Goal: Task Accomplishment & Management: Complete application form

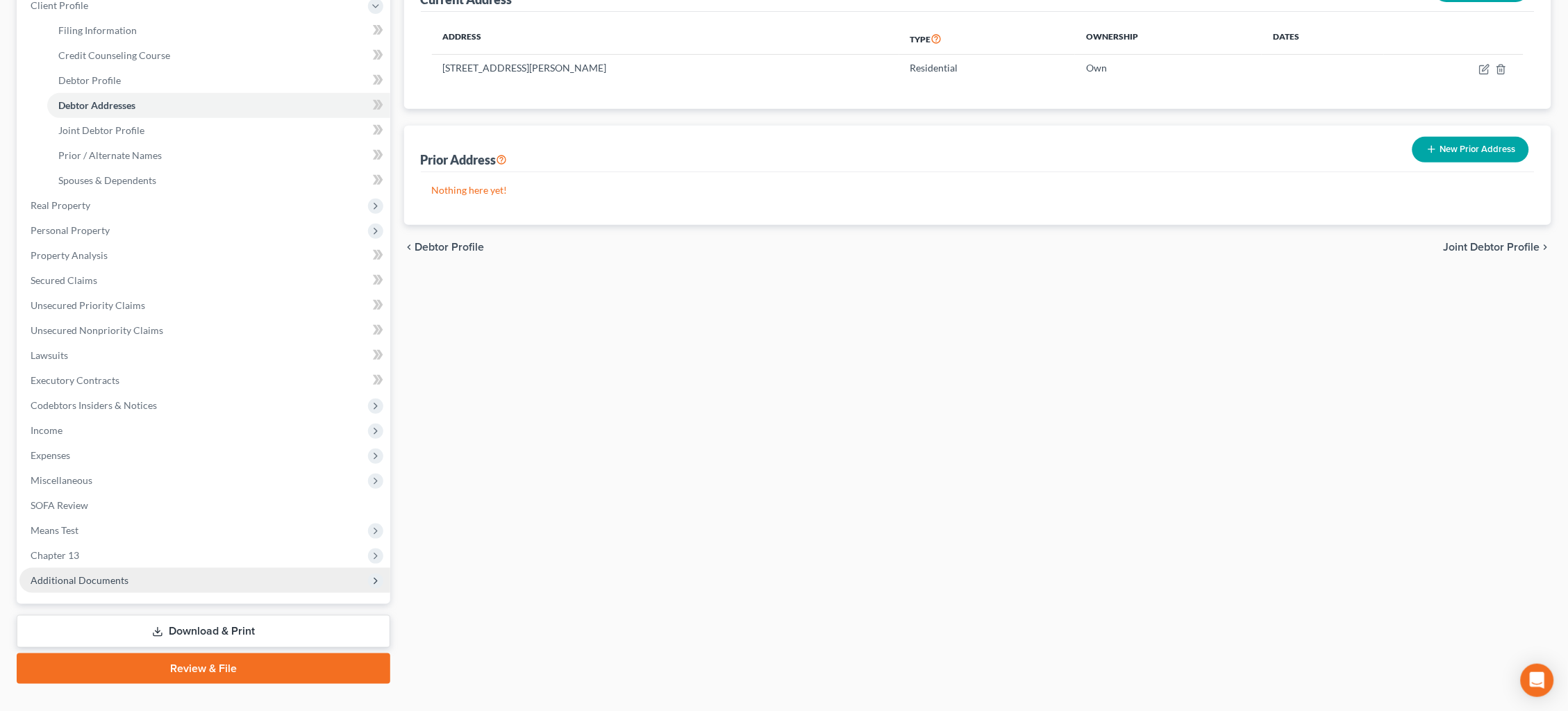
click at [210, 568] on span "Additional Documents" at bounding box center [205, 580] width 371 height 25
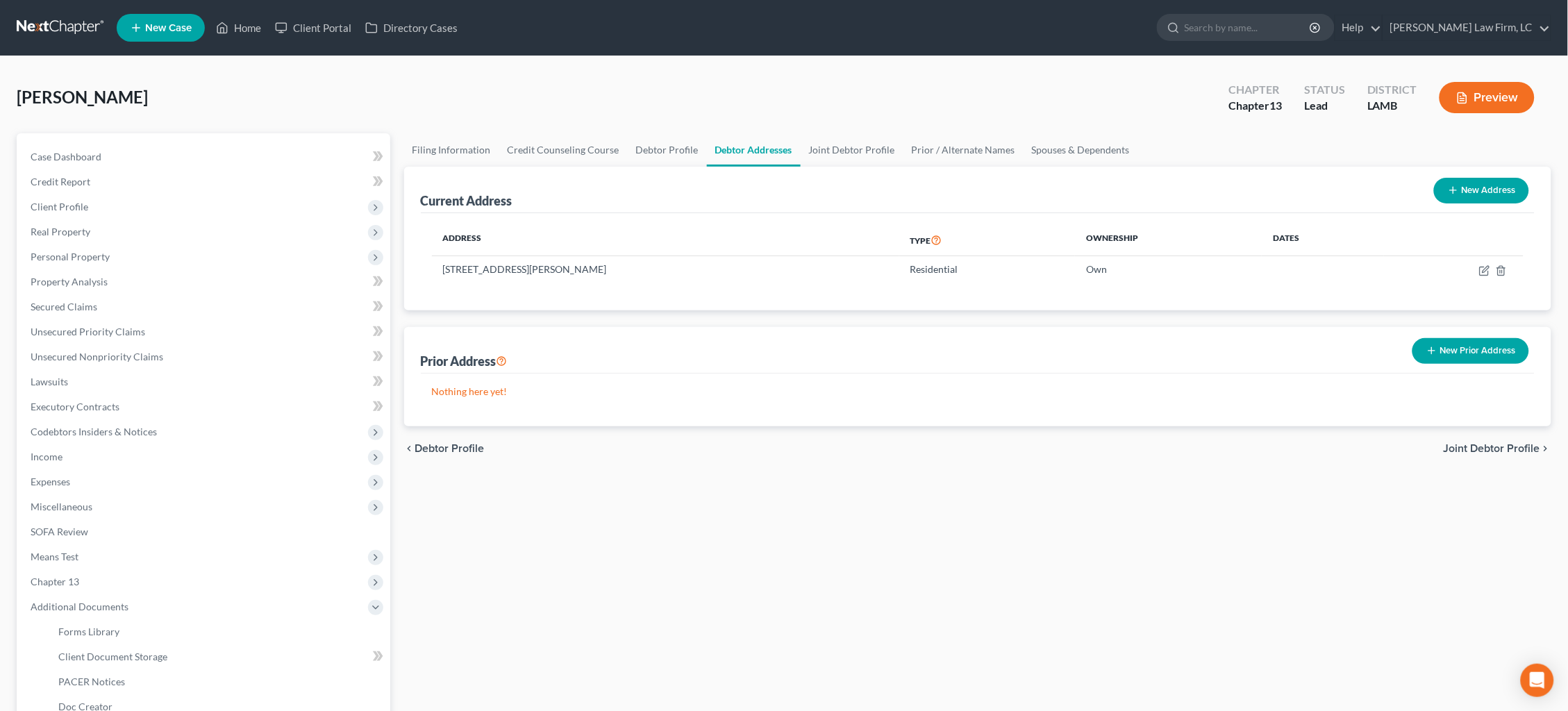
click at [55, 30] on link at bounding box center [60, 28] width 89 height 25
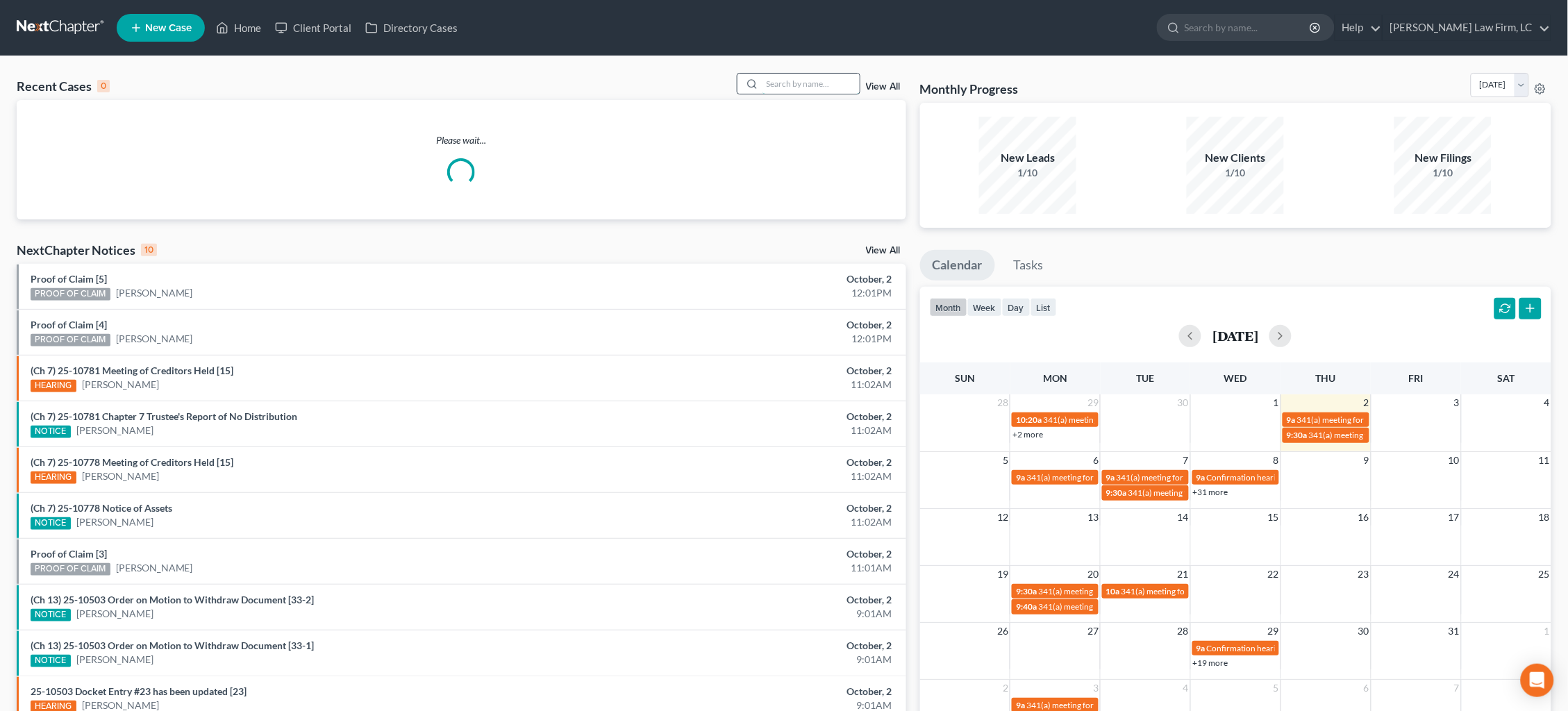
click at [791, 80] on input "search" at bounding box center [810, 84] width 97 height 20
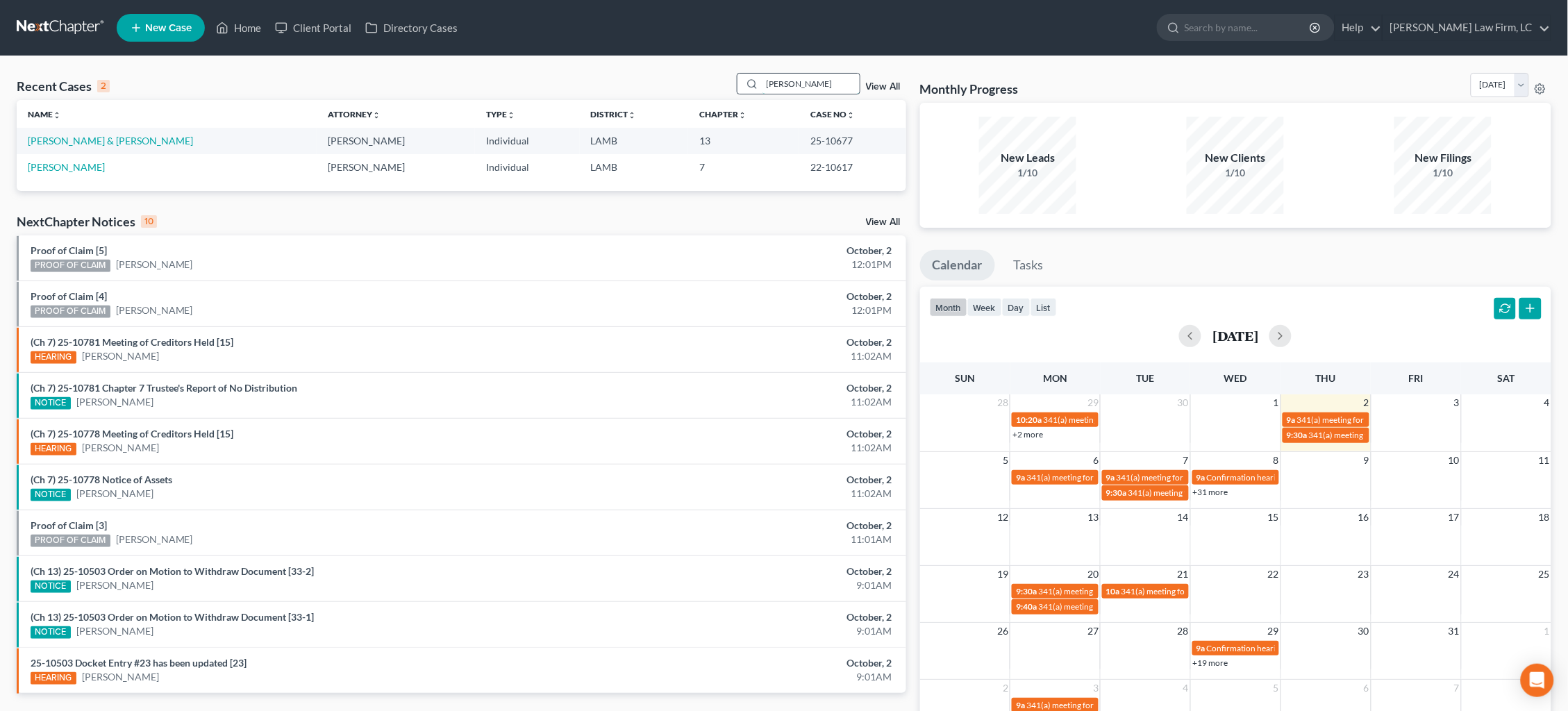
type input "[PERSON_NAME]"
drag, startPoint x: 791, startPoint y: 80, endPoint x: 89, endPoint y: 139, distance: 704.5
click at [92, 140] on link "[PERSON_NAME] & [PERSON_NAME]" at bounding box center [110, 141] width 165 height 12
click at [87, 139] on link "[PERSON_NAME] & [PERSON_NAME]" at bounding box center [110, 141] width 165 height 12
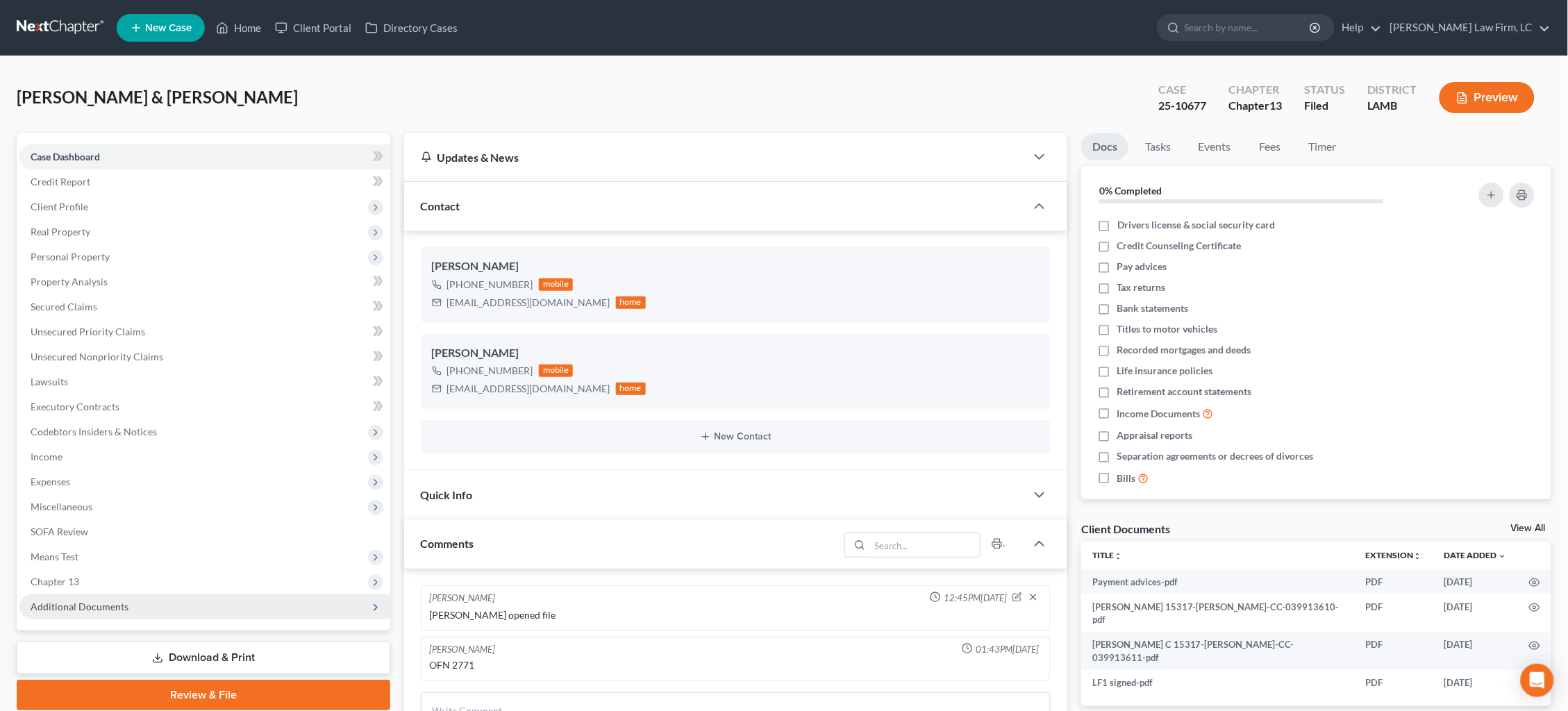
click at [111, 601] on span "Additional Documents" at bounding box center [80, 607] width 98 height 12
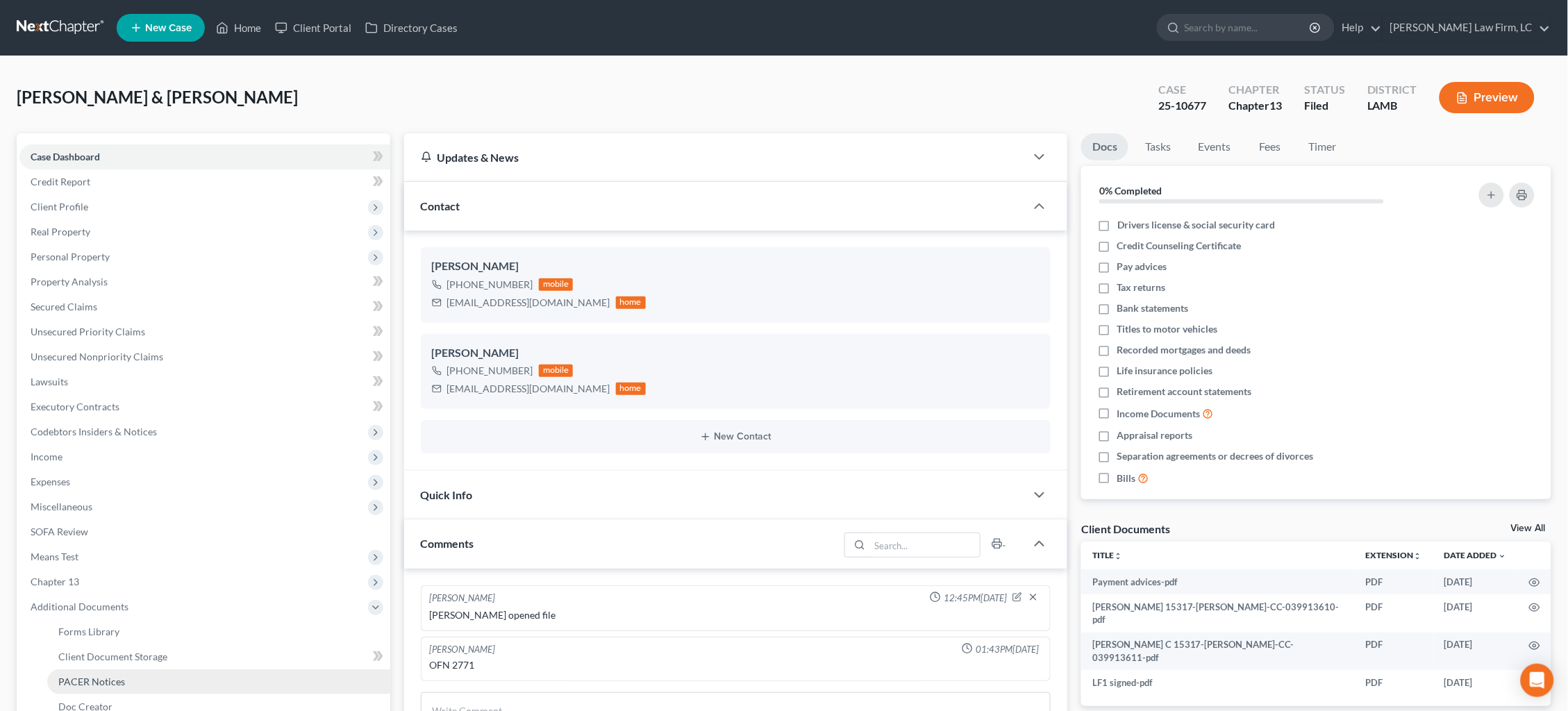
click at [121, 675] on span "PACER Notices" at bounding box center [92, 681] width 67 height 12
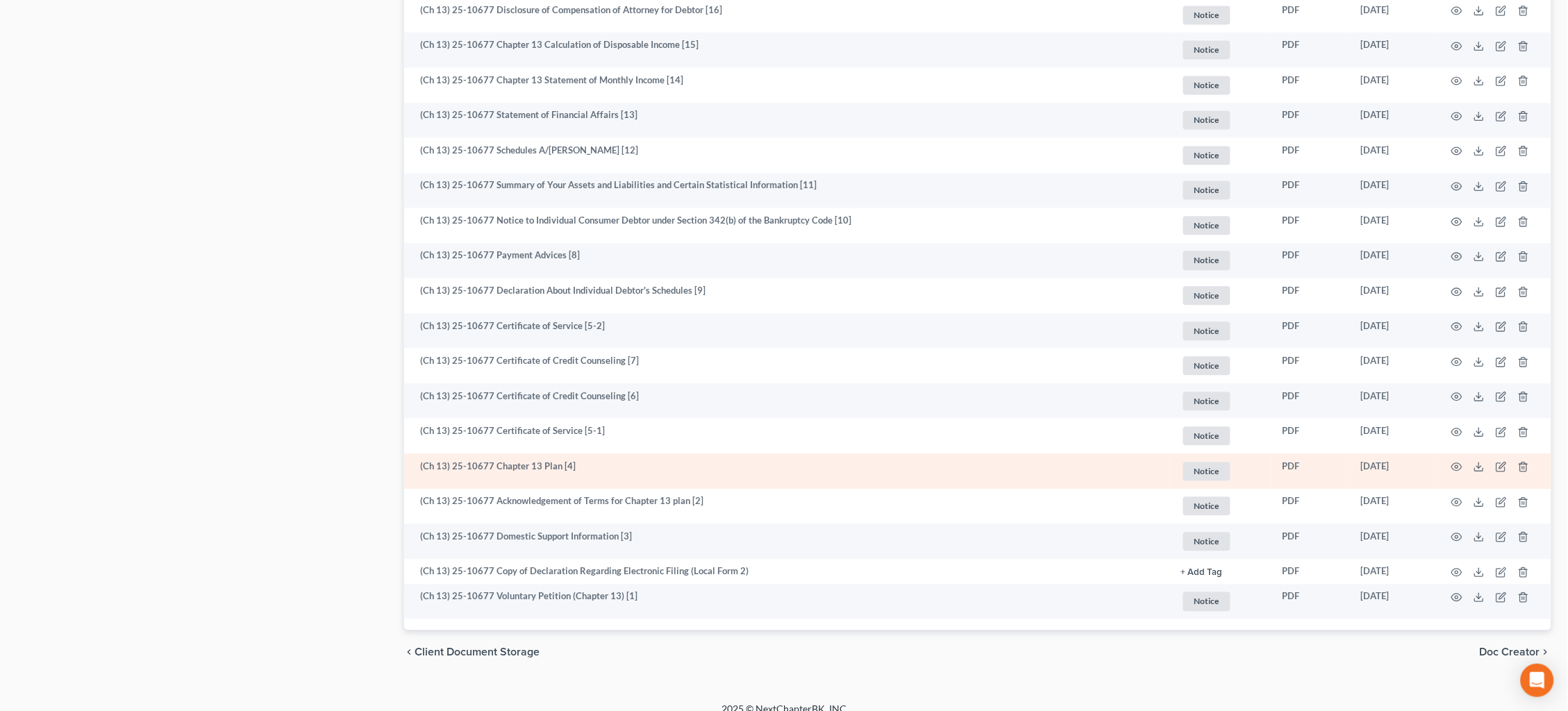
scroll to position [980, 0]
click at [1454, 462] on icon "button" at bounding box center [1457, 468] width 11 height 11
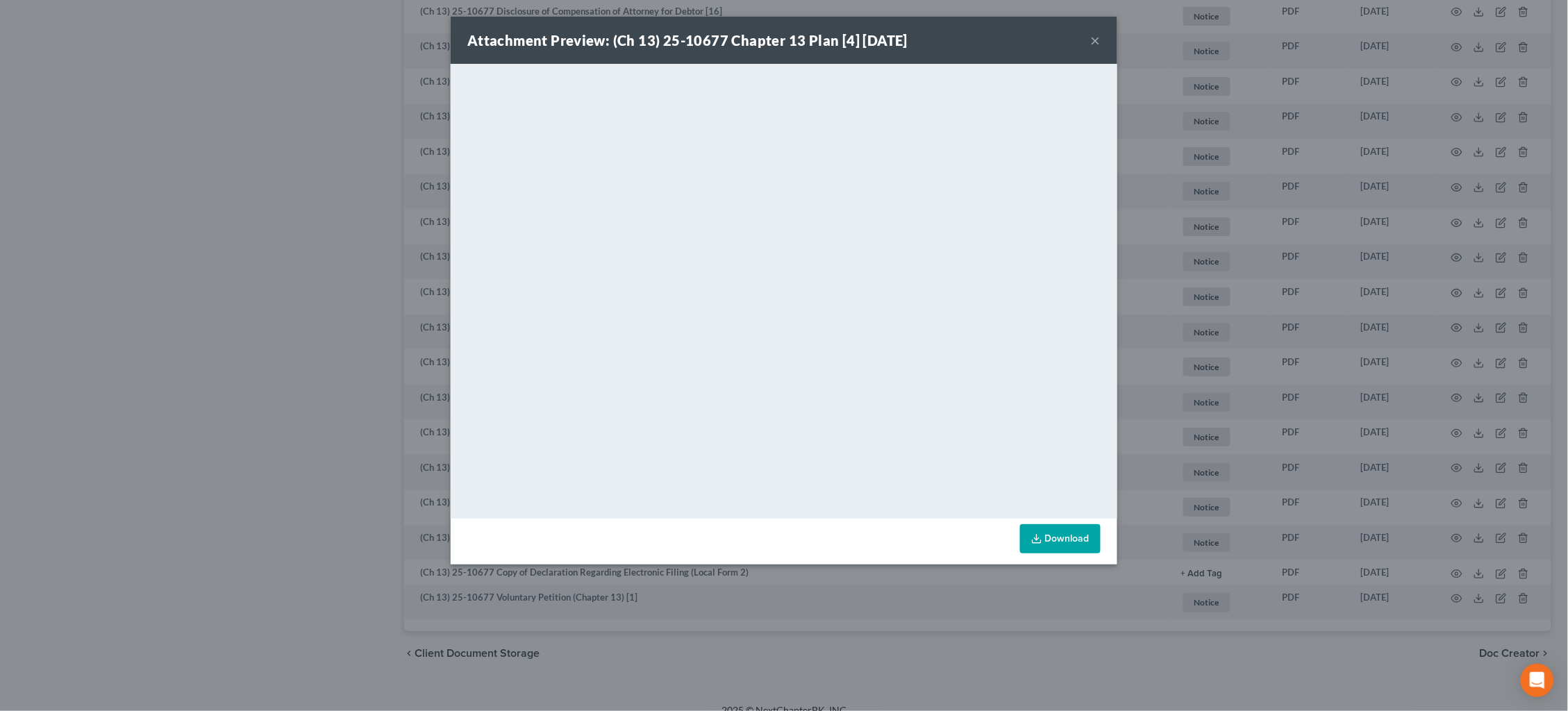
click at [318, 252] on div "Attachment Preview: (Ch 13) 25-10677 Chapter 13 Plan [4] 08/07/2025 × <object n…" at bounding box center [784, 355] width 1568 height 711
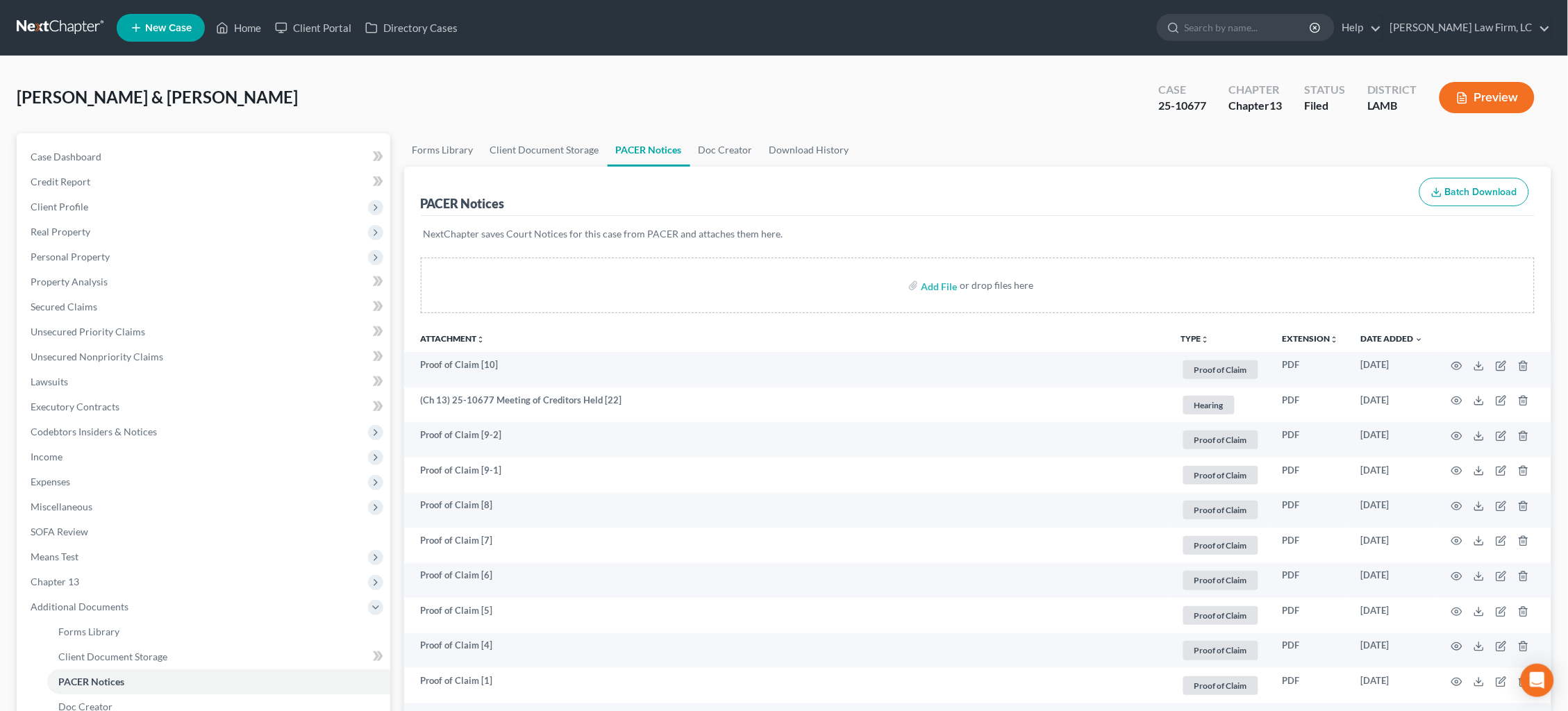
scroll to position [0, 0]
click at [57, 24] on link at bounding box center [60, 28] width 89 height 25
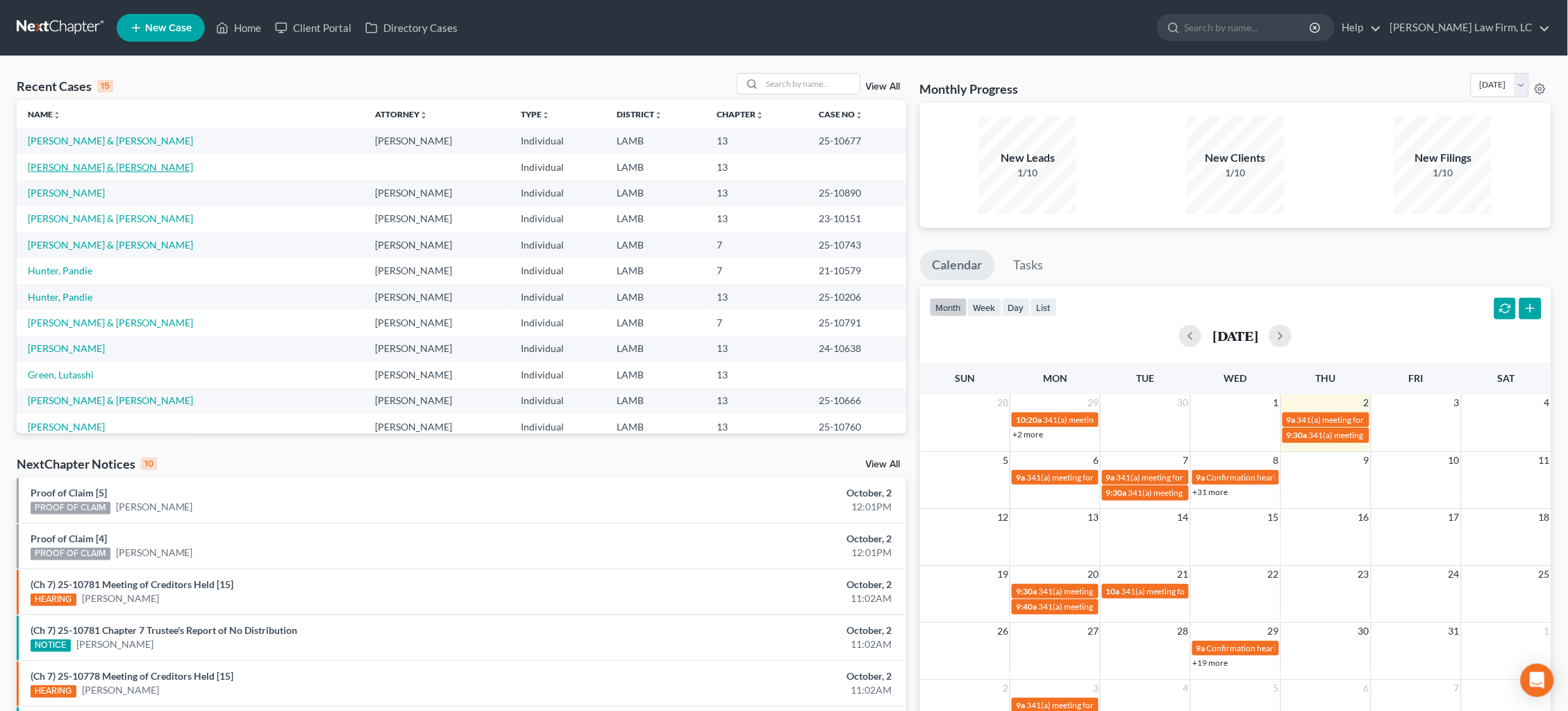
click at [117, 164] on link "[PERSON_NAME] & [PERSON_NAME]" at bounding box center [110, 167] width 165 height 12
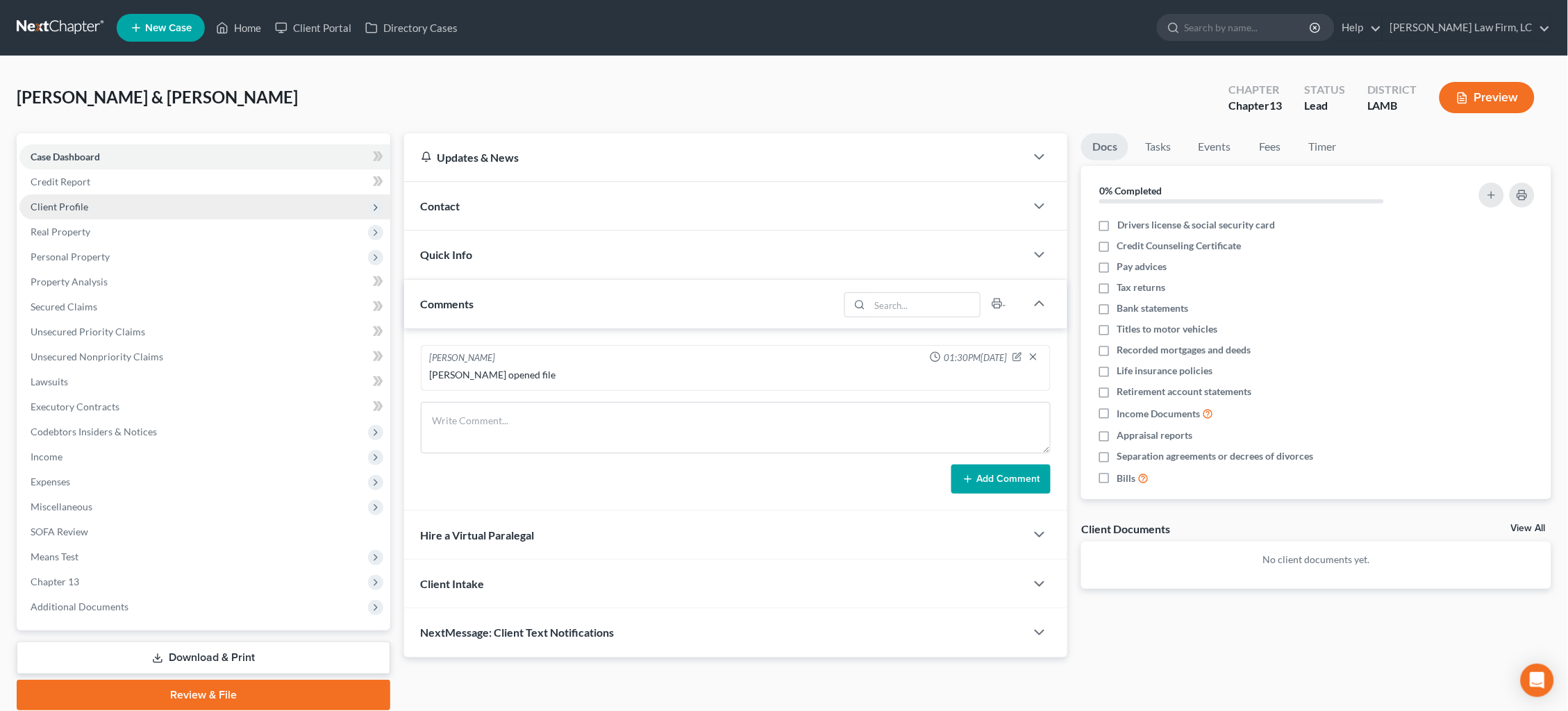
click at [242, 207] on span "Client Profile" at bounding box center [205, 207] width 371 height 25
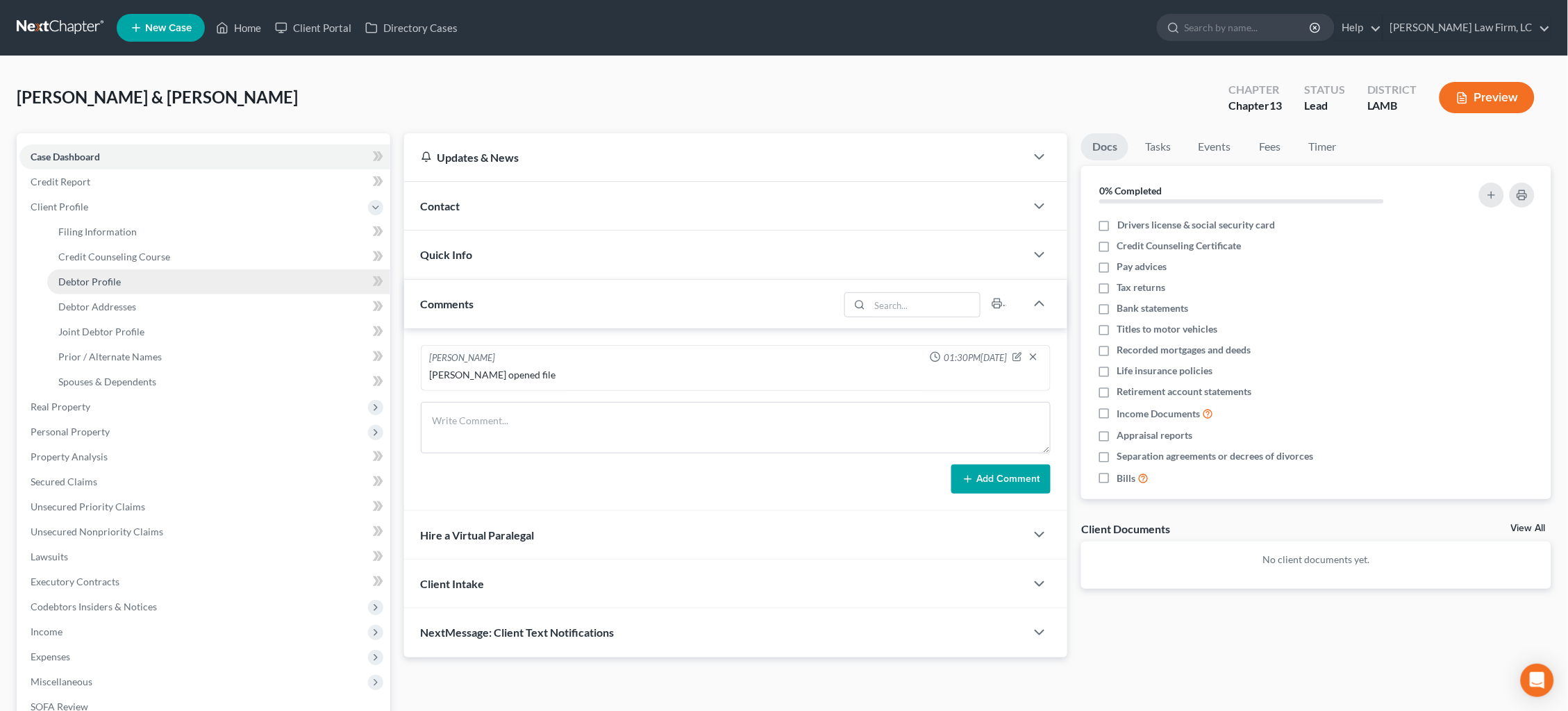
click at [249, 278] on link "Debtor Profile" at bounding box center [218, 281] width 343 height 25
select select "1"
select select "3"
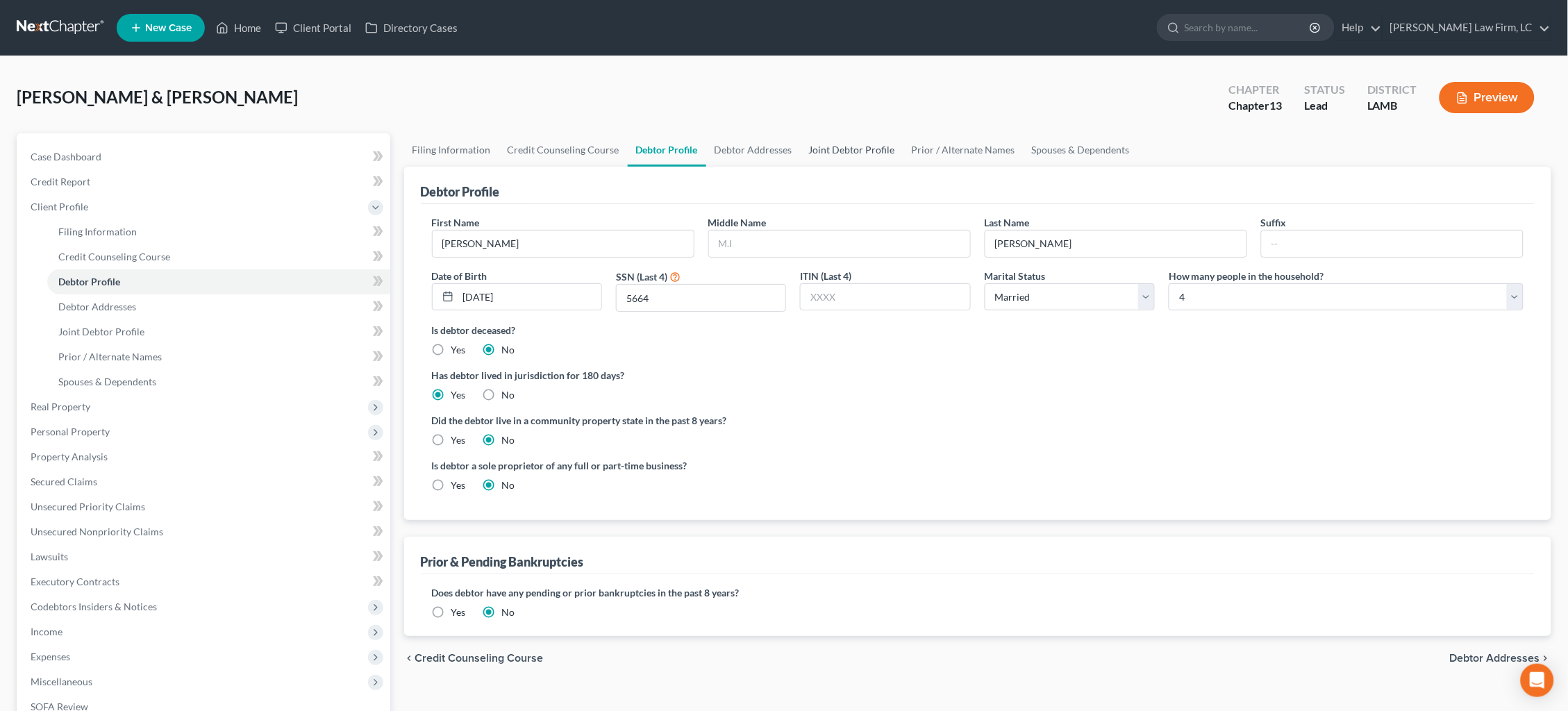
click at [859, 152] on link "Joint Debtor Profile" at bounding box center [851, 150] width 103 height 33
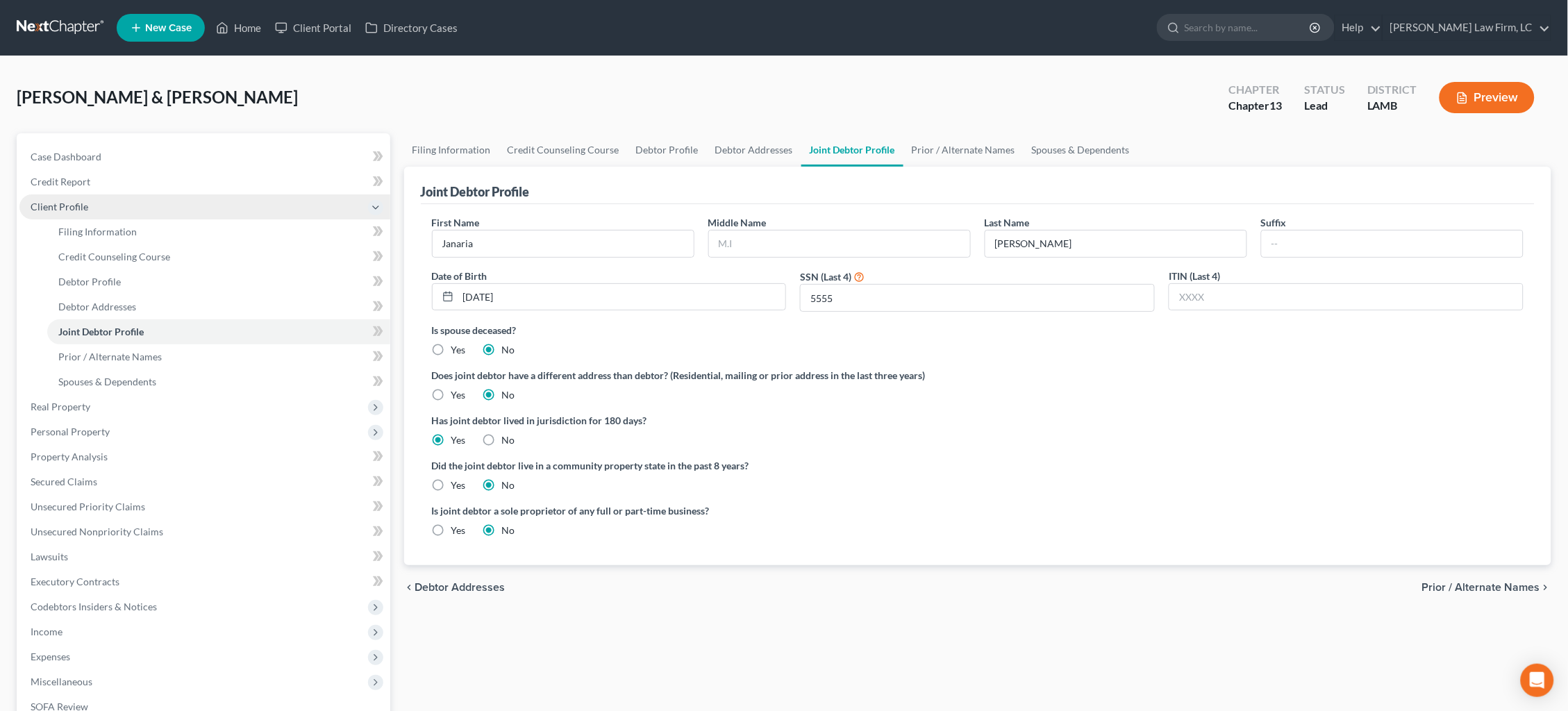
click at [187, 195] on span "Client Profile" at bounding box center [205, 207] width 371 height 25
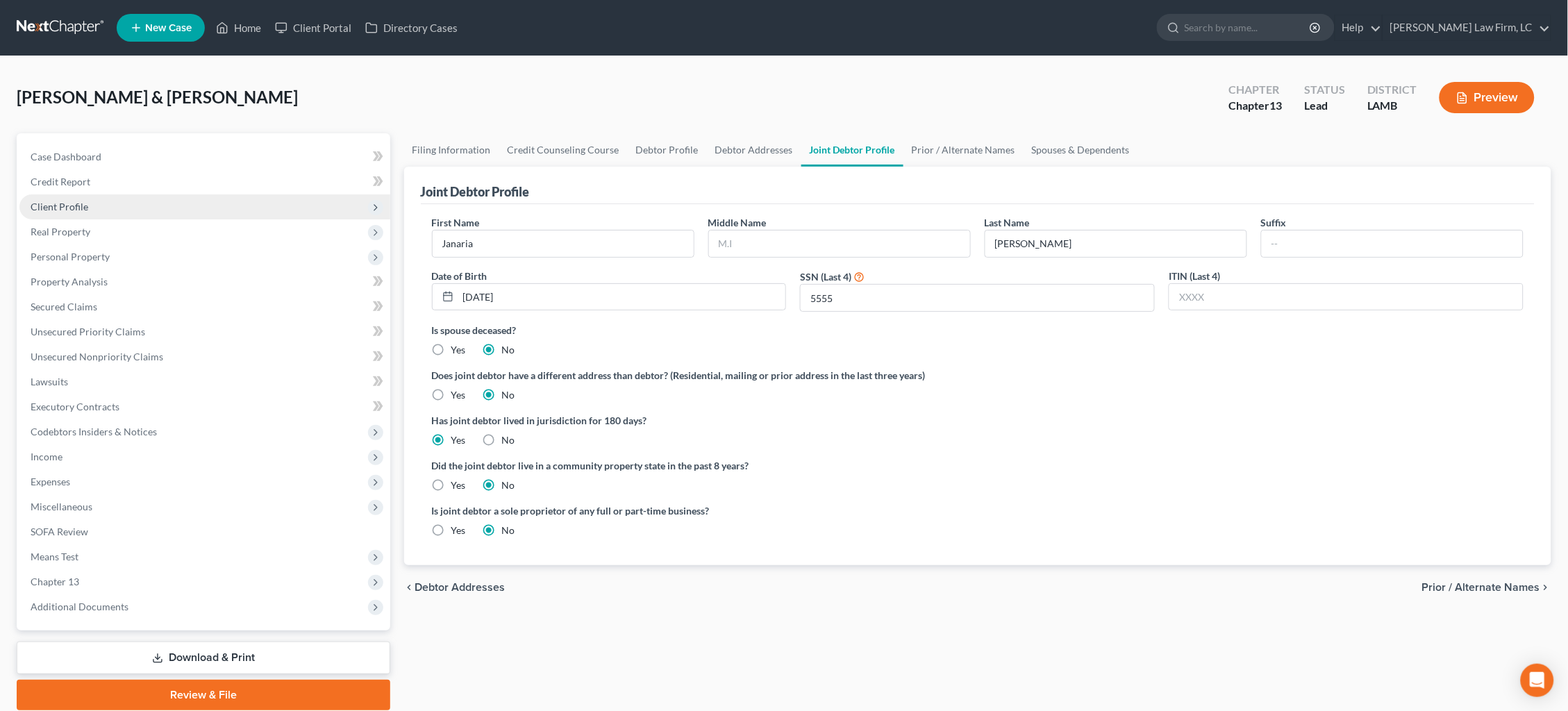
click at [177, 210] on span "Client Profile" at bounding box center [205, 207] width 371 height 25
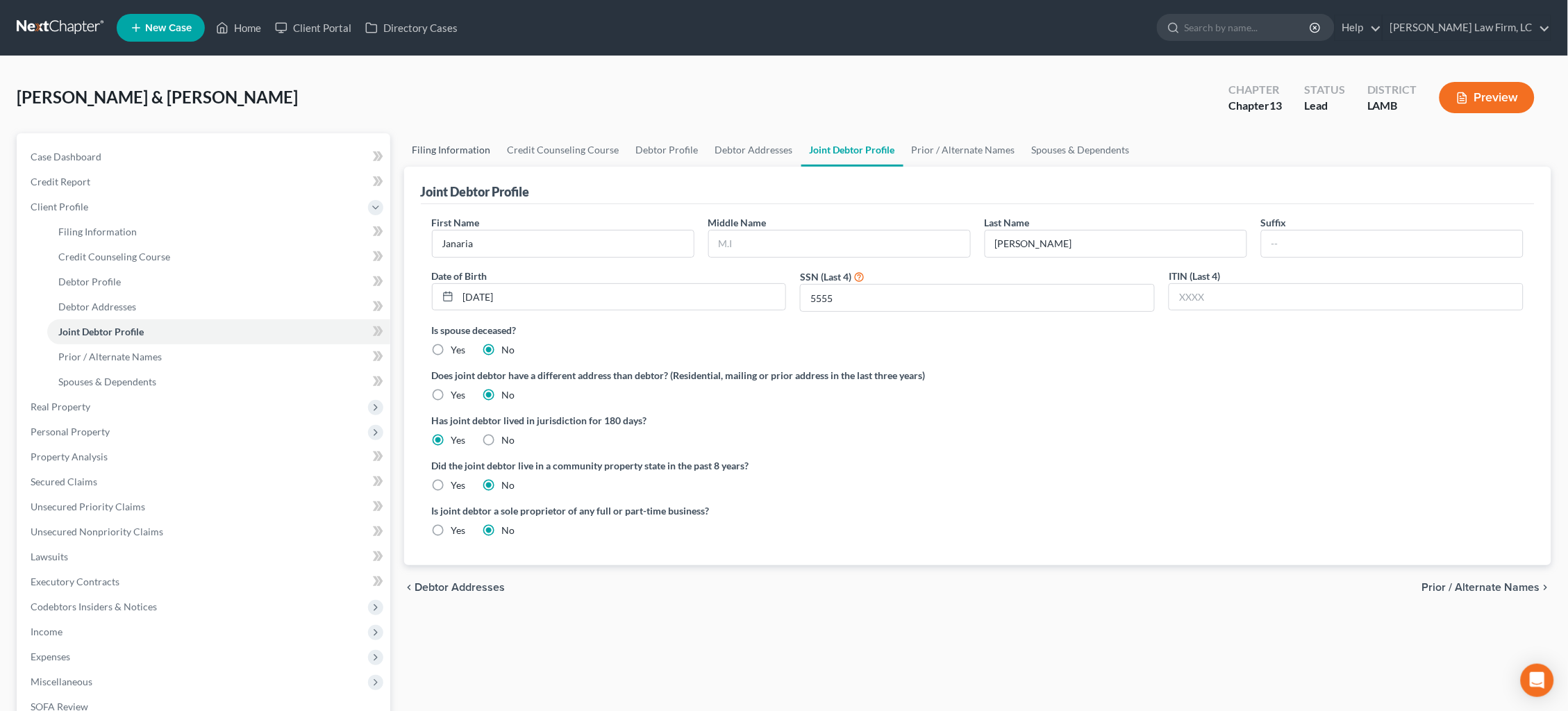
click at [461, 143] on link "Filing Information" at bounding box center [452, 150] width 95 height 33
select select "1"
select select "3"
select select "35"
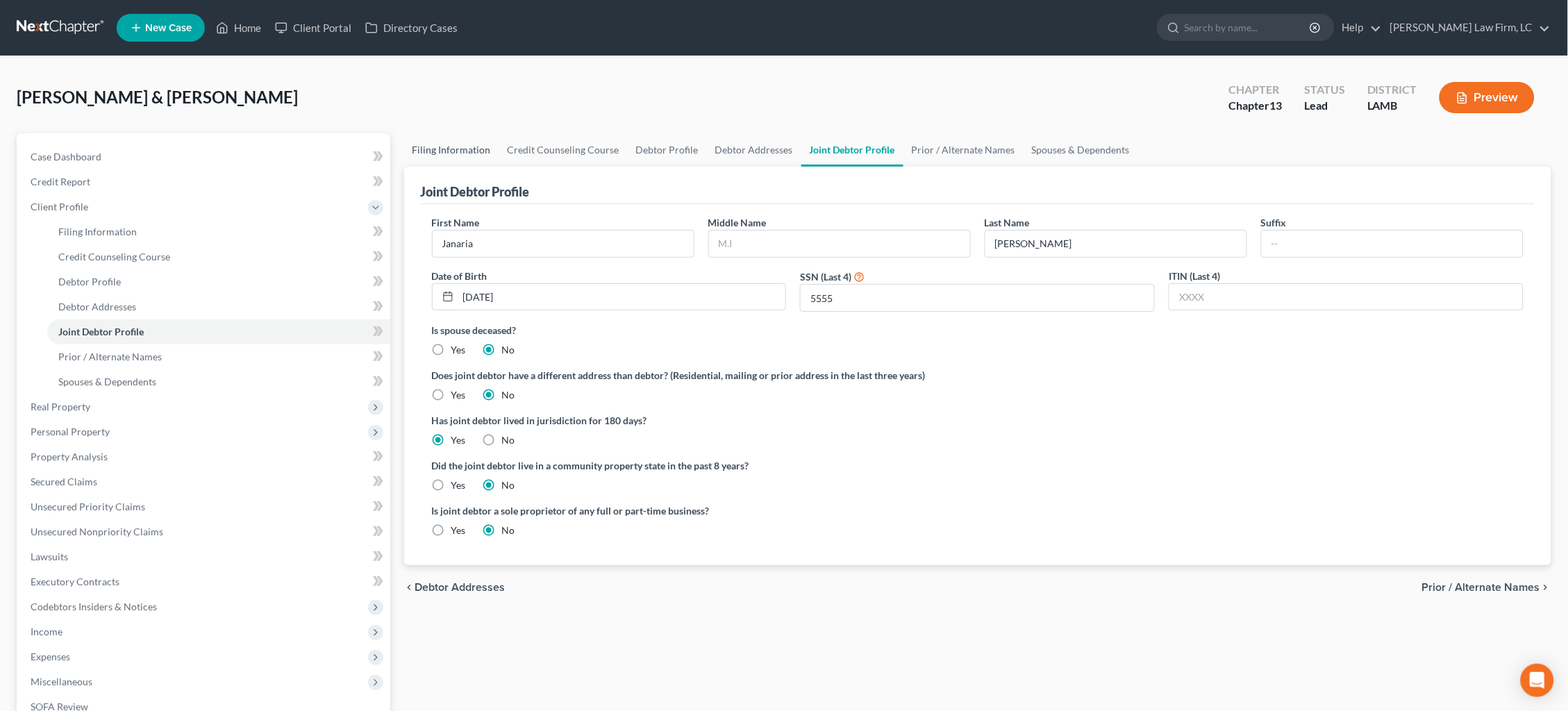
select select "19"
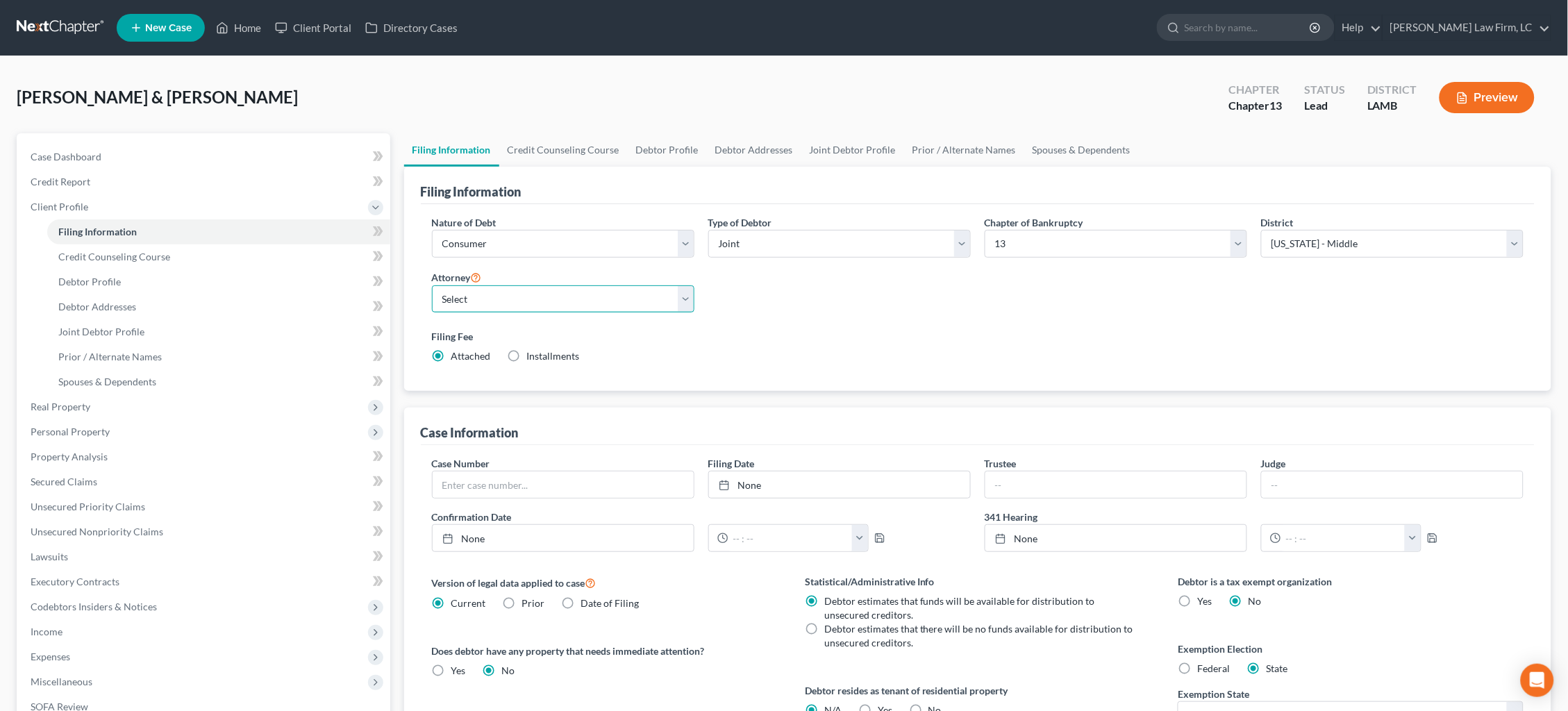
select select "0"
click at [187, 175] on link "Credit Report" at bounding box center [205, 182] width 371 height 25
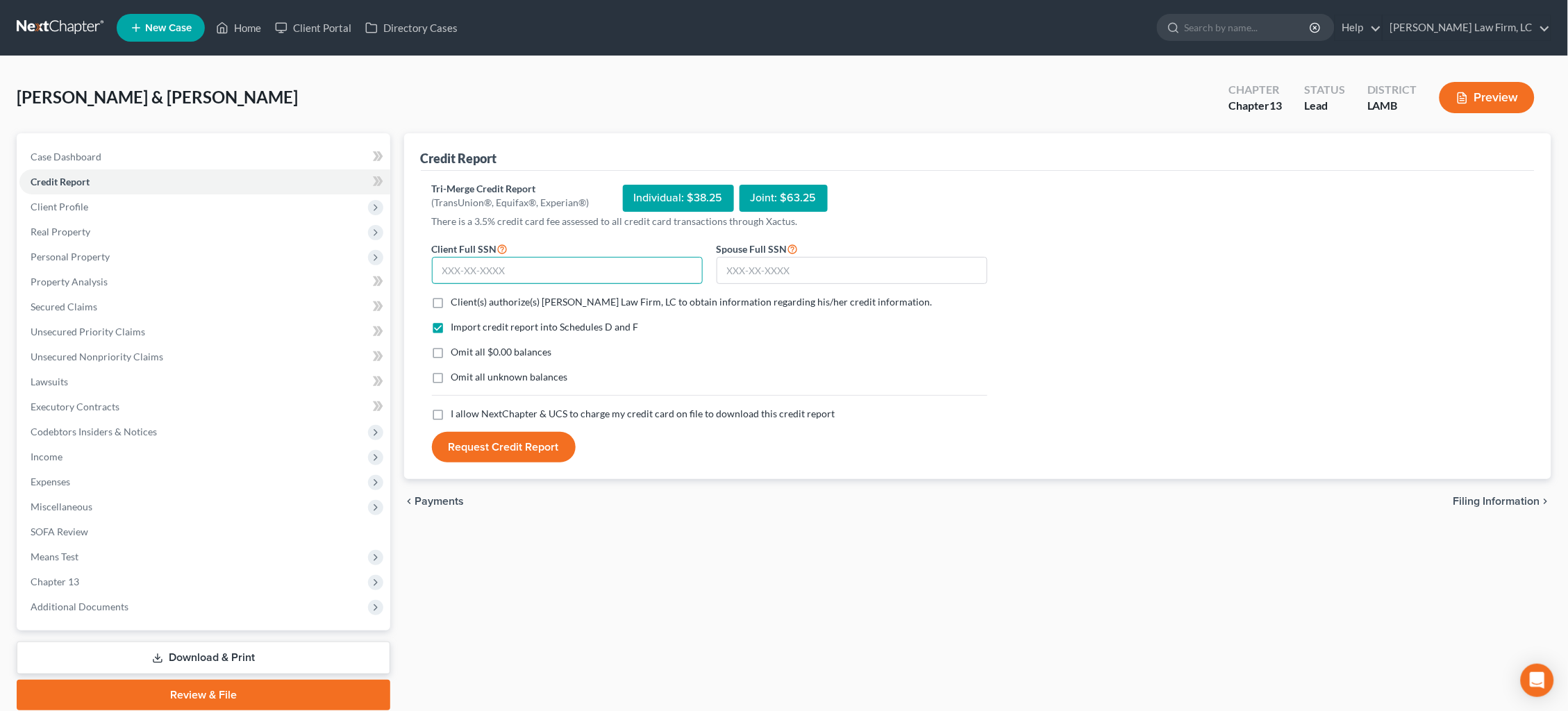
click at [602, 265] on input "text" at bounding box center [567, 271] width 271 height 28
click at [592, 269] on input "text" at bounding box center [567, 271] width 271 height 28
type input "436-53-5664"
type input "436-67-5555"
click at [516, 299] on span "Client(s) authorize(s) [PERSON_NAME] Law Firm, LC to obtain information regardi…" at bounding box center [692, 301] width 481 height 12
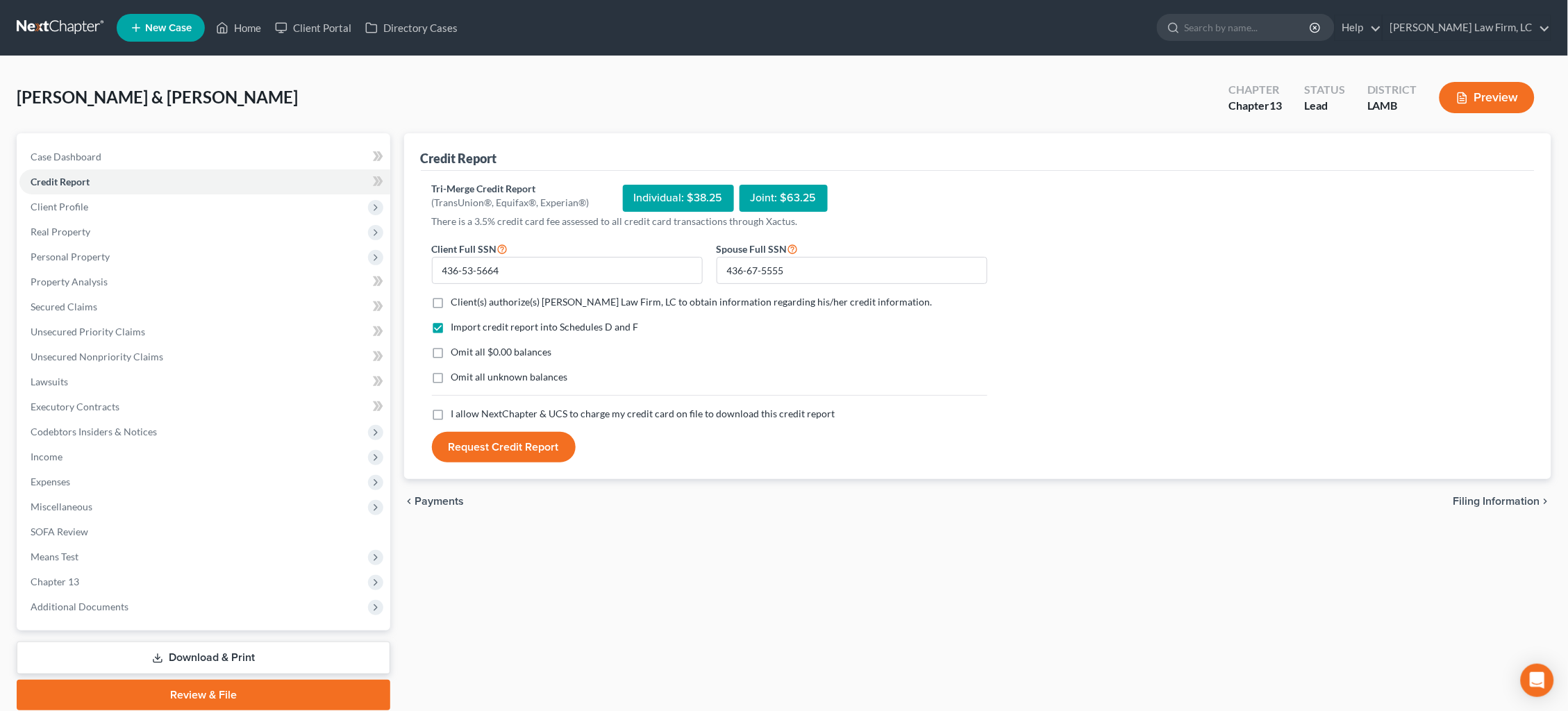
click at [466, 299] on input "Client(s) authorize(s) [PERSON_NAME] Law Firm, LC to obtain information regardi…" at bounding box center [461, 299] width 9 height 9
checkbox input "true"
click at [516, 408] on span "I allow NextChapter & UCS to charge my credit card on file to download this cre…" at bounding box center [643, 413] width 384 height 12
click at [466, 408] on input "I allow NextChapter & UCS to charge my credit card on file to download this cre…" at bounding box center [461, 411] width 9 height 9
checkbox input "true"
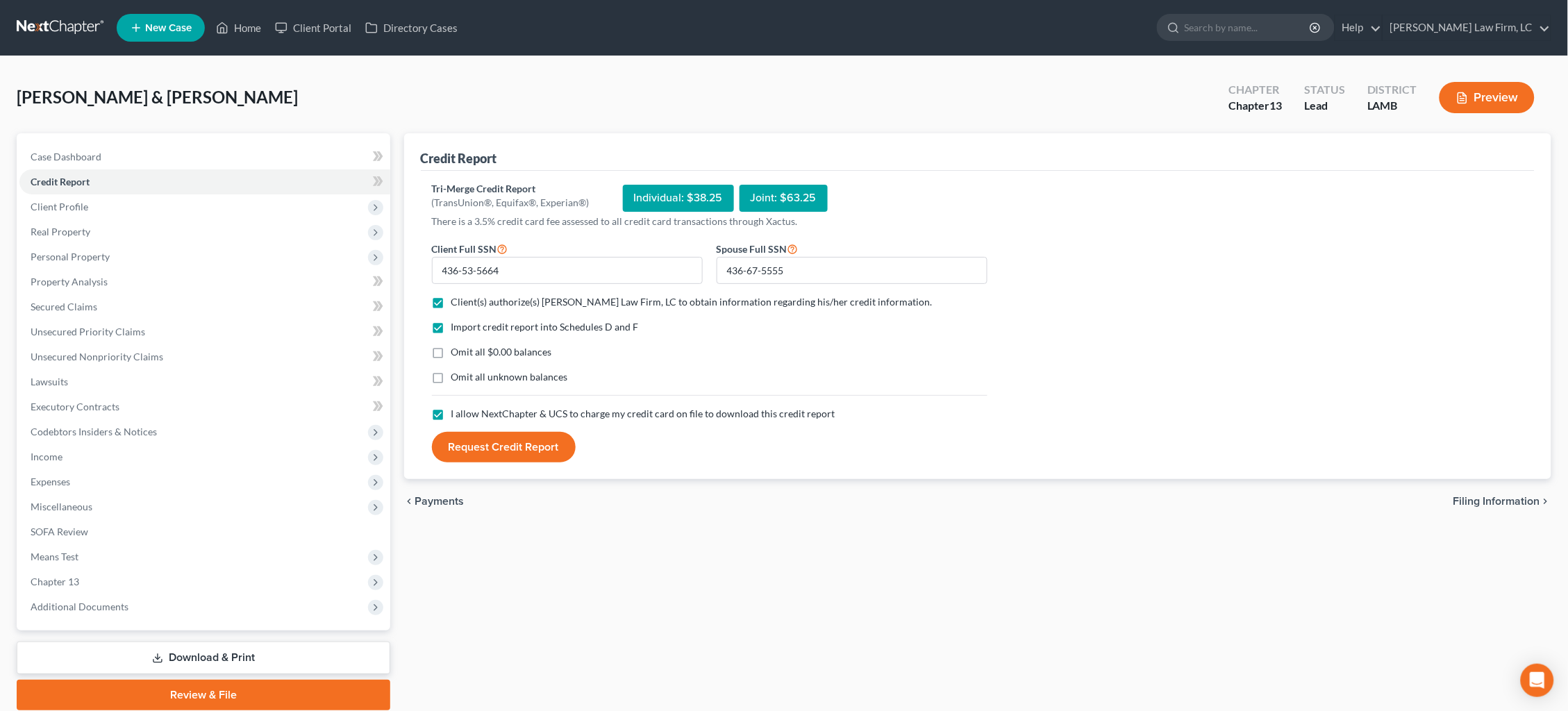
click at [511, 445] on button "Request Credit Report" at bounding box center [503, 447] width 143 height 31
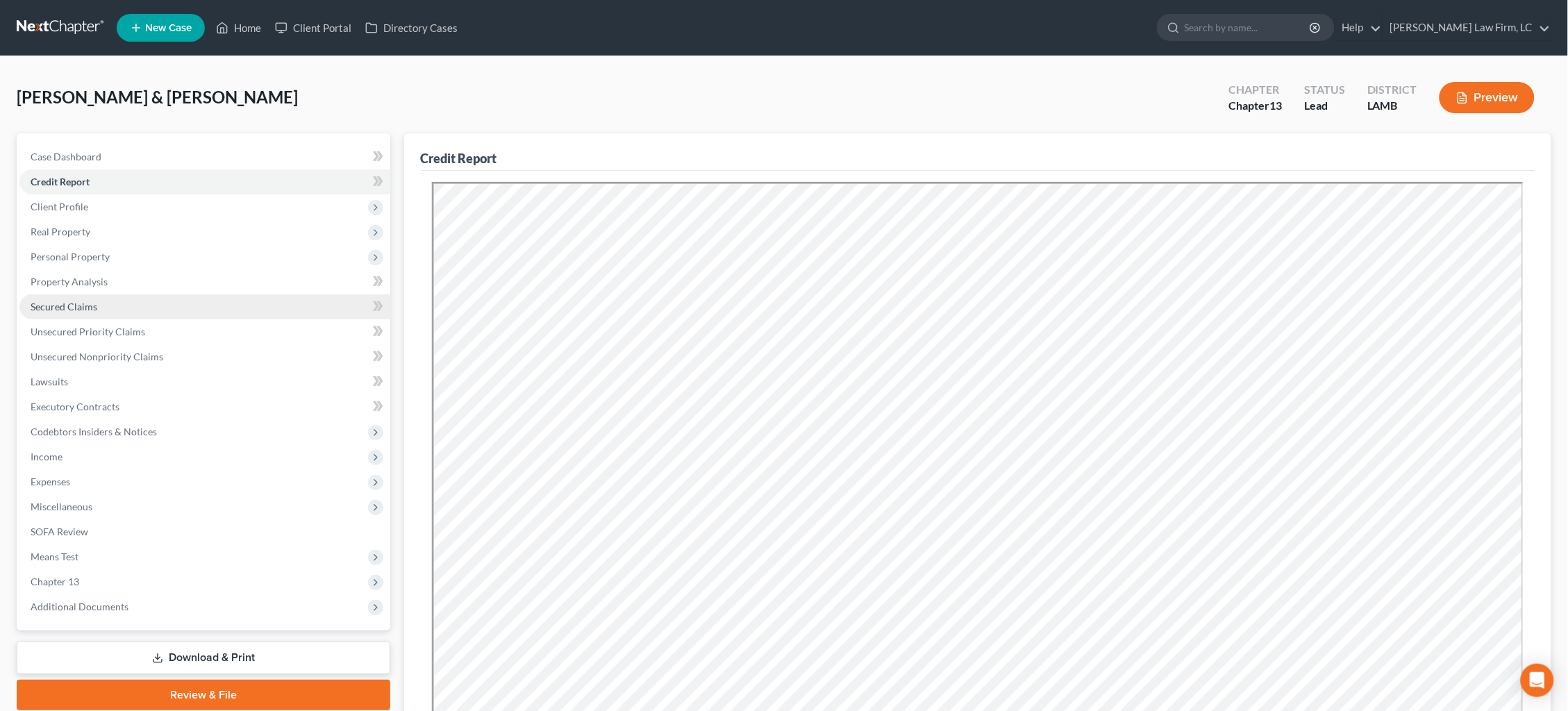
click at [124, 295] on link "Secured Claims" at bounding box center [205, 307] width 371 height 25
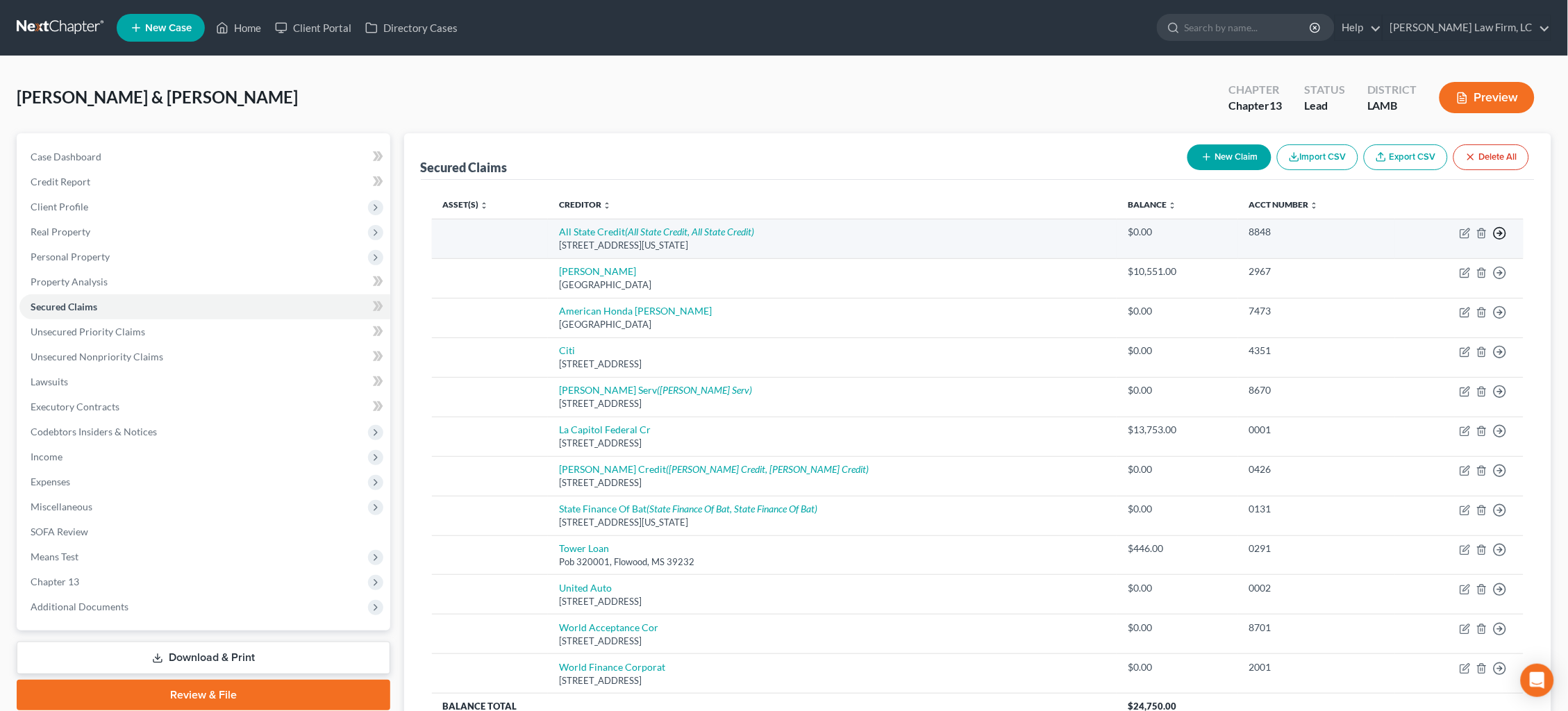
click at [1501, 231] on icon "button" at bounding box center [1500, 234] width 14 height 14
drag, startPoint x: 1444, startPoint y: 267, endPoint x: 1454, endPoint y: 271, distance: 10.8
click at [1444, 267] on link "Move to F" at bounding box center [1436, 266] width 116 height 23
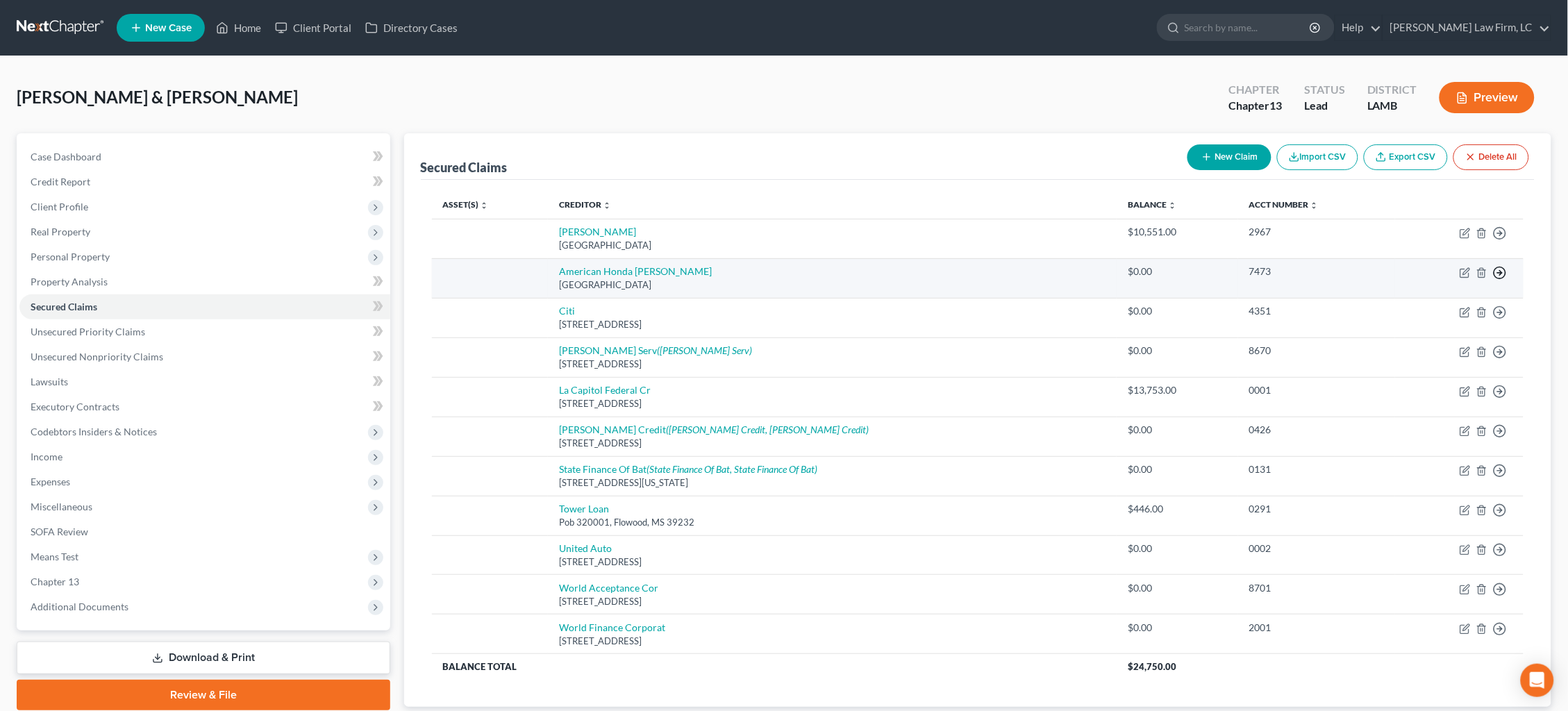
click at [1497, 270] on icon "button" at bounding box center [1500, 273] width 14 height 14
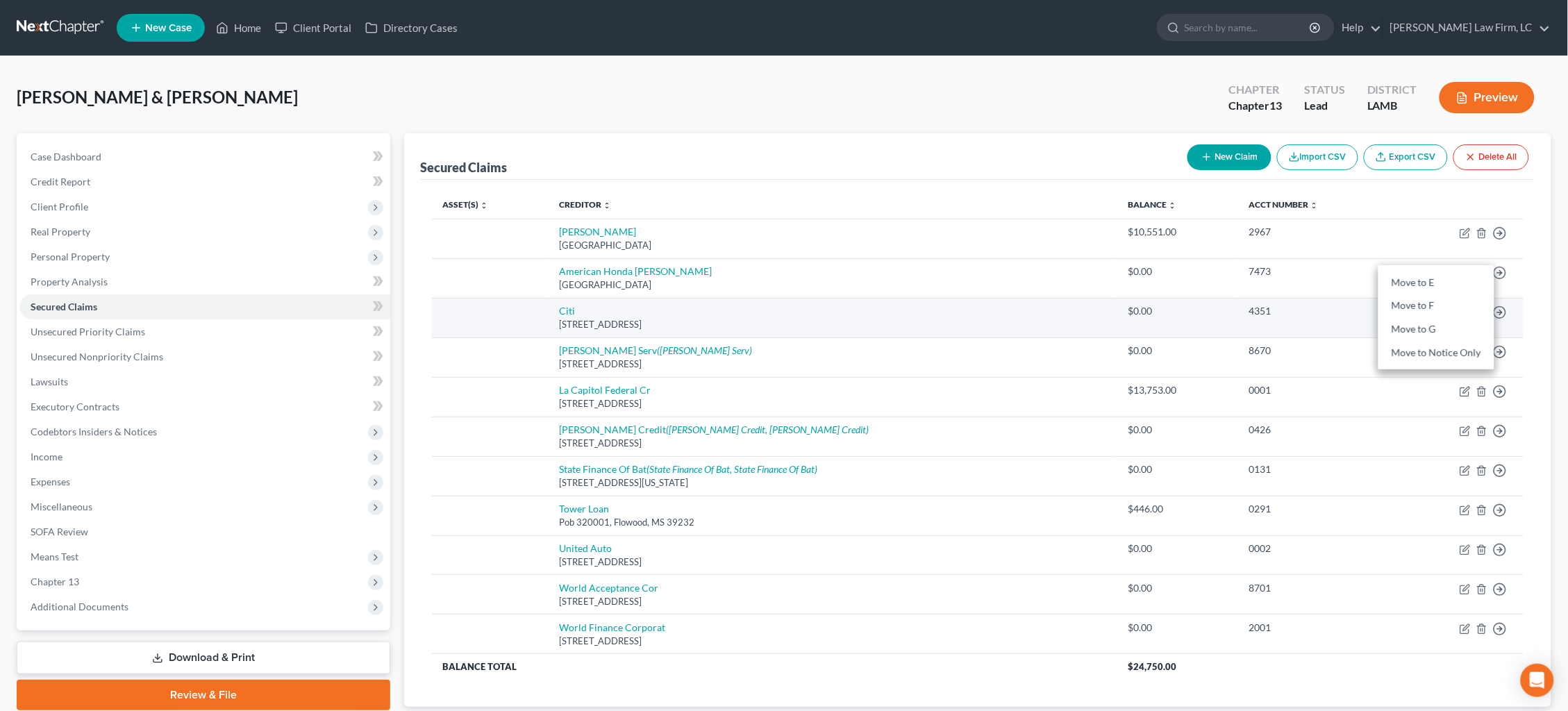
click at [1485, 298] on link "Move to F" at bounding box center [1436, 306] width 116 height 23
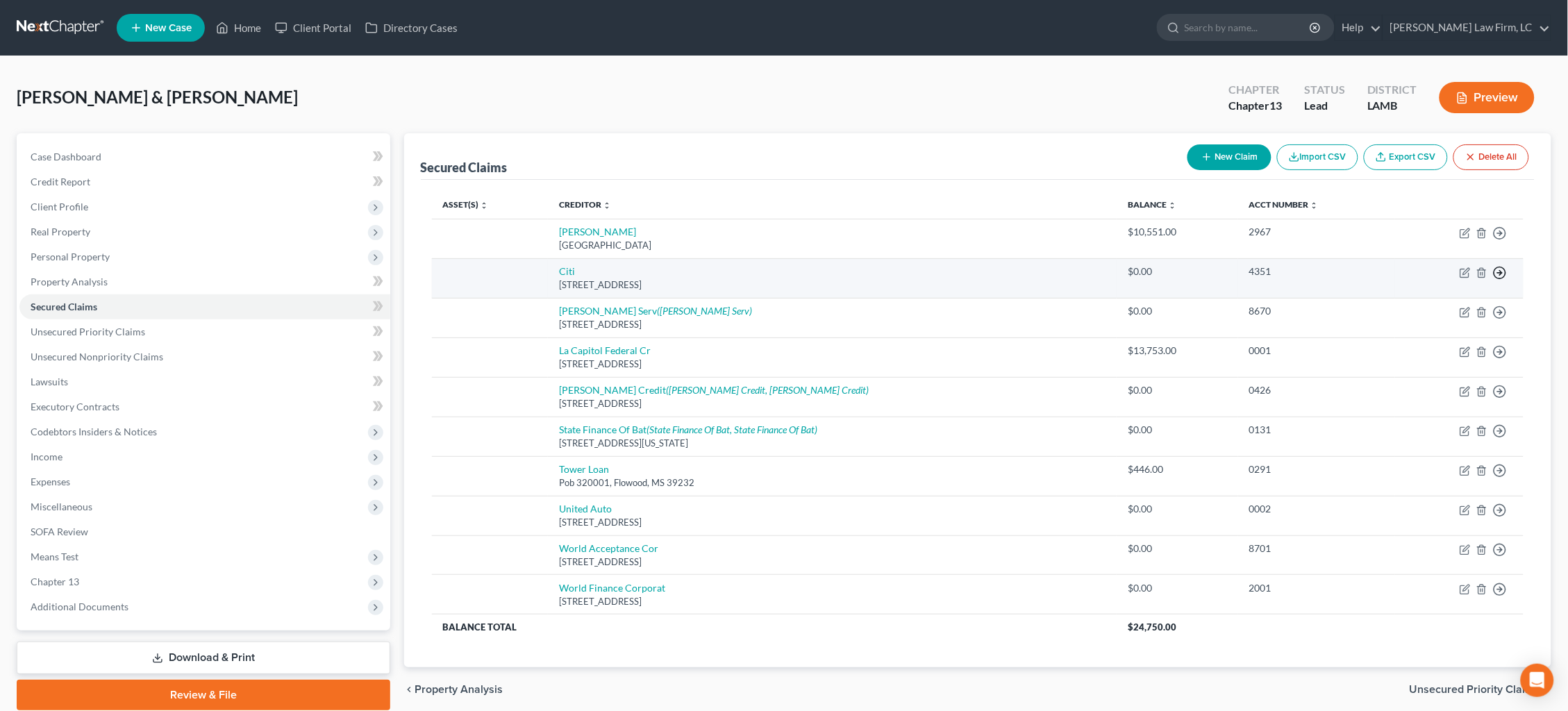
click at [1503, 267] on icon "button" at bounding box center [1500, 273] width 14 height 14
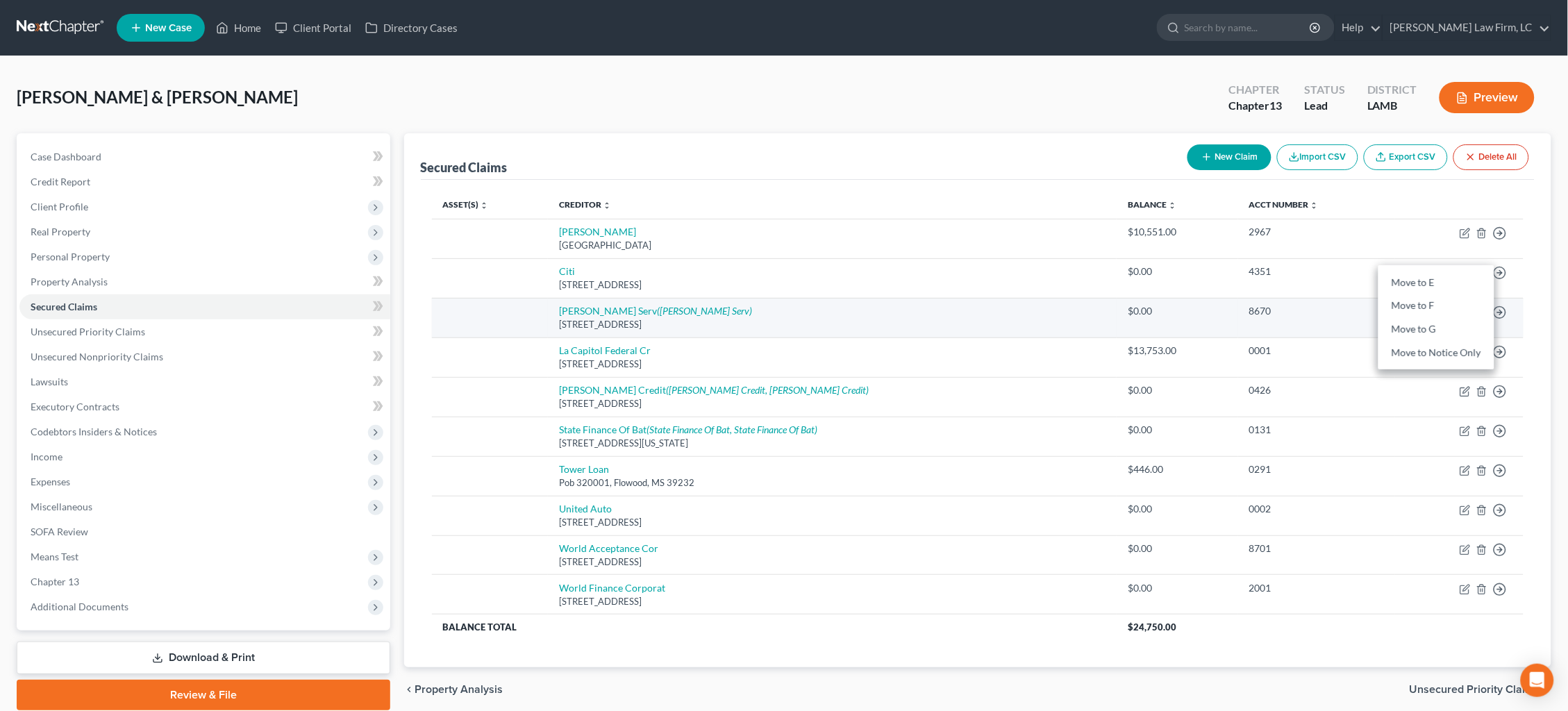
click at [1479, 303] on link "Move to F" at bounding box center [1436, 306] width 116 height 23
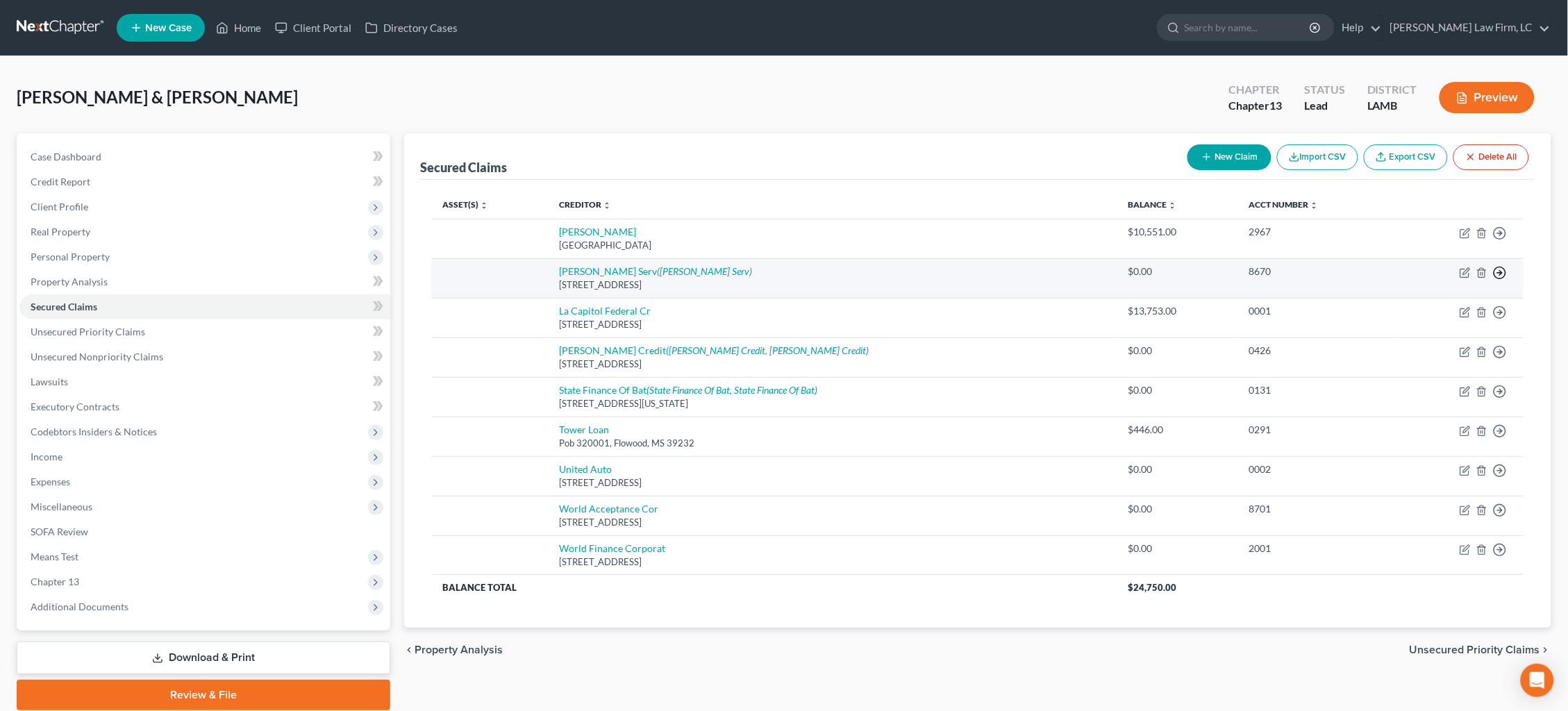
click at [1501, 276] on icon "button" at bounding box center [1500, 273] width 14 height 14
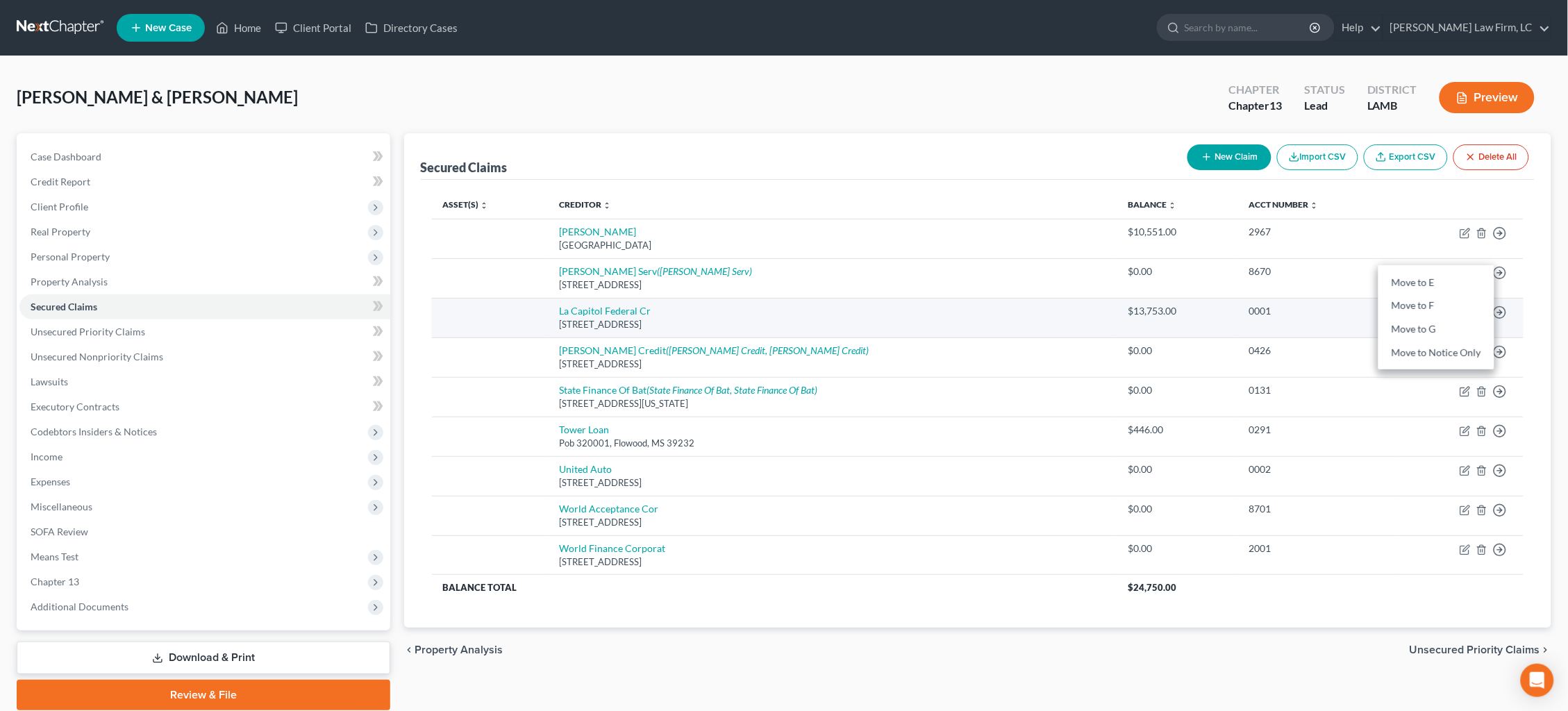
click at [1470, 303] on link "Move to F" at bounding box center [1436, 306] width 116 height 23
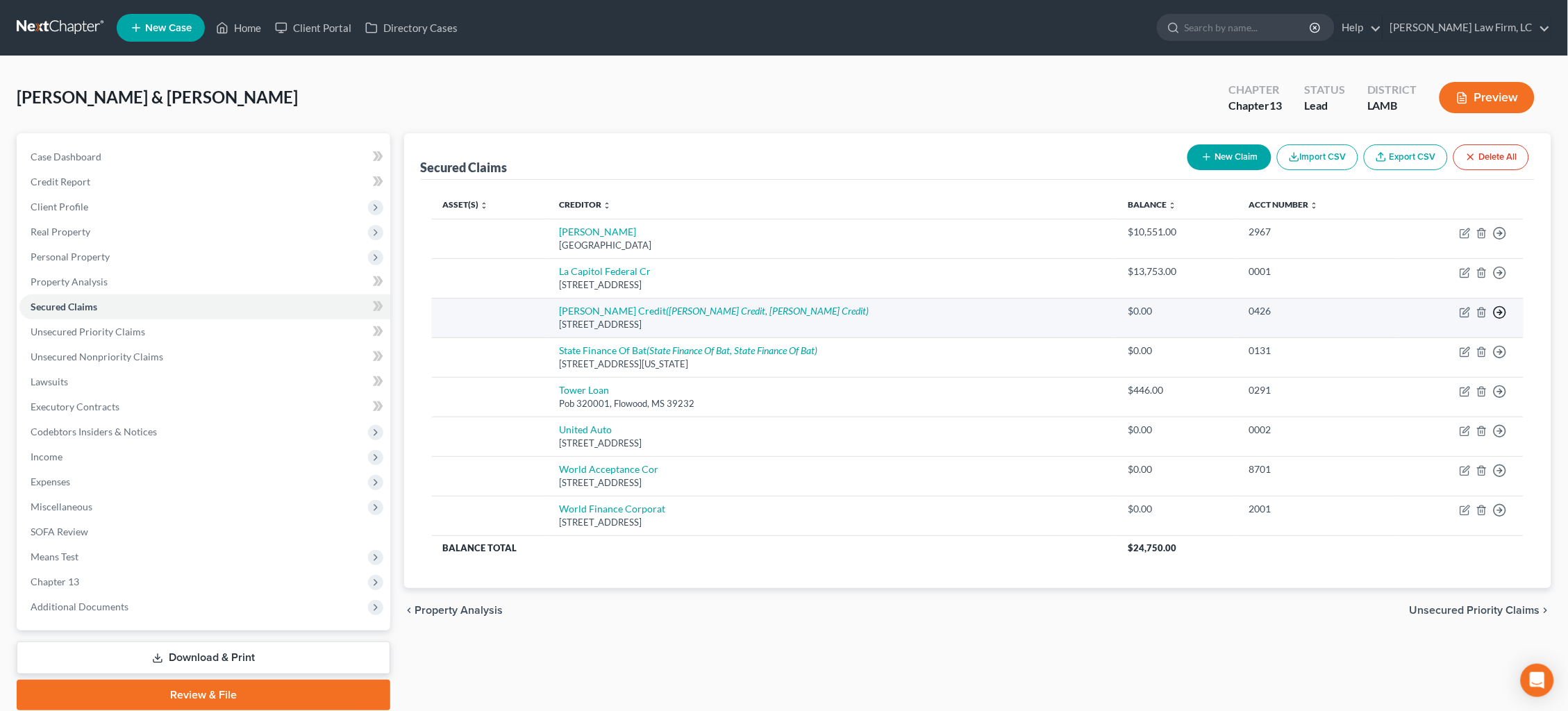
click at [1499, 306] on icon "button" at bounding box center [1500, 313] width 14 height 14
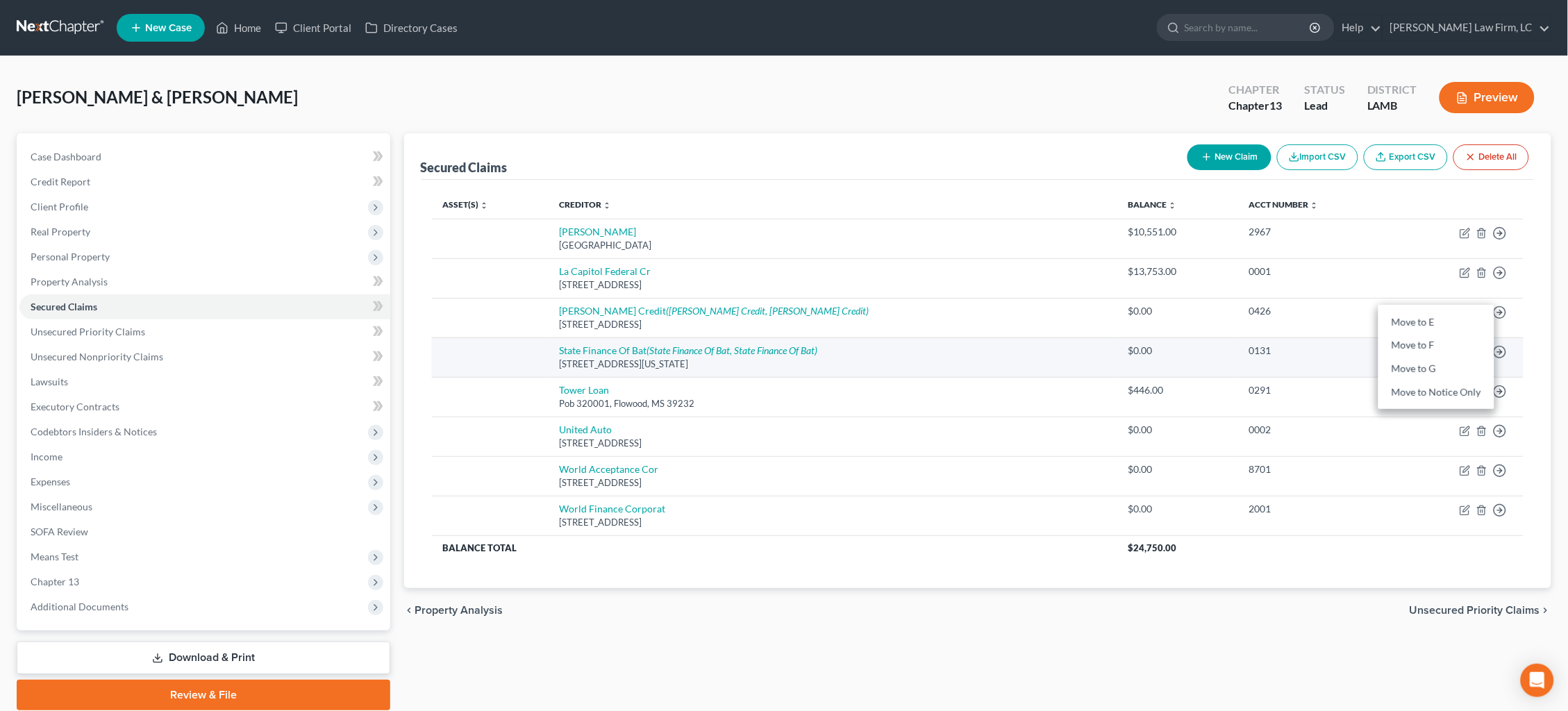
click at [1471, 336] on link "Move to F" at bounding box center [1436, 345] width 116 height 23
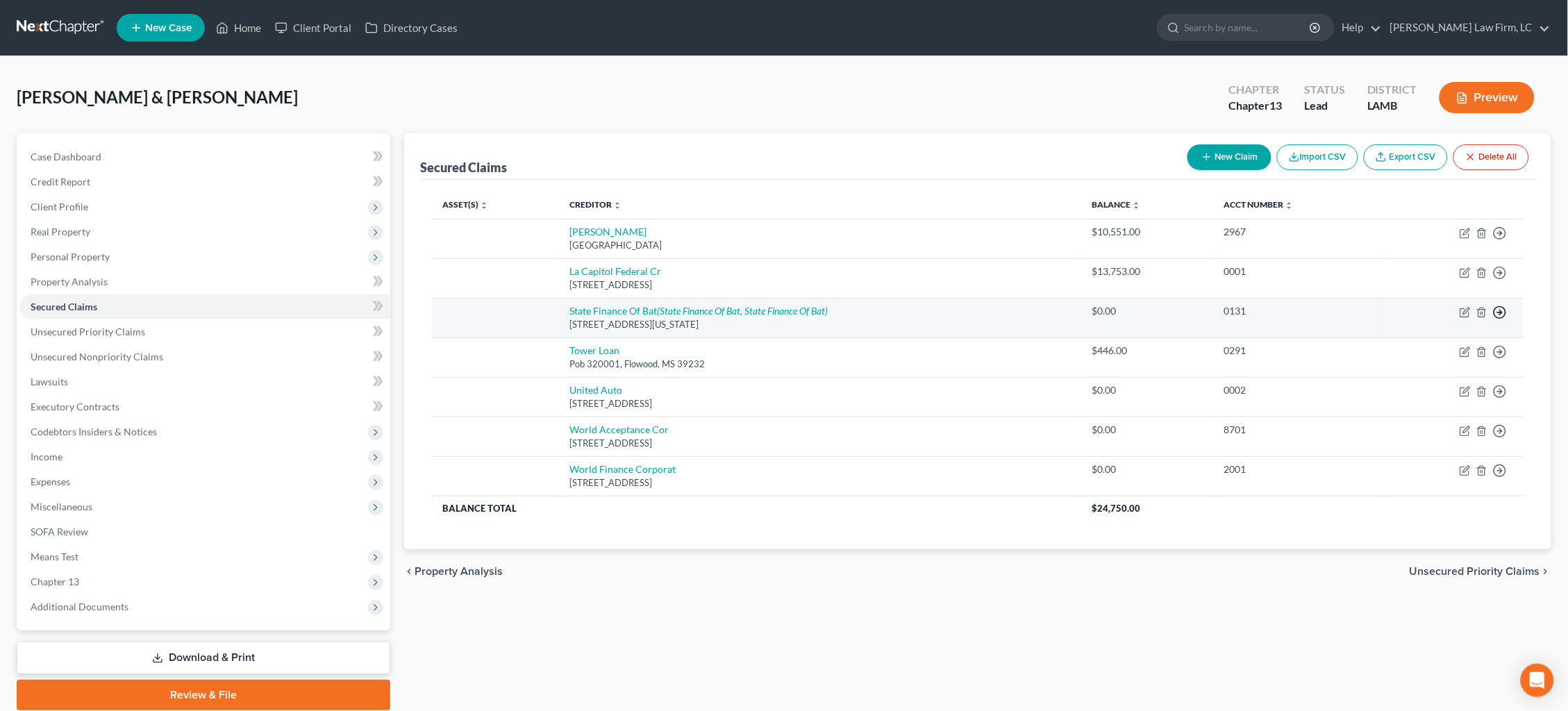
click at [1502, 307] on icon "button" at bounding box center [1500, 313] width 14 height 14
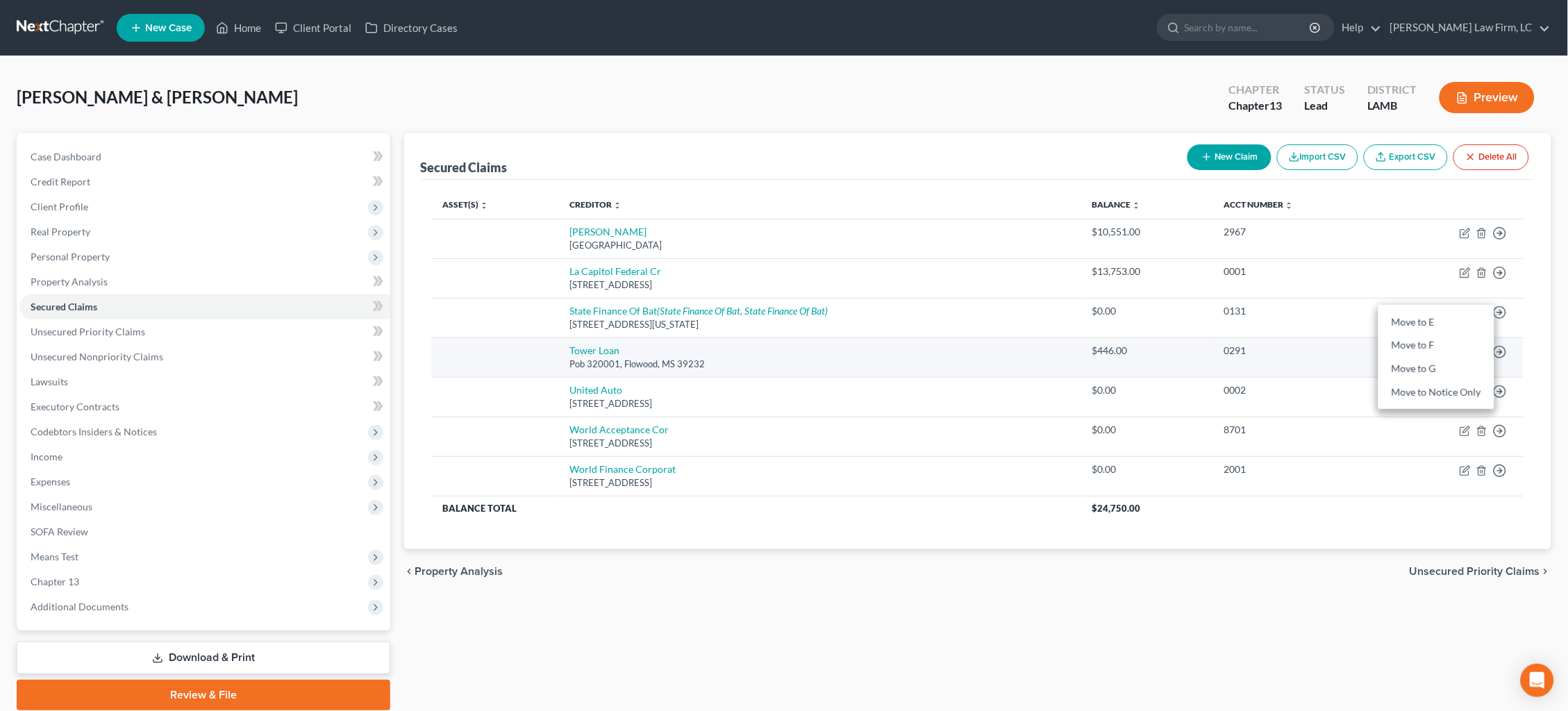
click at [1476, 343] on link "Move to F" at bounding box center [1436, 345] width 116 height 23
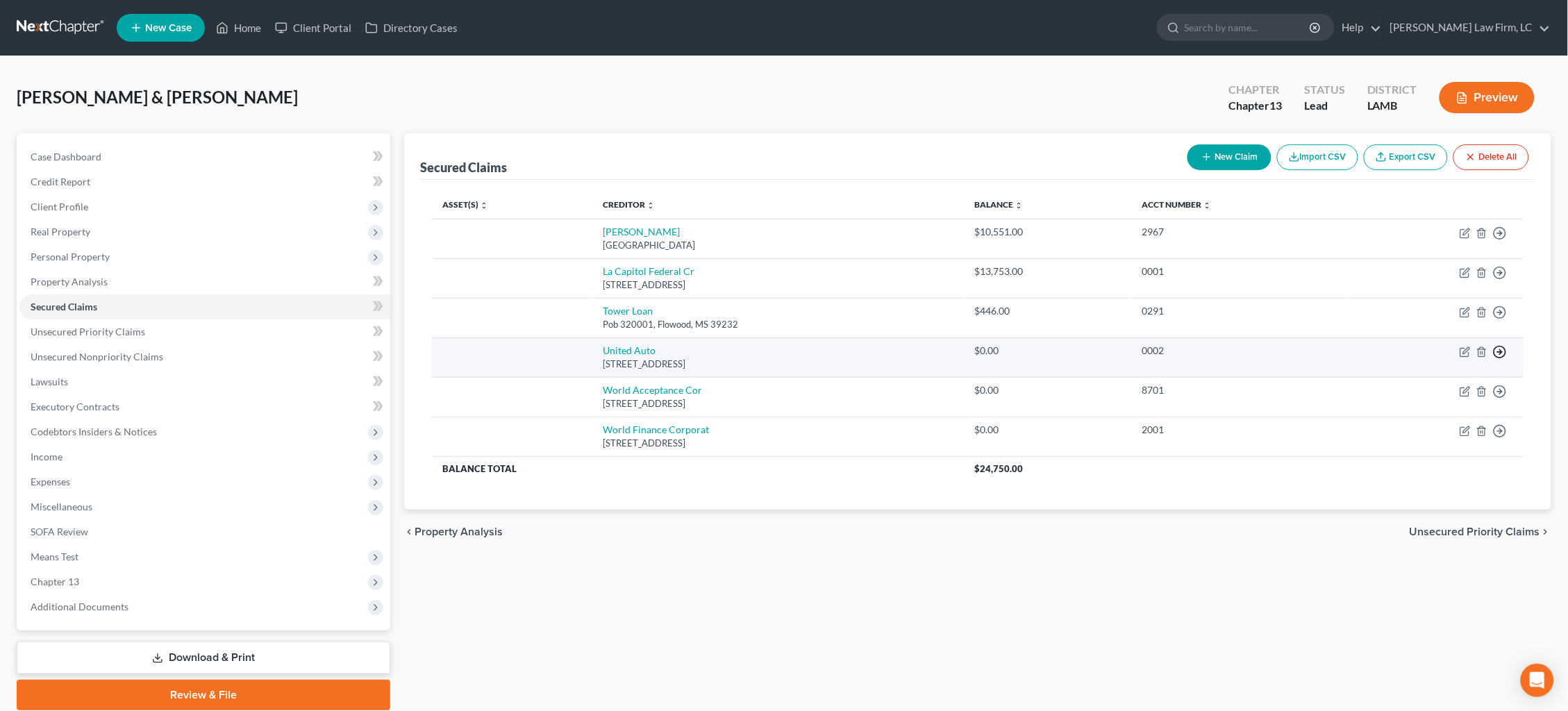
click at [1499, 345] on icon "button" at bounding box center [1500, 352] width 14 height 14
click at [1442, 376] on link "Move to F" at bounding box center [1436, 385] width 116 height 23
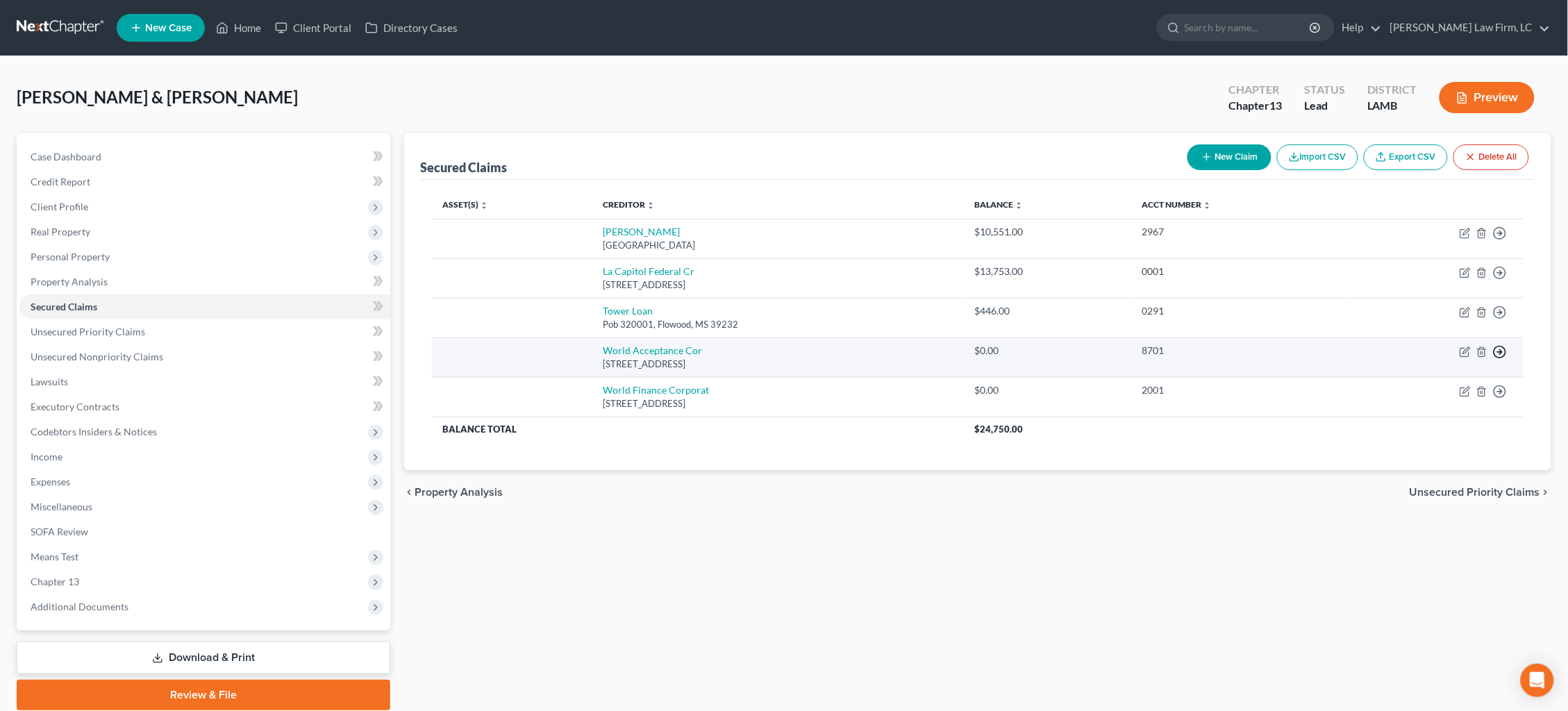
click at [1501, 352] on circle "button" at bounding box center [1500, 352] width 12 height 12
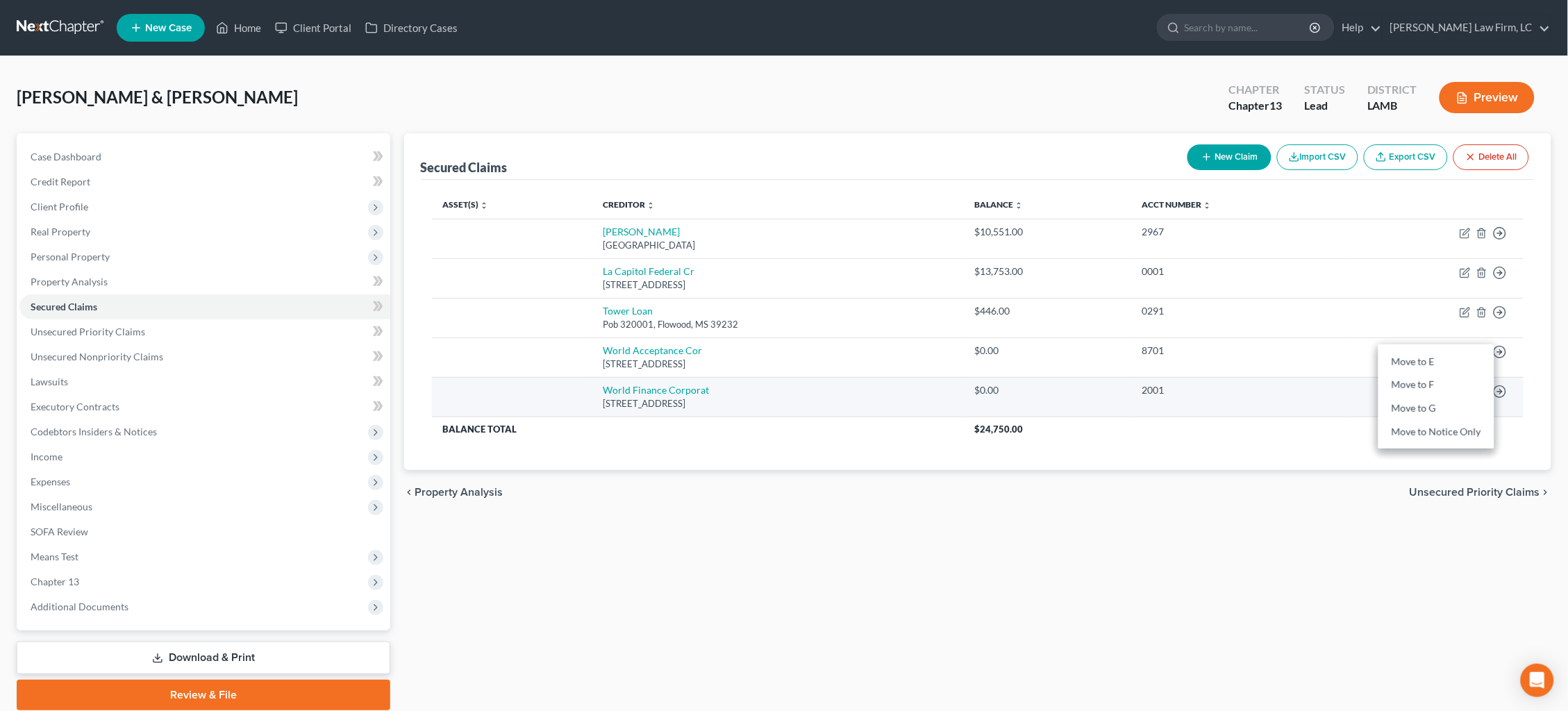
click at [1477, 374] on link "Move to F" at bounding box center [1436, 385] width 116 height 23
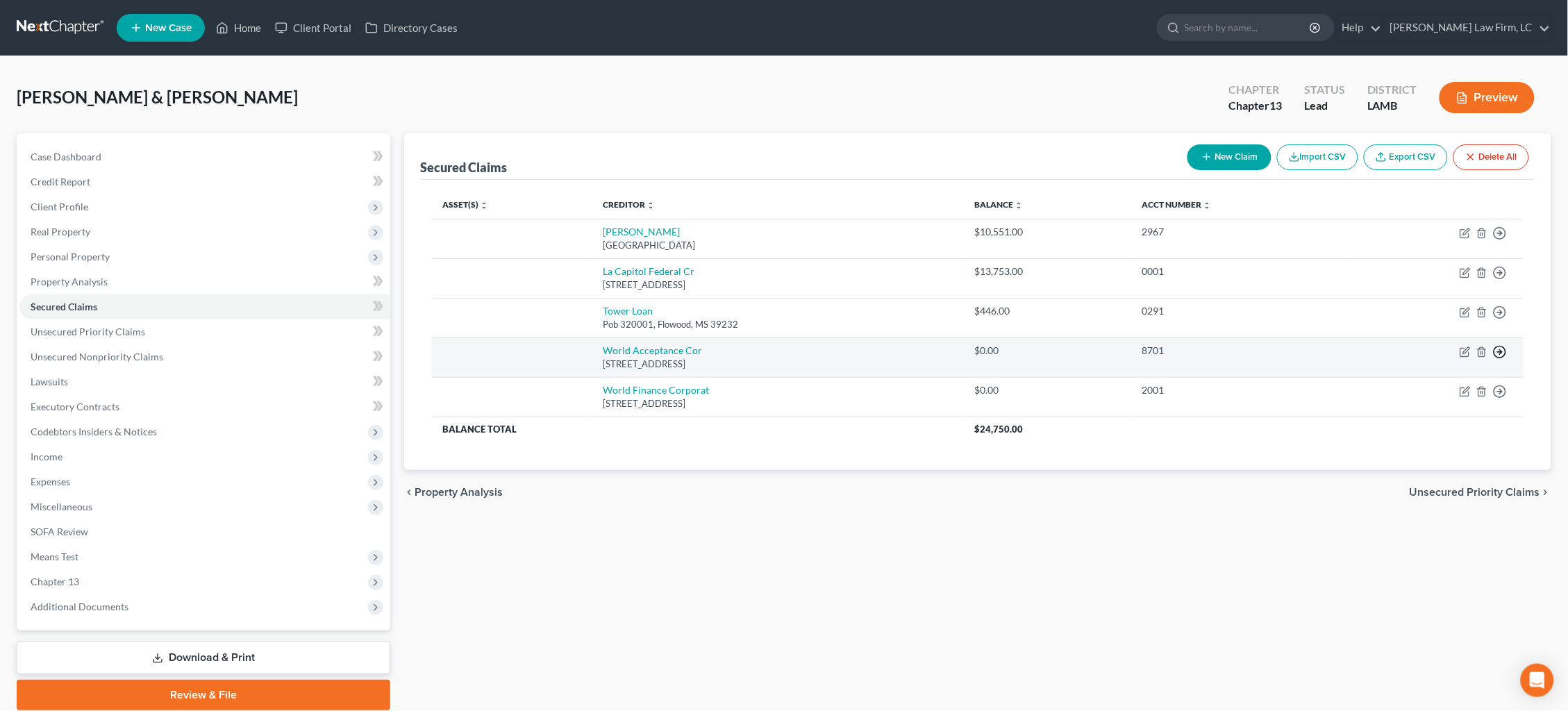
click at [1499, 345] on icon "button" at bounding box center [1500, 352] width 14 height 14
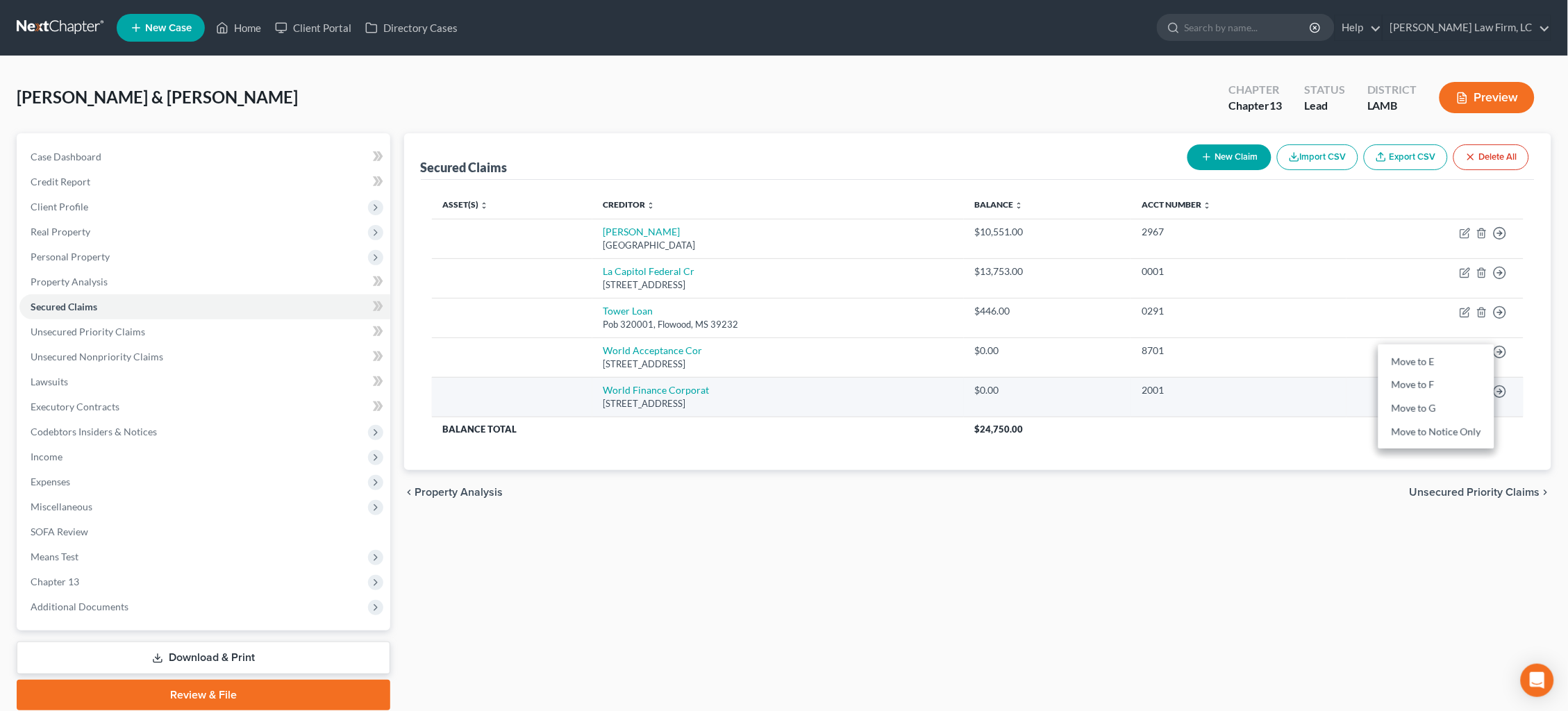
click at [1451, 374] on link "Move to F" at bounding box center [1436, 385] width 116 height 23
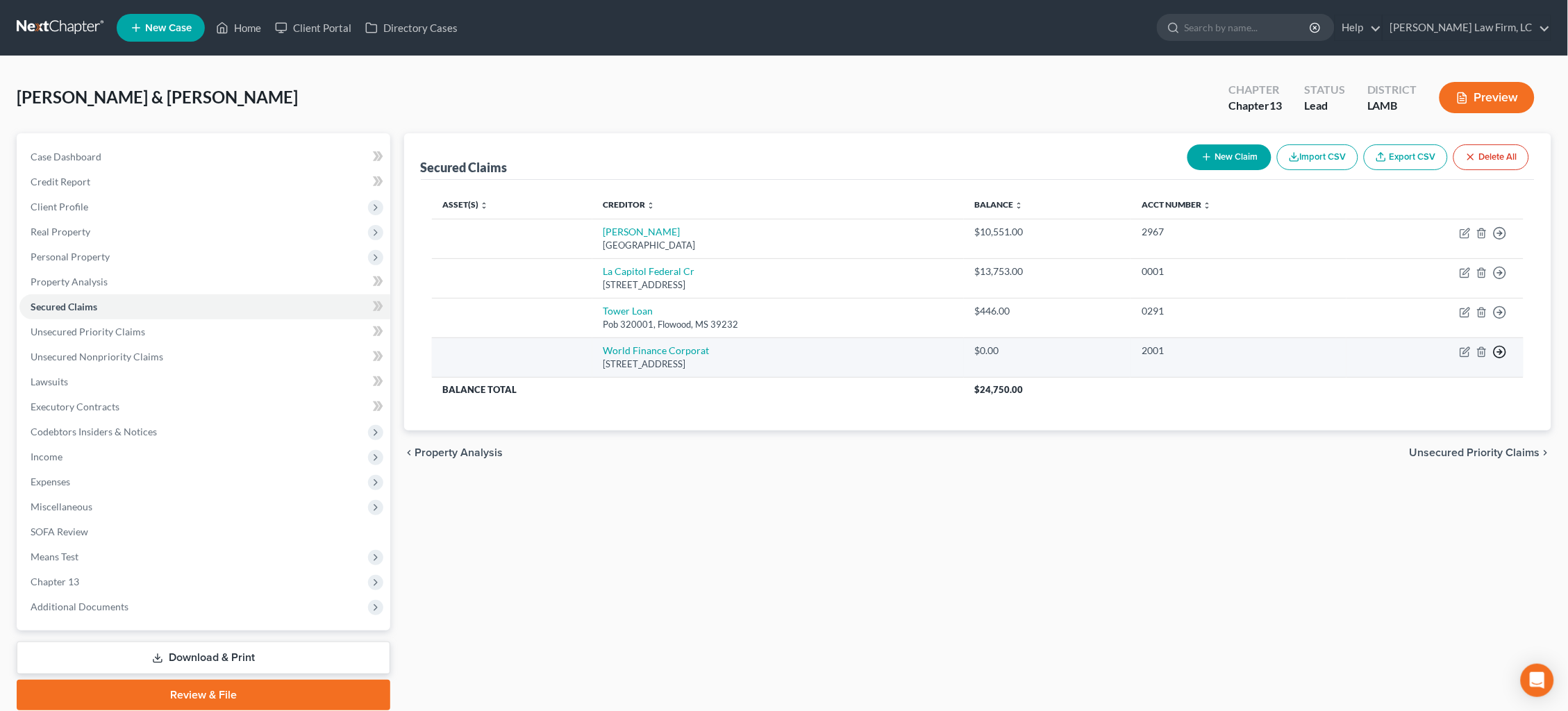
click at [1501, 353] on circle "button" at bounding box center [1500, 352] width 12 height 12
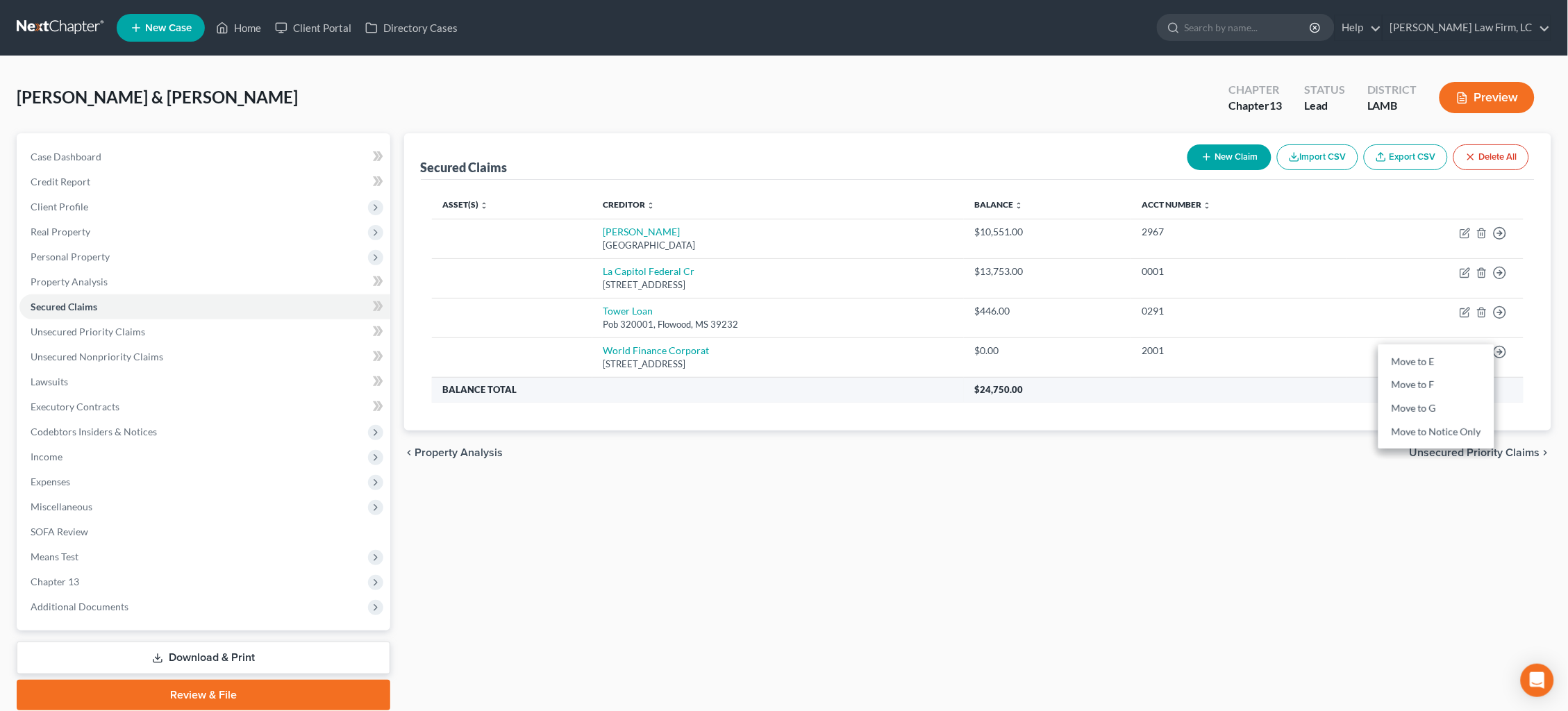
click at [1422, 376] on link "Move to F" at bounding box center [1436, 385] width 116 height 23
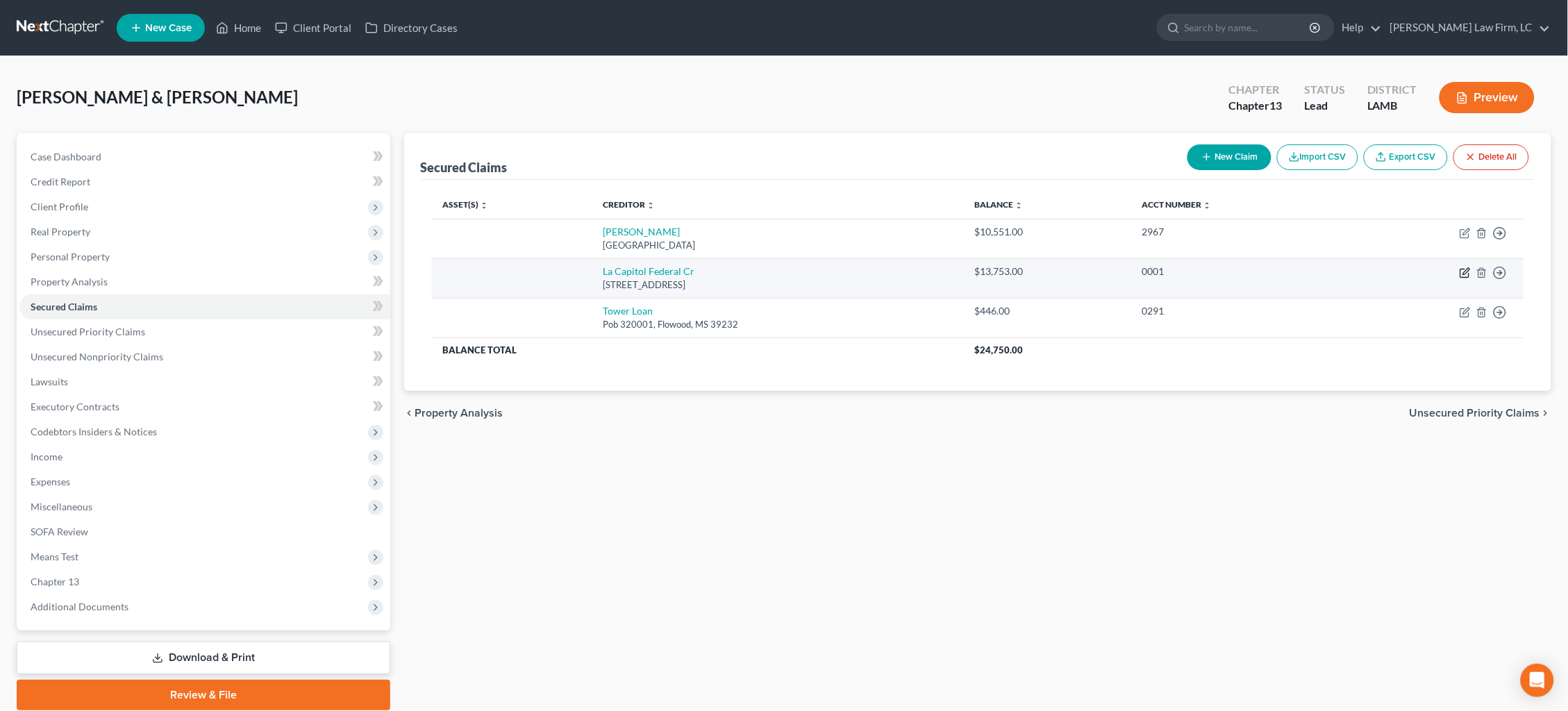
click at [1464, 269] on icon "button" at bounding box center [1465, 273] width 11 height 11
select select "19"
select select "0"
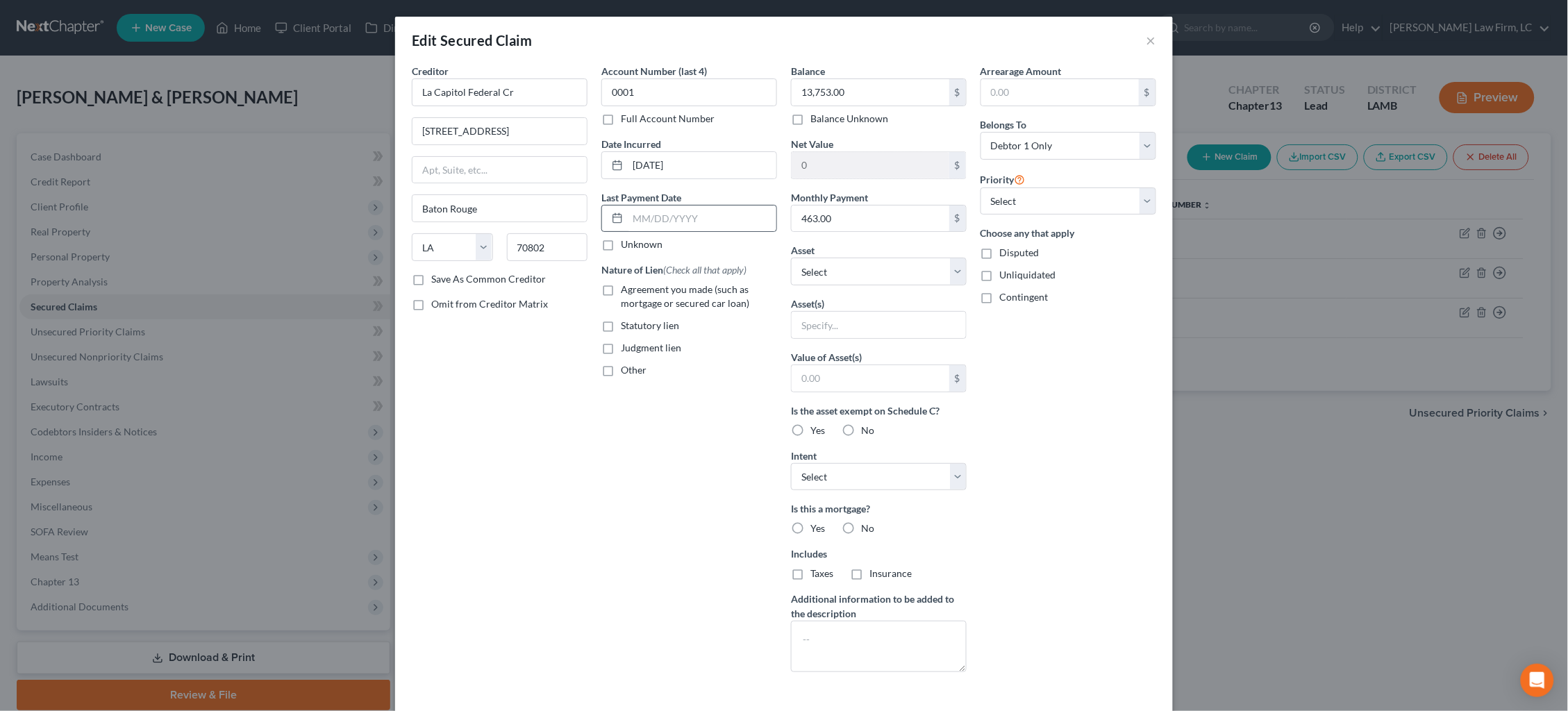
scroll to position [3, 0]
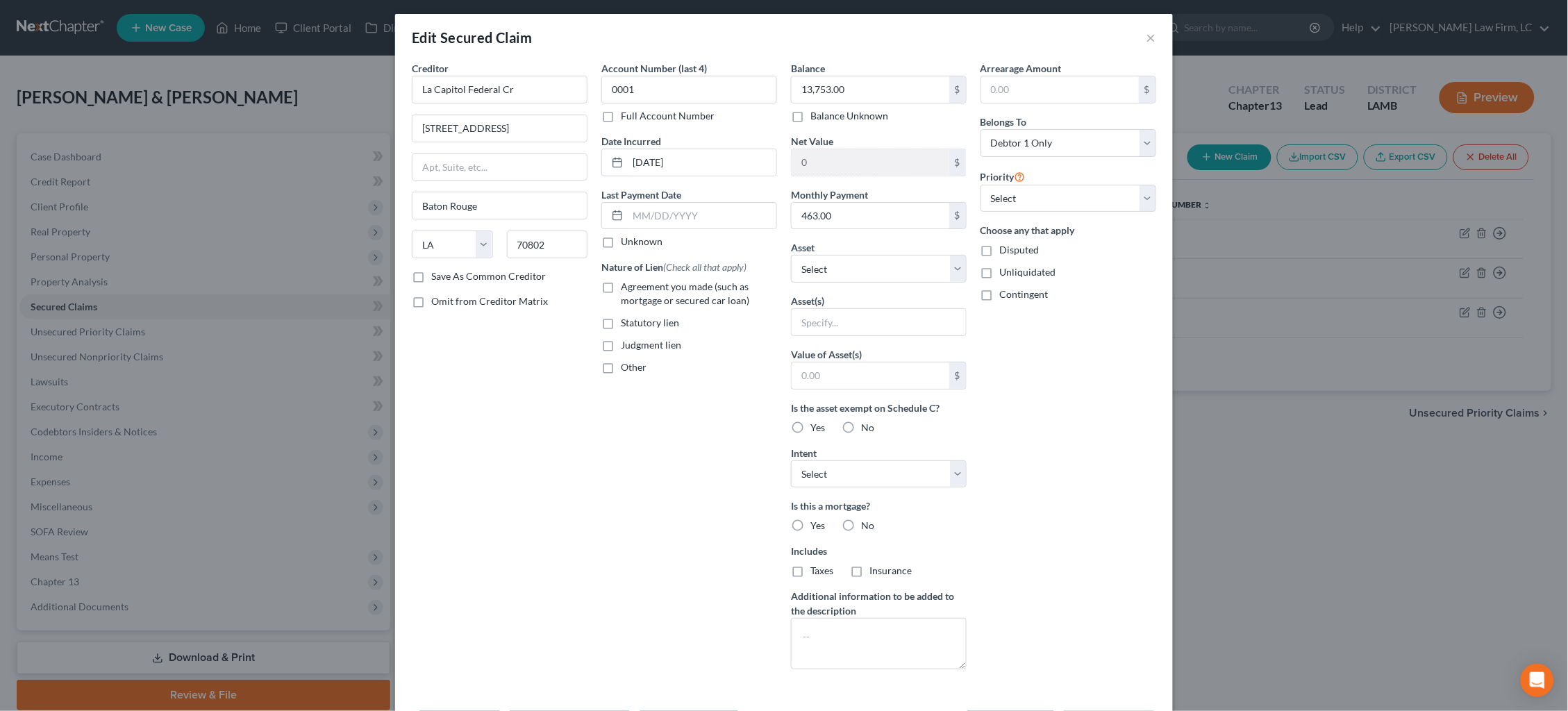
click at [1206, 88] on div "Edit Secured Claim × Creditor * La Capitol Federal Cr [GEOGRAPHIC_DATA] [US_STA…" at bounding box center [784, 355] width 1568 height 711
click at [1154, 38] on button "×" at bounding box center [1151, 37] width 10 height 16
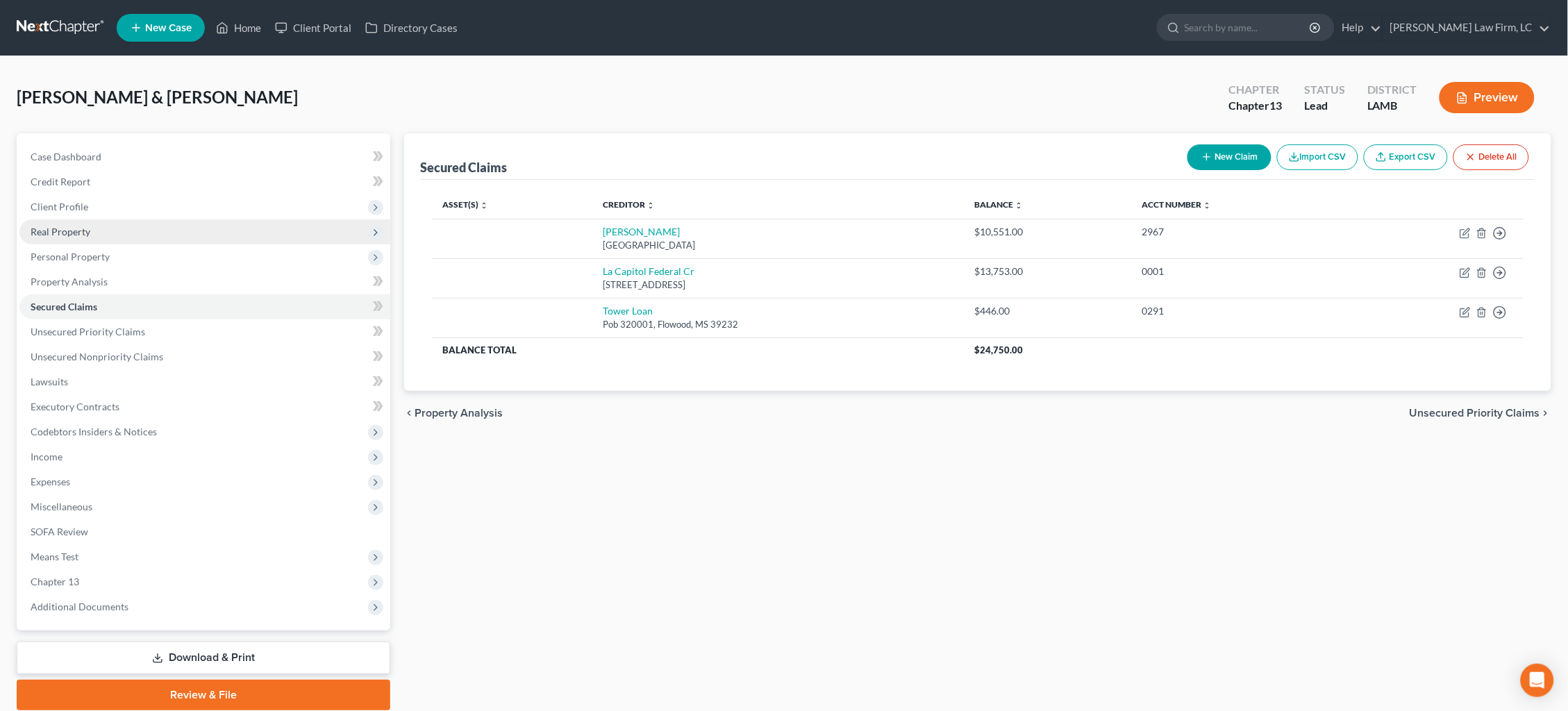
click at [109, 232] on span "Real Property" at bounding box center [205, 232] width 371 height 25
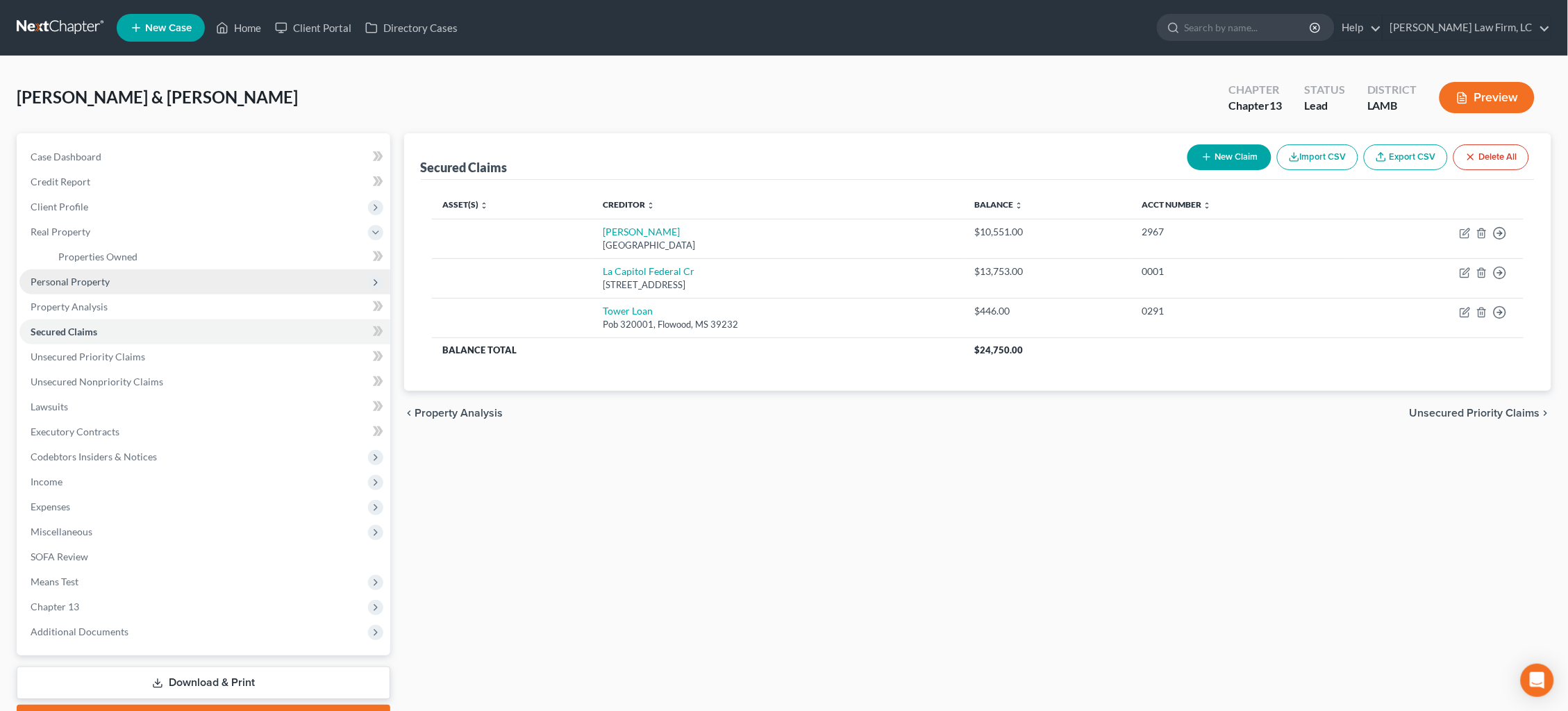
click at [113, 277] on span "Personal Property" at bounding box center [205, 281] width 371 height 25
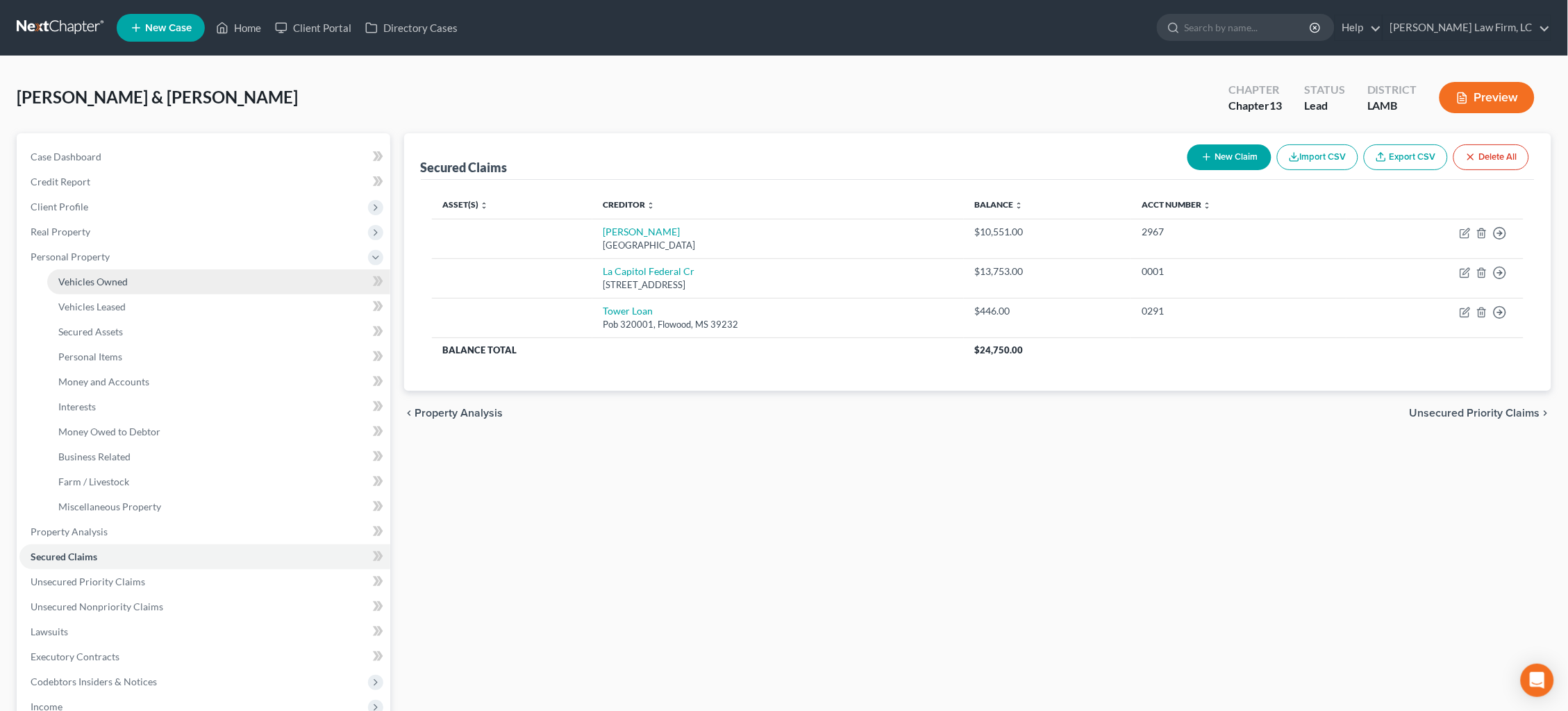
click at [168, 270] on link "Vehicles Owned" at bounding box center [218, 281] width 343 height 25
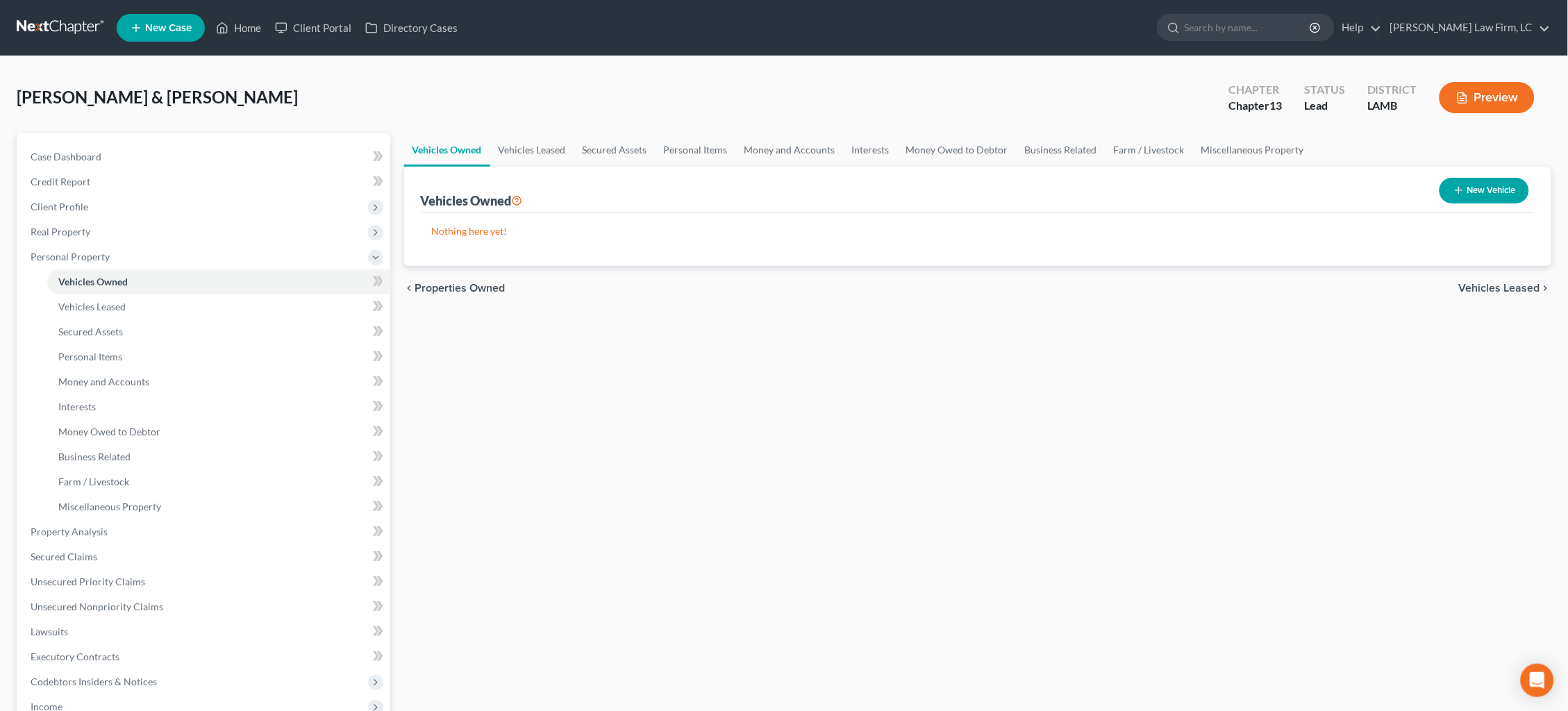
click at [1498, 179] on button "New Vehicle" at bounding box center [1484, 190] width 89 height 26
select select "0"
select select "2"
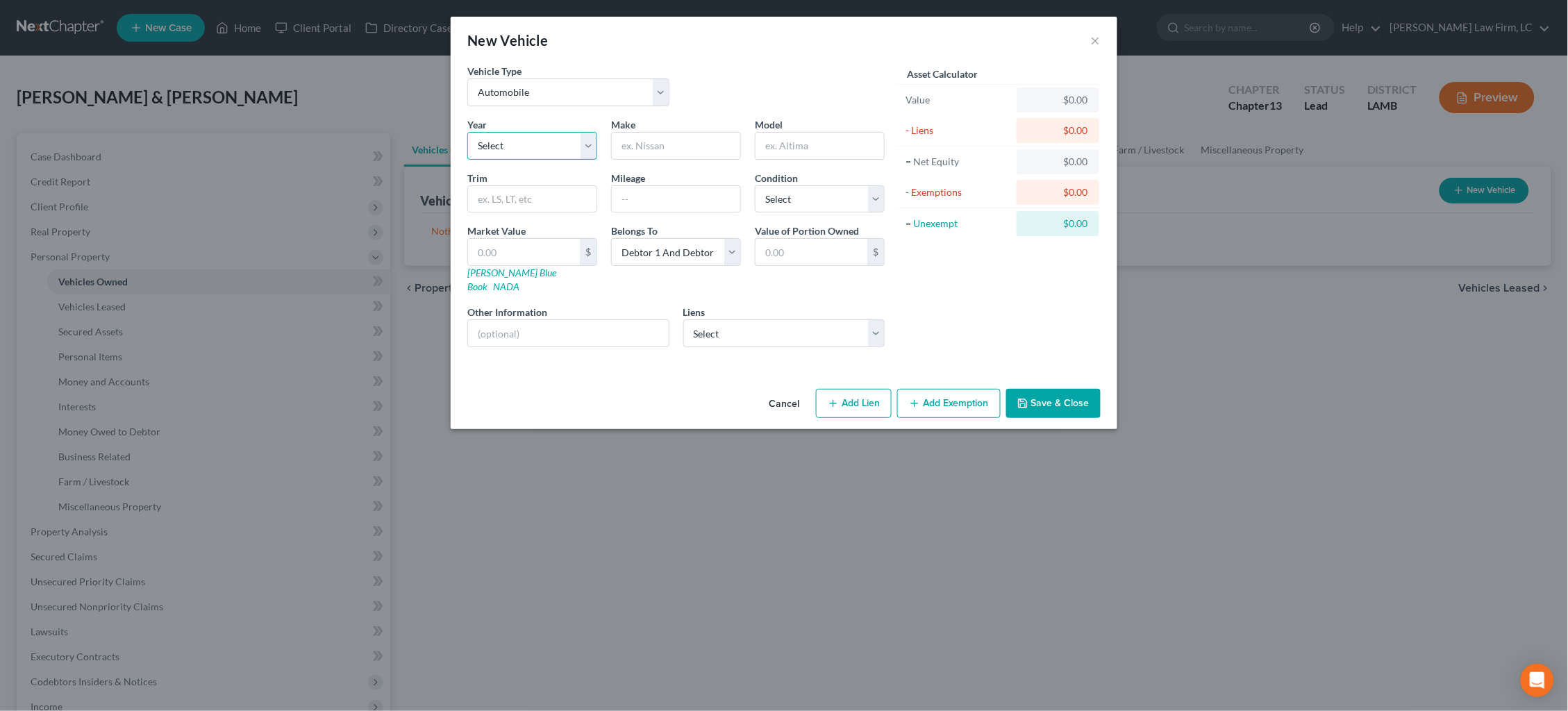
select select "15"
click at [677, 141] on input "text" at bounding box center [675, 146] width 129 height 26
type input "Chevrolet"
type input "Silverado"
click at [519, 281] on link "NADA" at bounding box center [506, 286] width 26 height 12
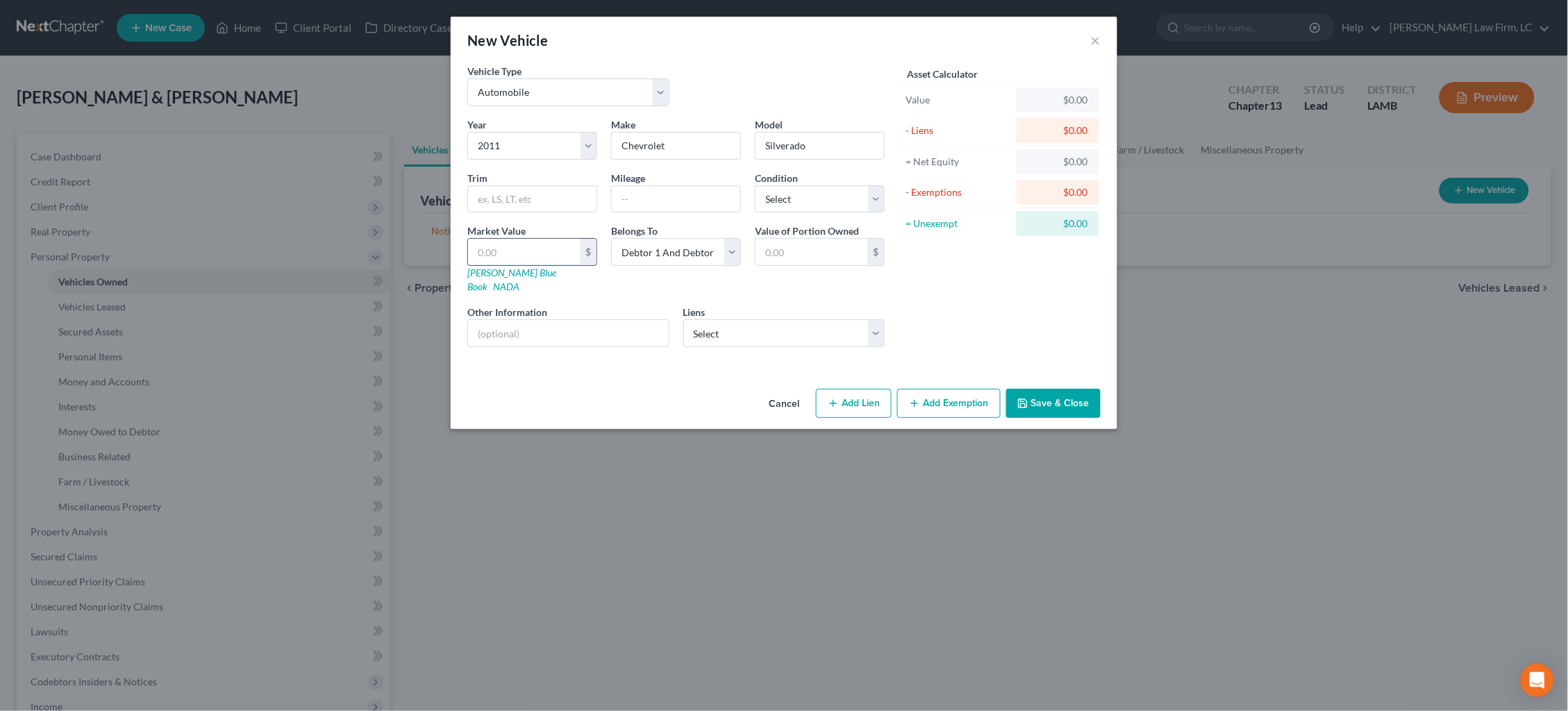
click at [551, 254] on input "text" at bounding box center [523, 251] width 111 height 26
type input "7"
type input "7.00"
type input "70"
type input "70.00"
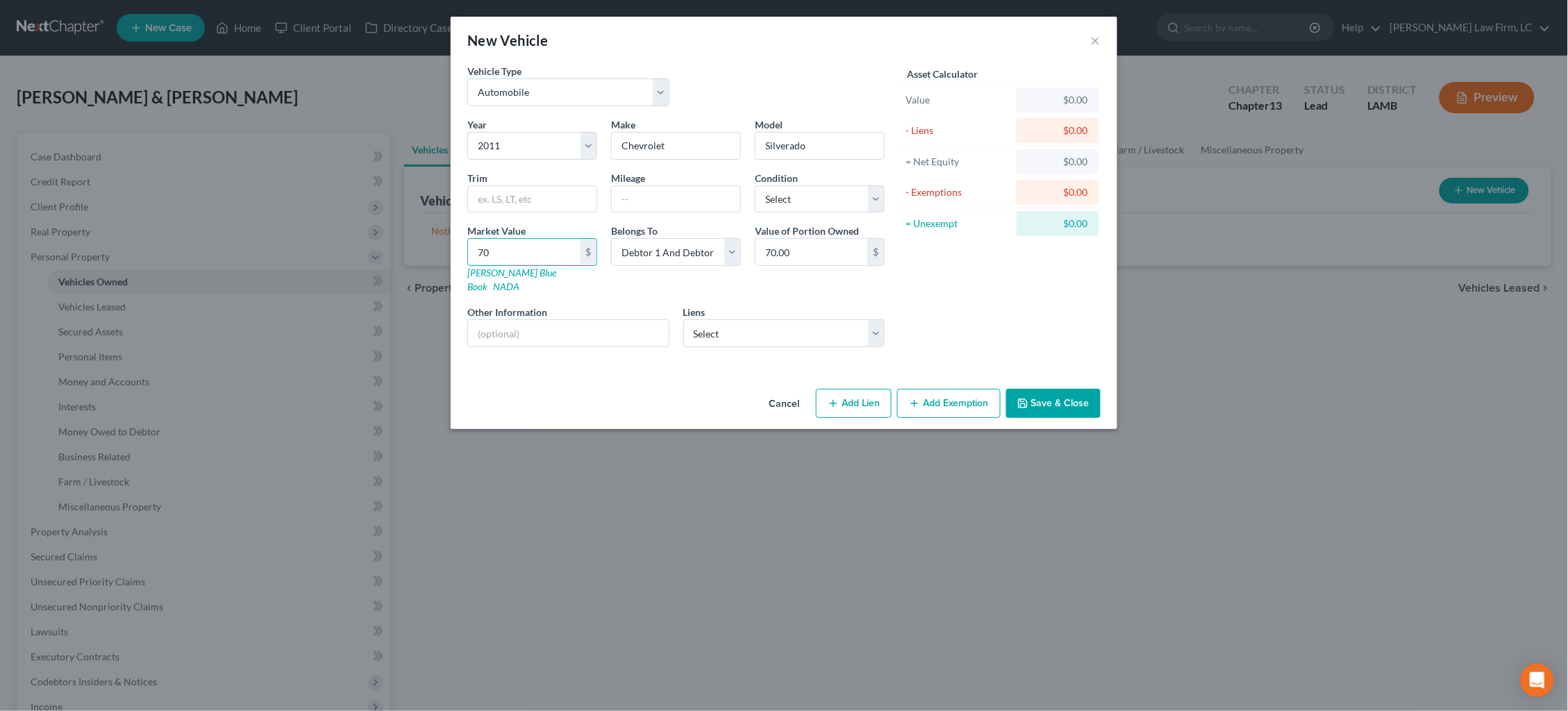
type input "700"
type input "700.00"
type input "7000"
type input "7,000.00"
type input "7,000"
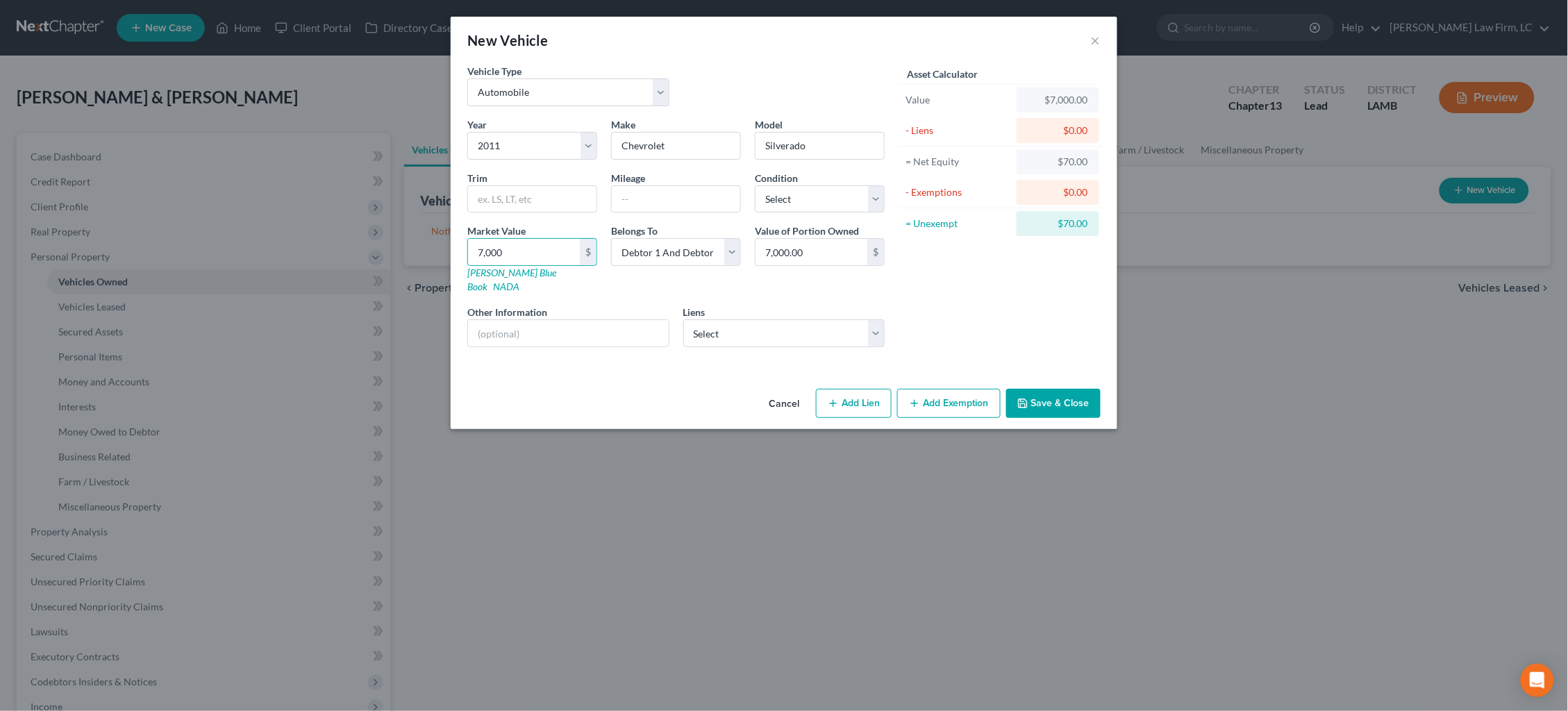
click at [1063, 389] on button "Save & Close" at bounding box center [1053, 403] width 94 height 29
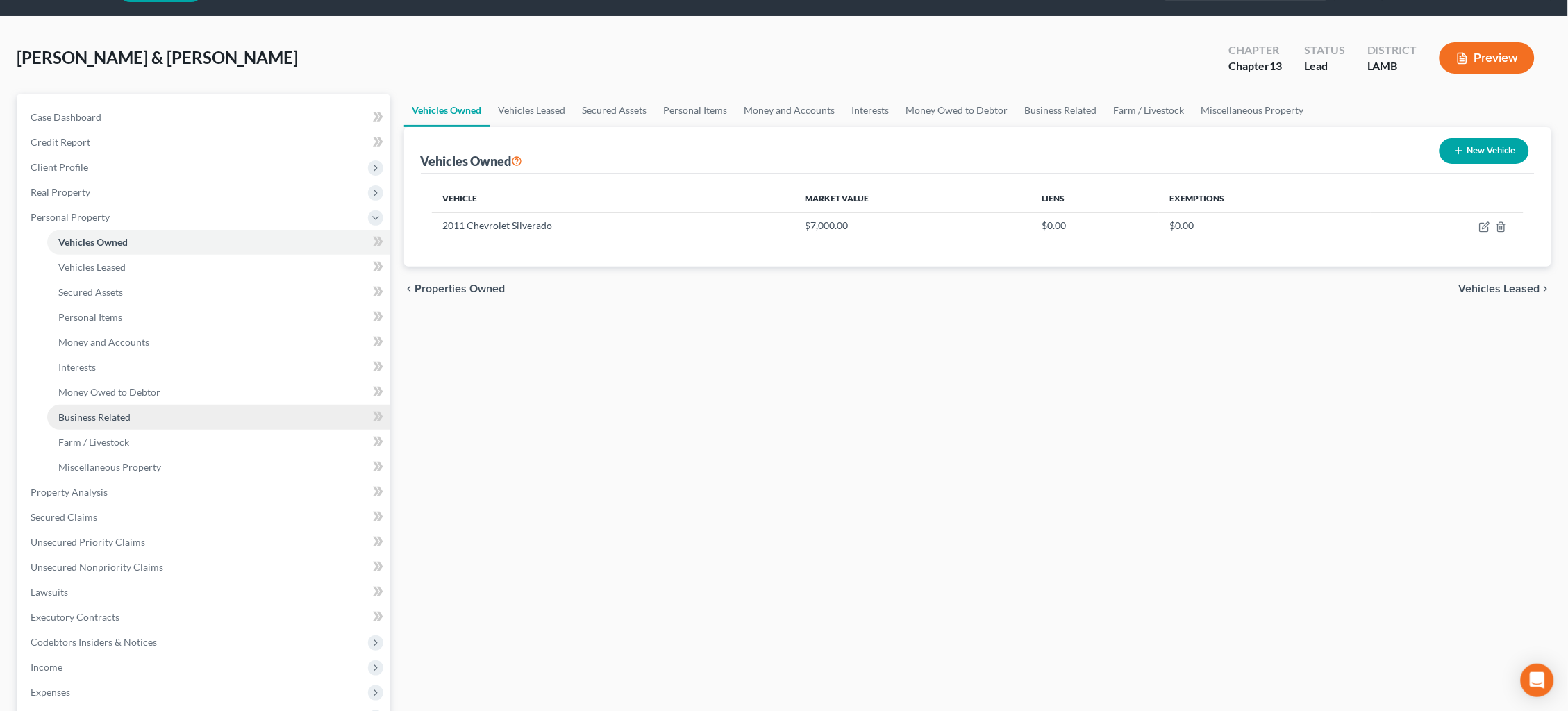
scroll to position [43, 0]
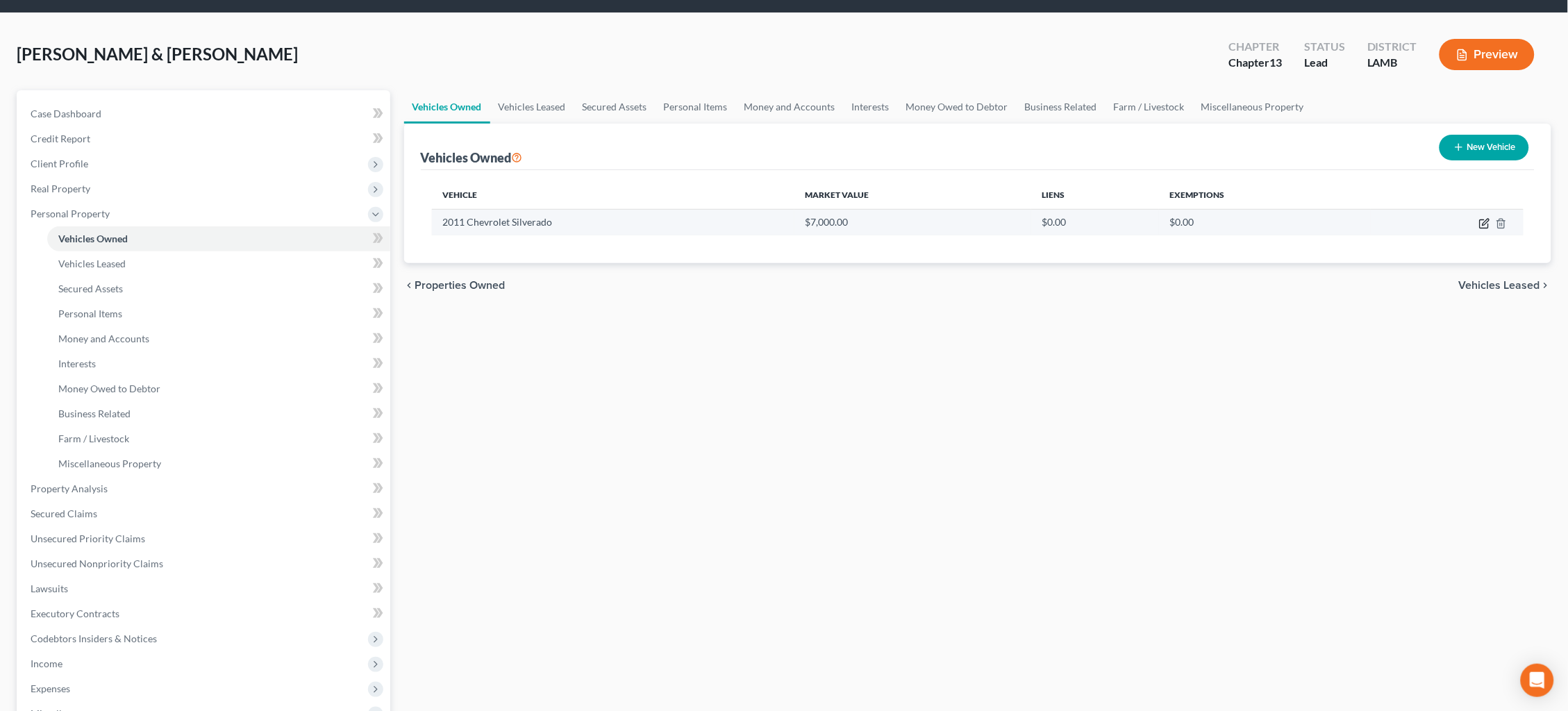
click at [1483, 223] on icon "button" at bounding box center [1485, 222] width 6 height 6
select select "0"
select select "15"
select select "2"
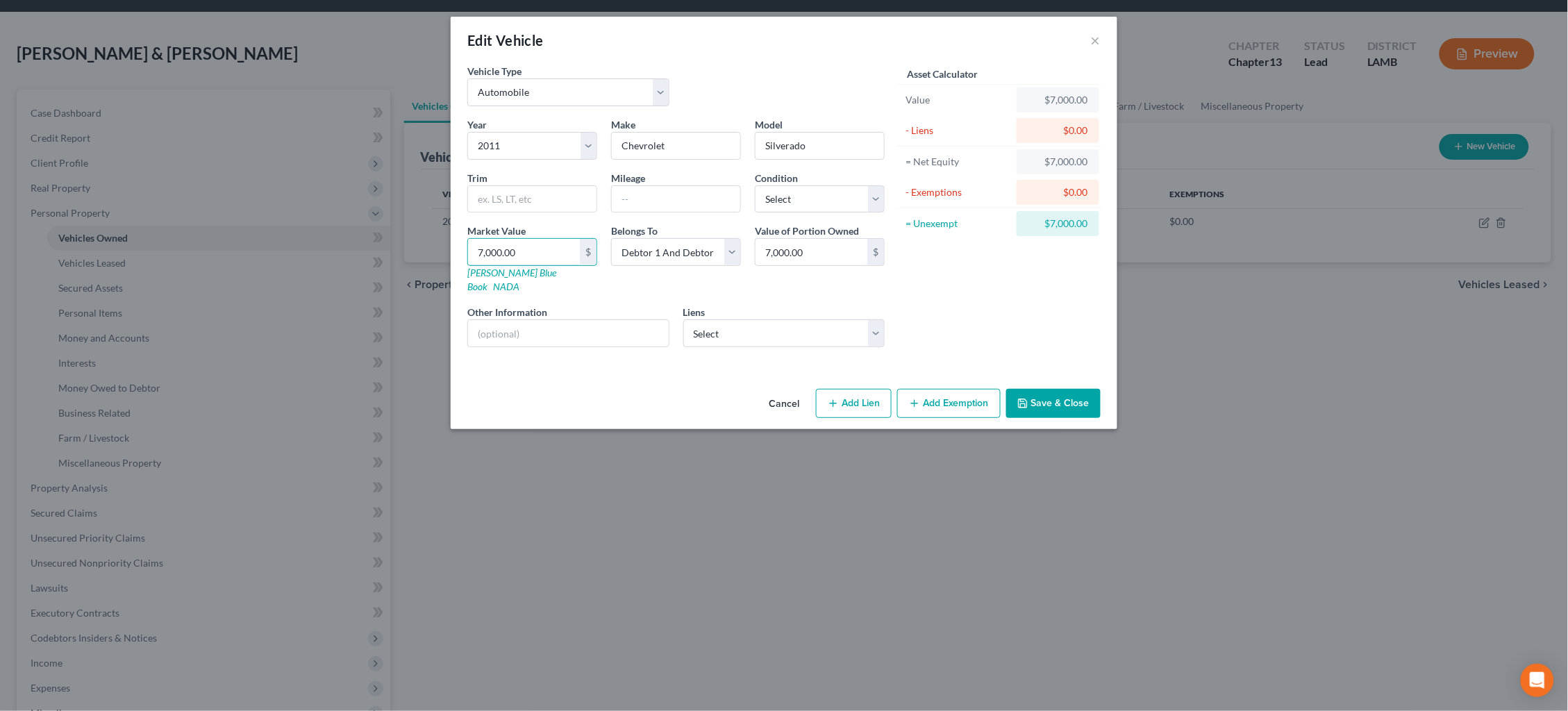
drag, startPoint x: 520, startPoint y: 247, endPoint x: 396, endPoint y: 235, distance: 124.6
click at [396, 235] on div "Edit Vehicle × Vehicle Type Select Automobile Truck Trailer Watercraft Aircraft…" at bounding box center [784, 355] width 1568 height 711
type input "7"
type input "7.00"
type input "72"
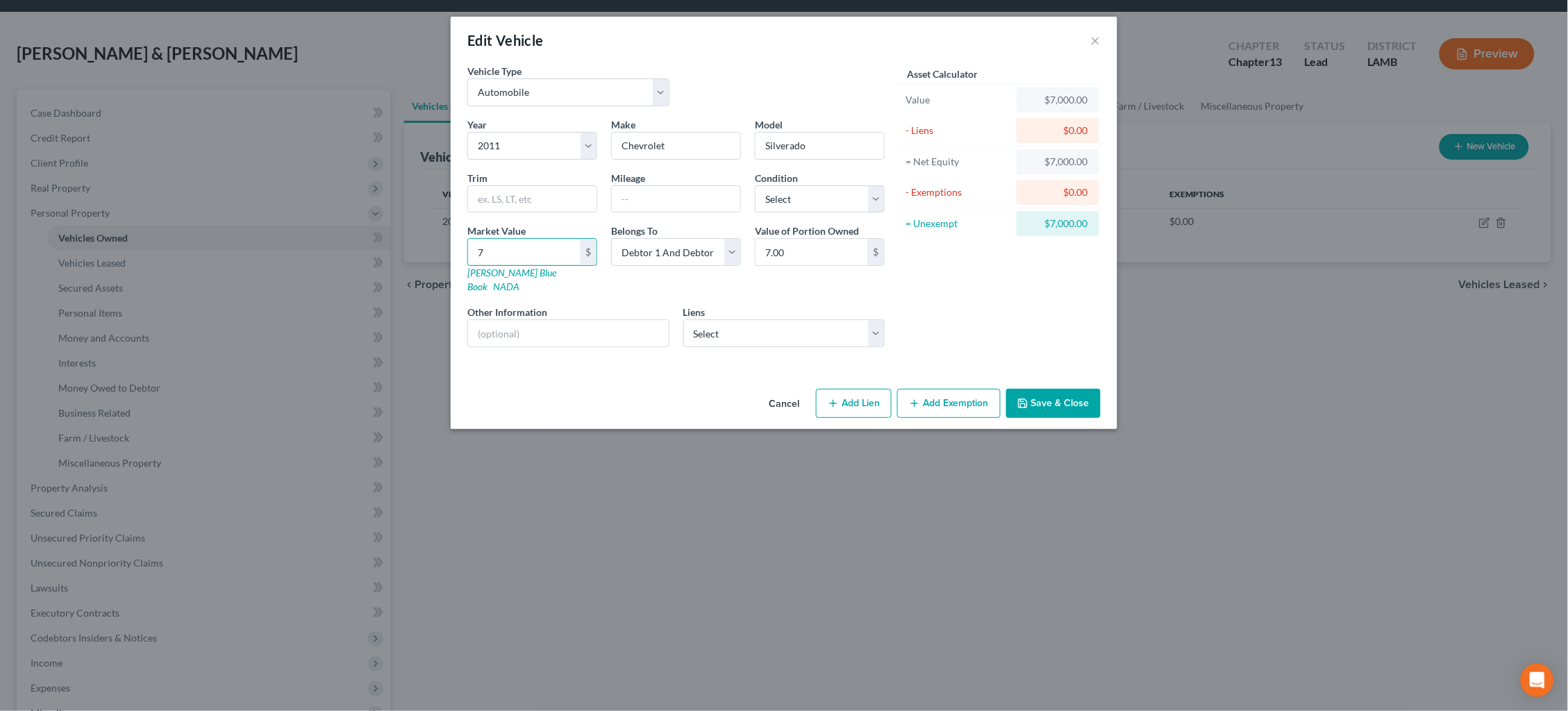
type input "72.00"
type input "725"
type input "725.00"
type input "7250"
type input "7,250.00"
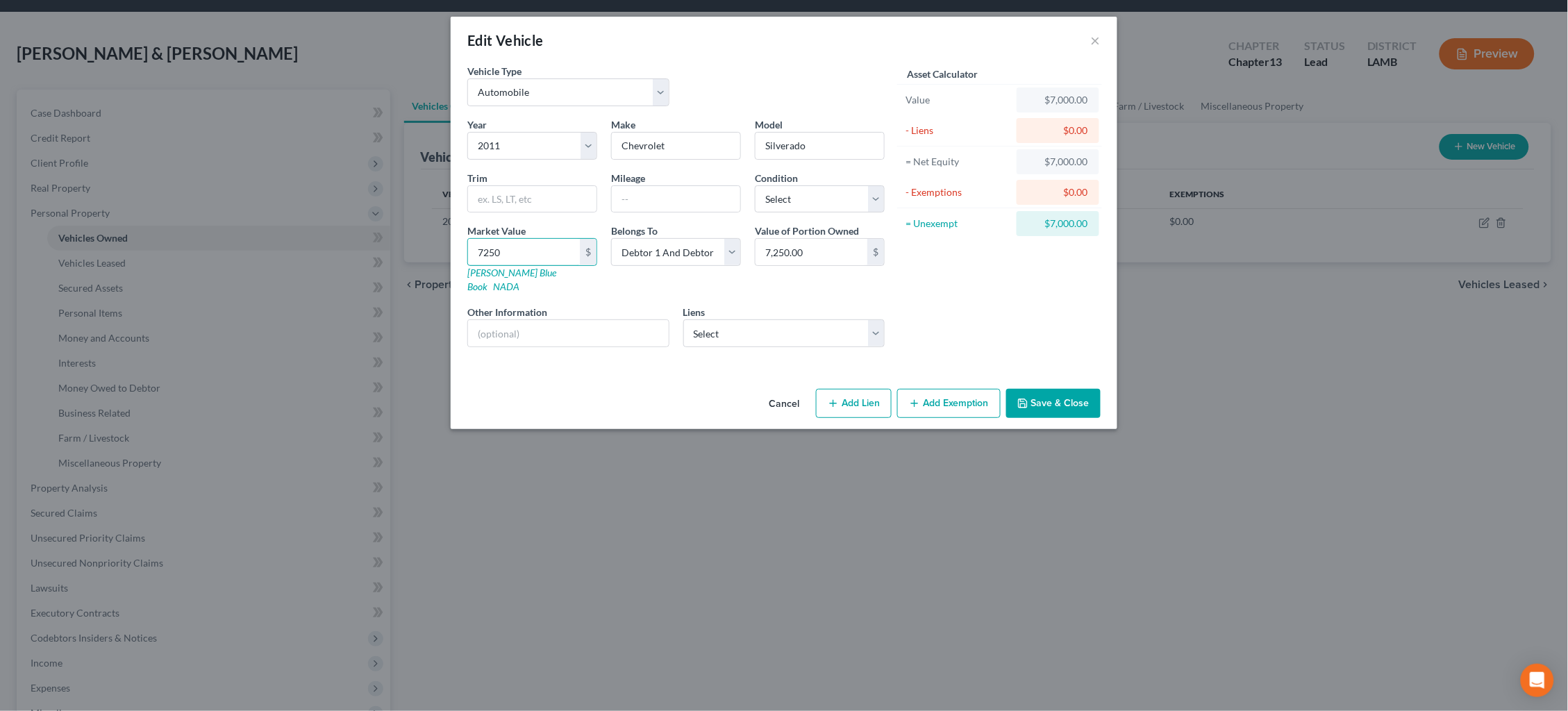
type input "7,250"
click at [1025, 398] on icon "button" at bounding box center [1023, 403] width 11 height 11
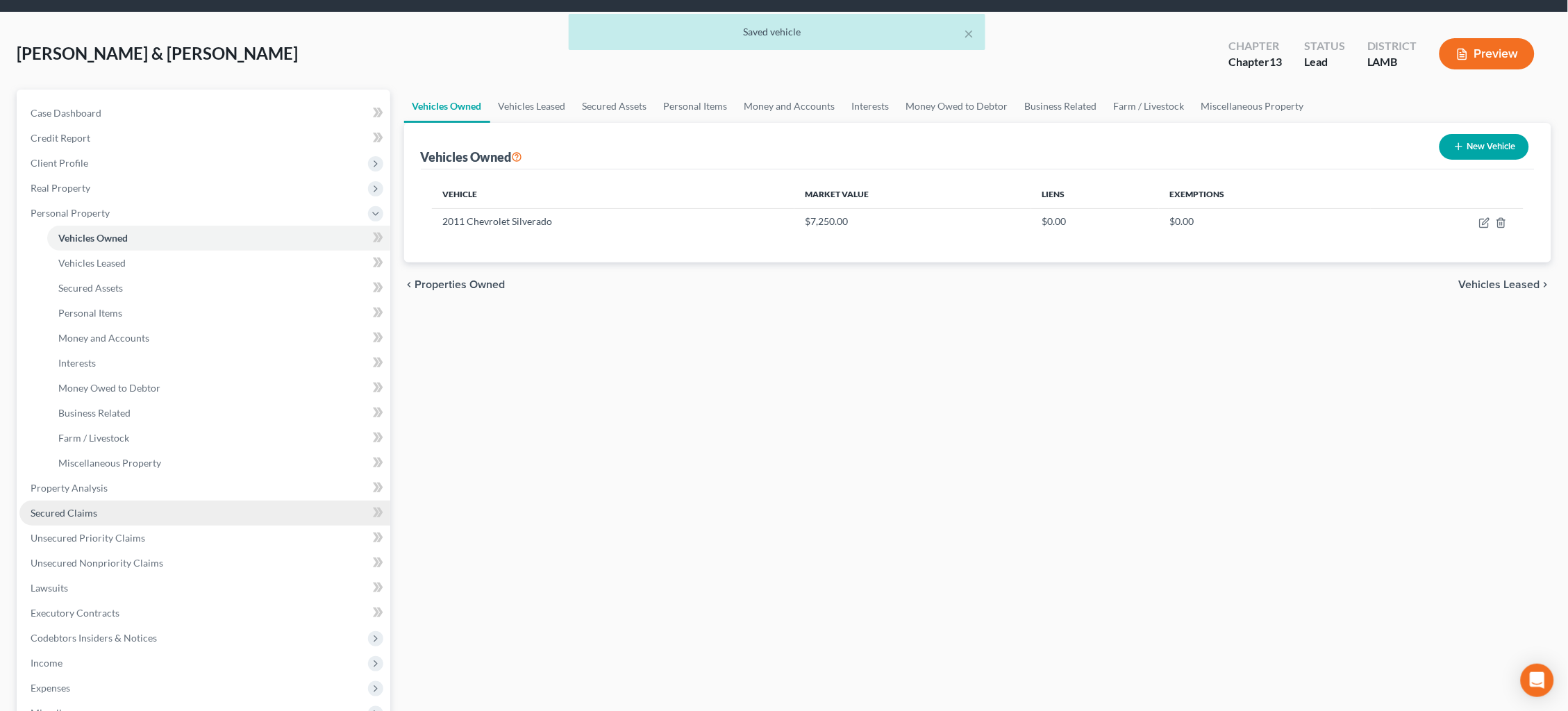
click at [174, 501] on link "Secured Claims" at bounding box center [205, 513] width 371 height 25
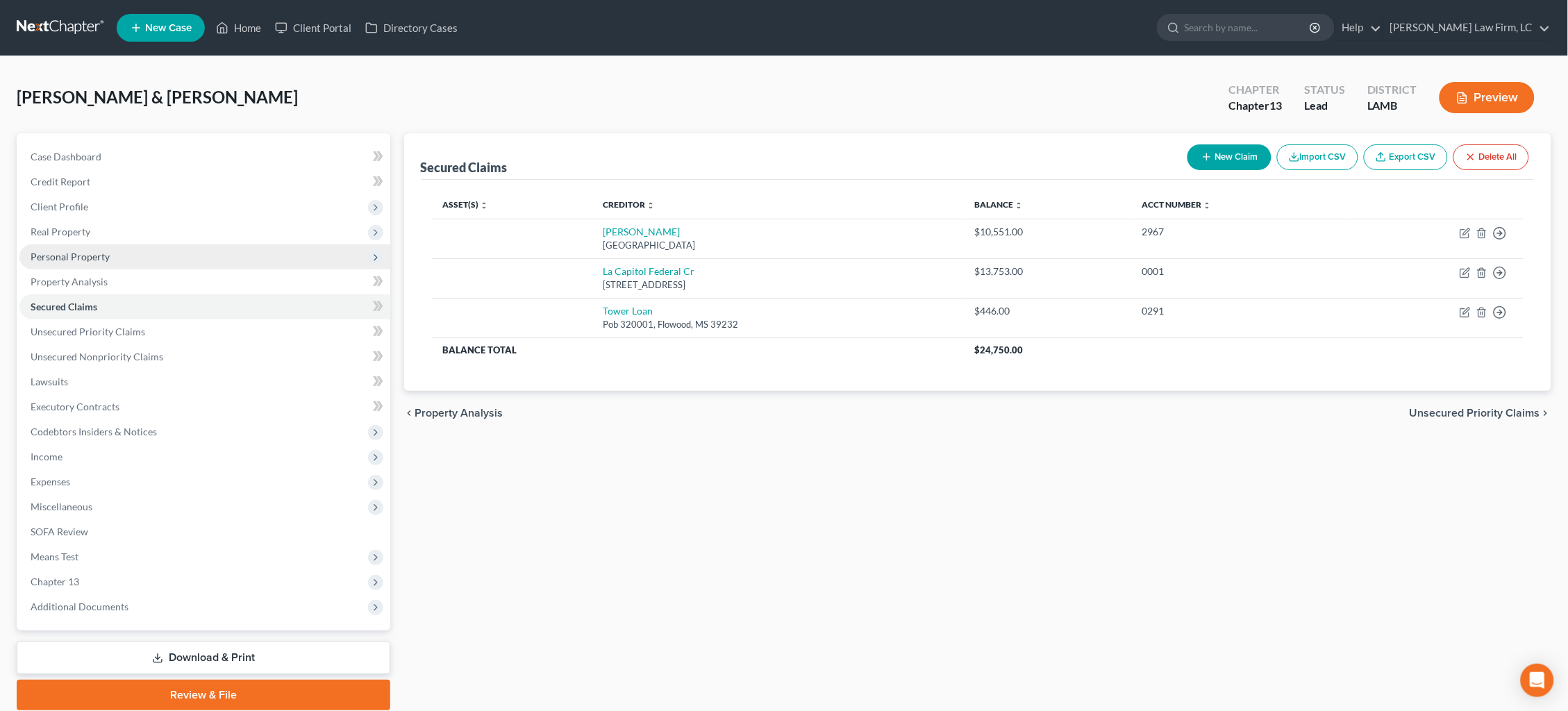
click at [121, 251] on span "Personal Property" at bounding box center [205, 256] width 371 height 25
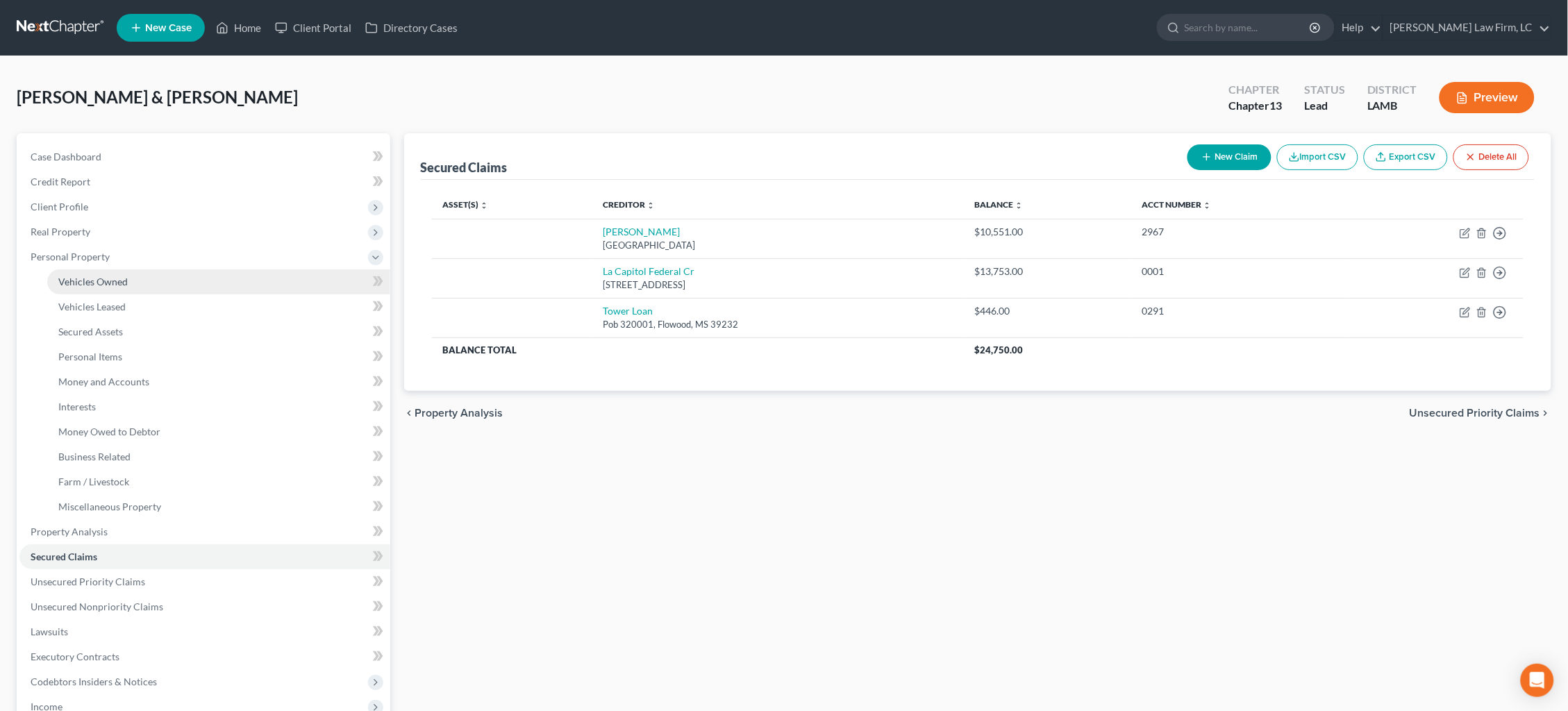
click at [131, 284] on link "Vehicles Owned" at bounding box center [218, 281] width 343 height 25
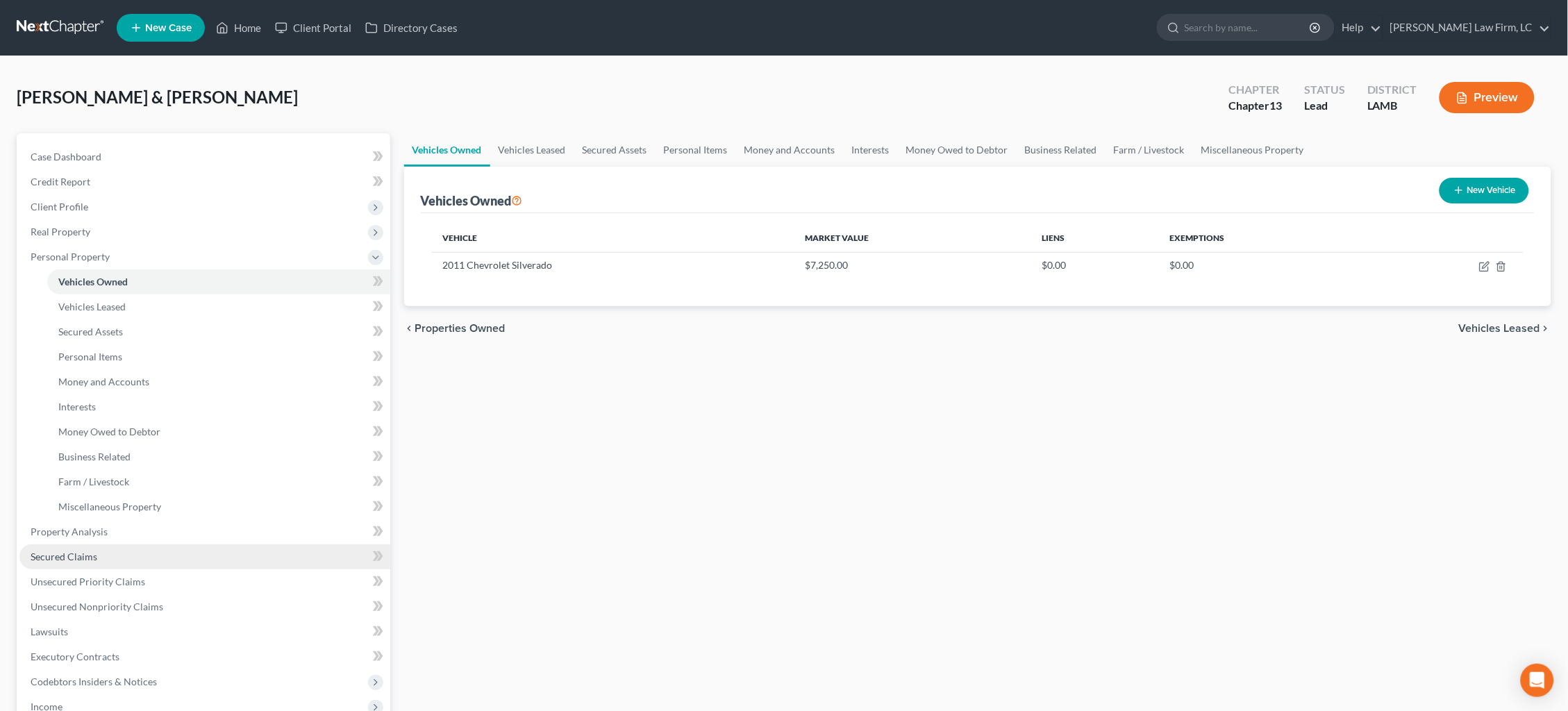
click at [151, 548] on link "Secured Claims" at bounding box center [205, 556] width 371 height 25
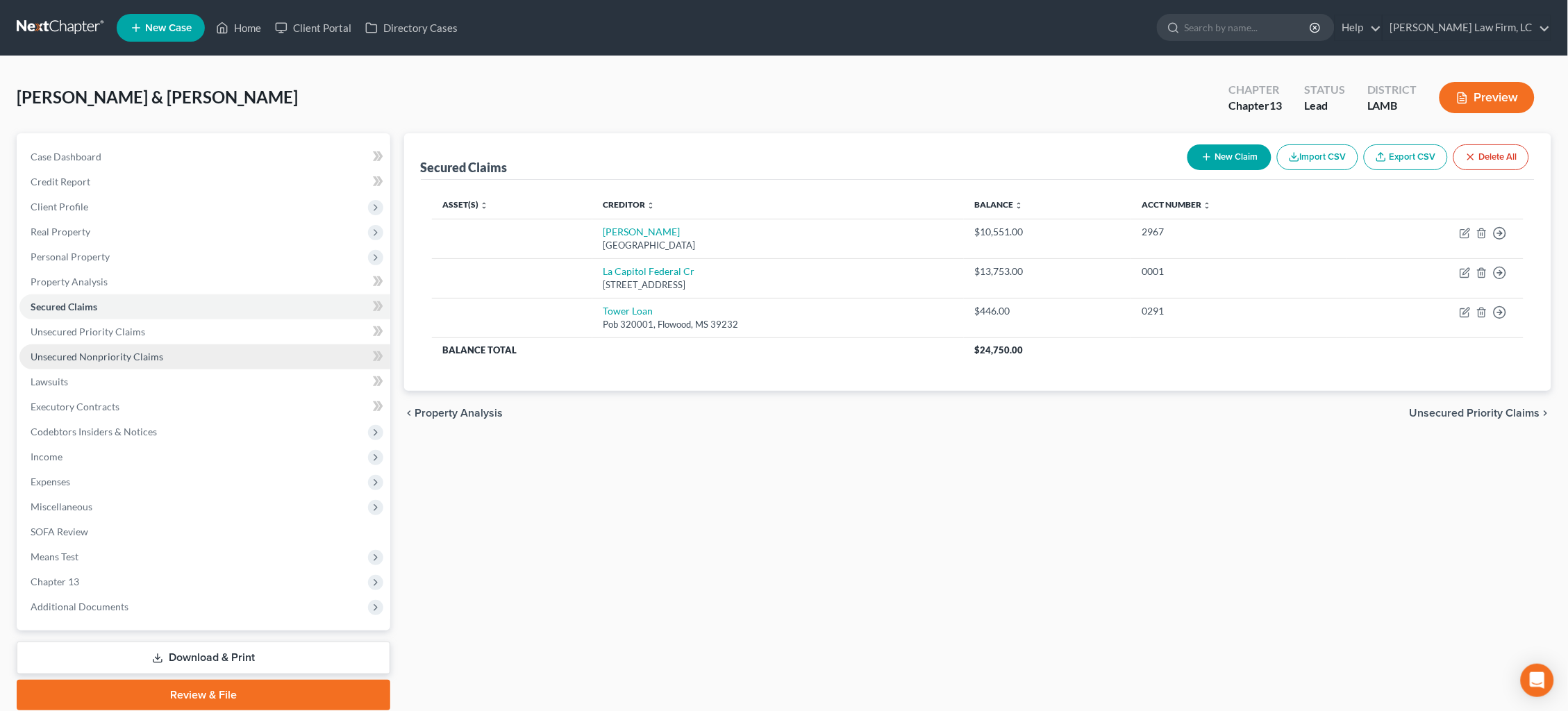
click at [116, 351] on span "Unsecured Nonpriority Claims" at bounding box center [97, 357] width 133 height 12
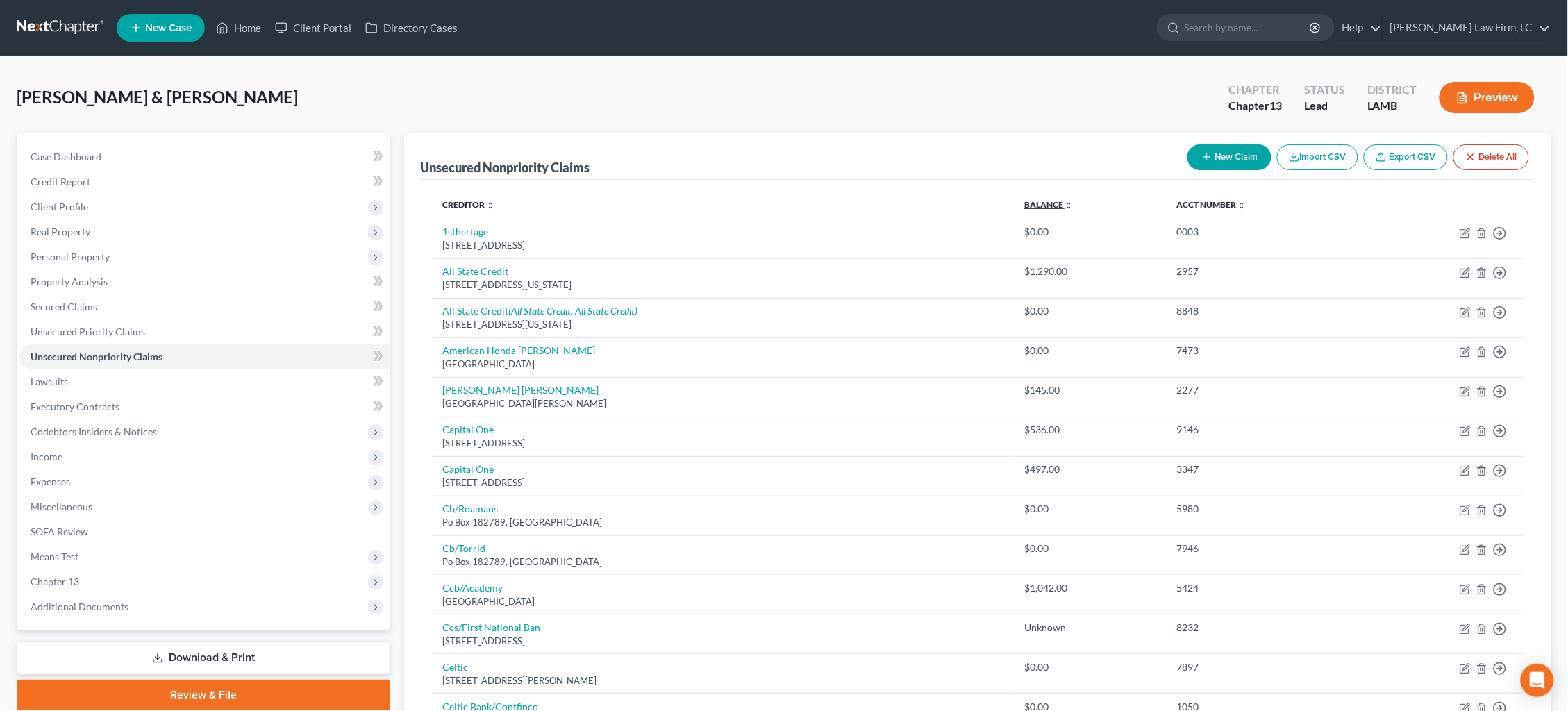
click at [1040, 205] on link "Balance expand_more expand_less unfold_more" at bounding box center [1048, 205] width 48 height 11
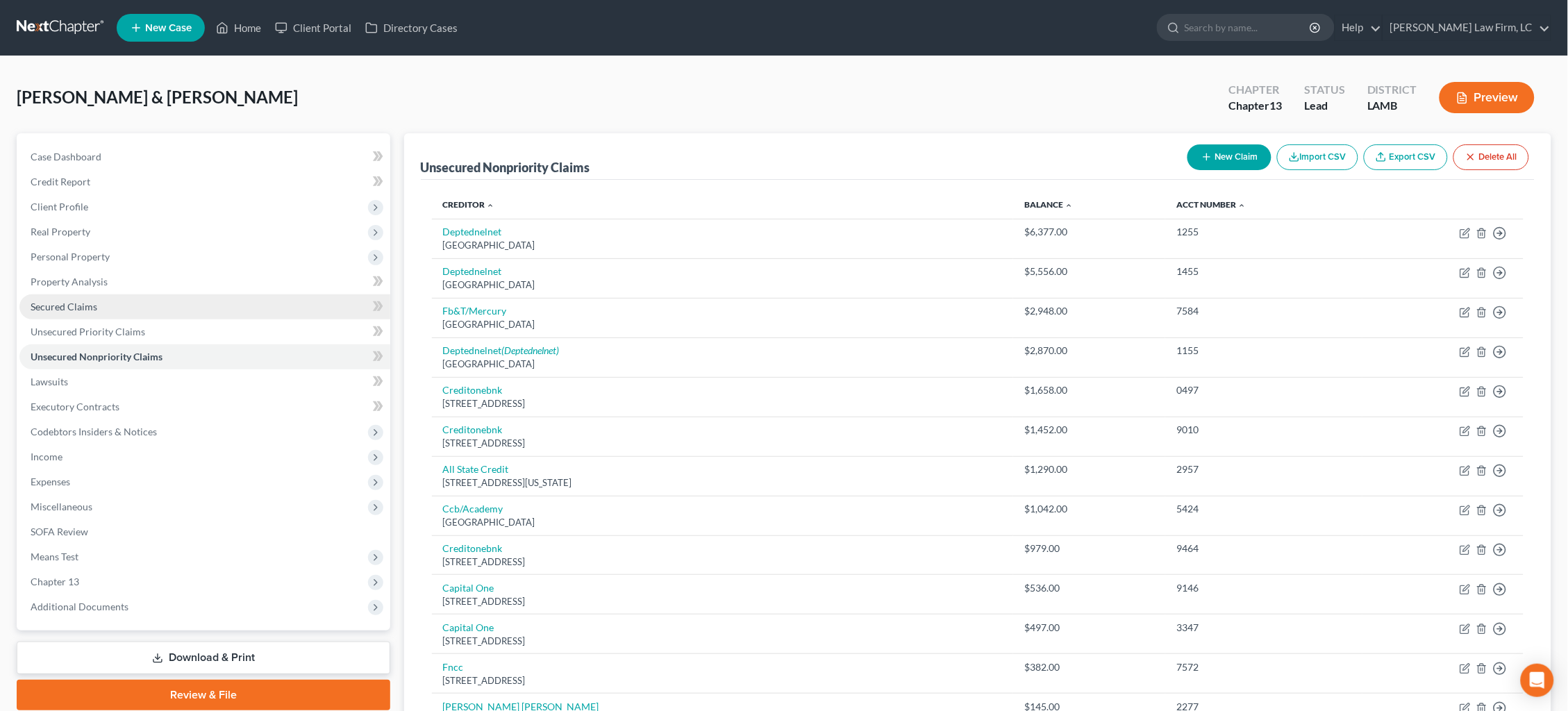
click at [265, 308] on link "Secured Claims" at bounding box center [205, 307] width 371 height 25
